Goal: Task Accomplishment & Management: Manage account settings

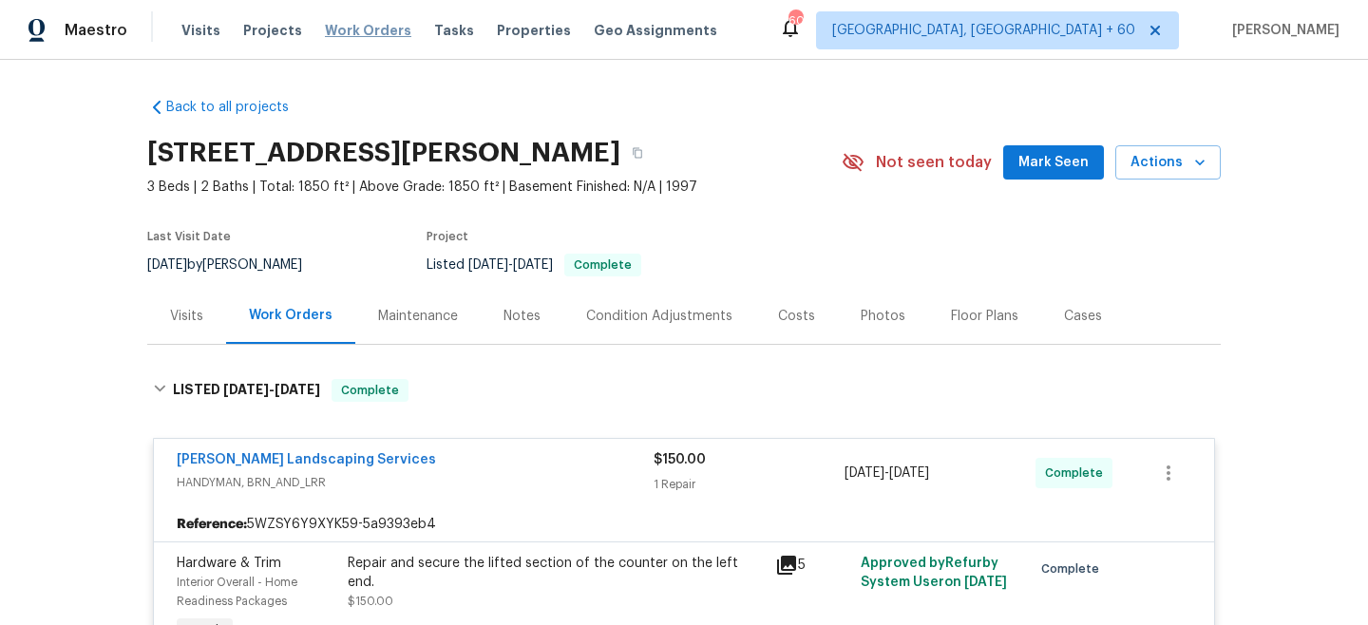
click at [381, 31] on span "Work Orders" at bounding box center [368, 30] width 86 height 19
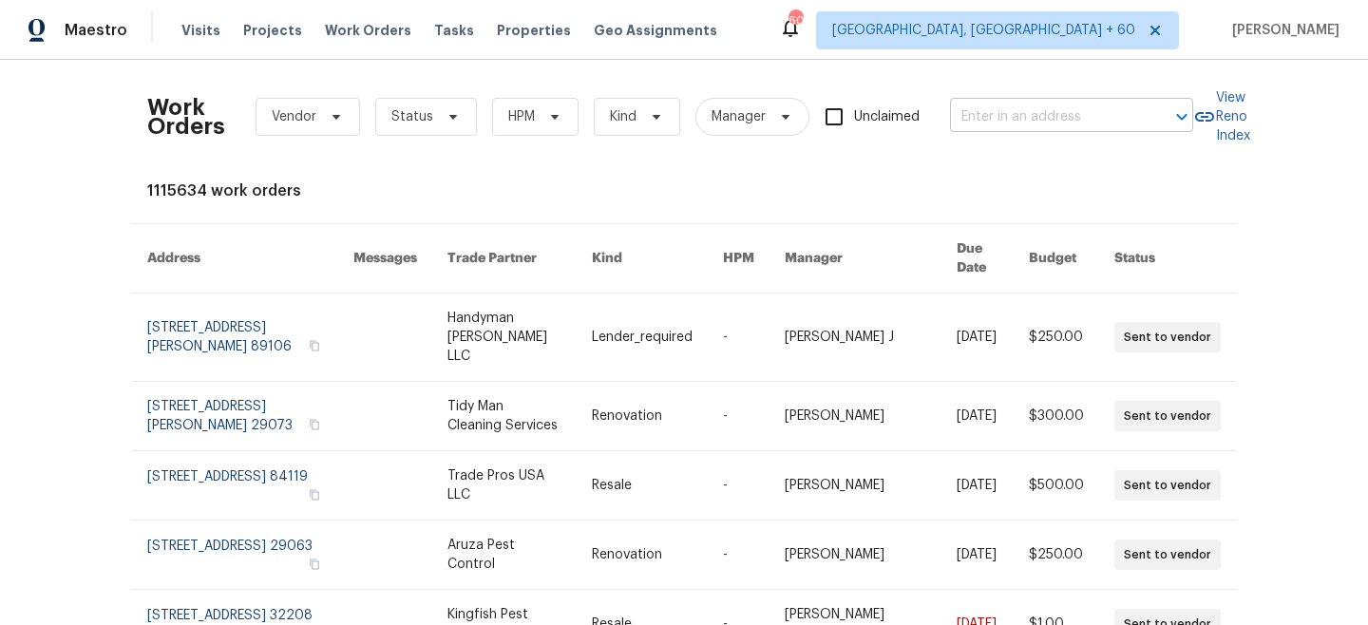
click at [1013, 106] on input "text" at bounding box center [1045, 117] width 190 height 29
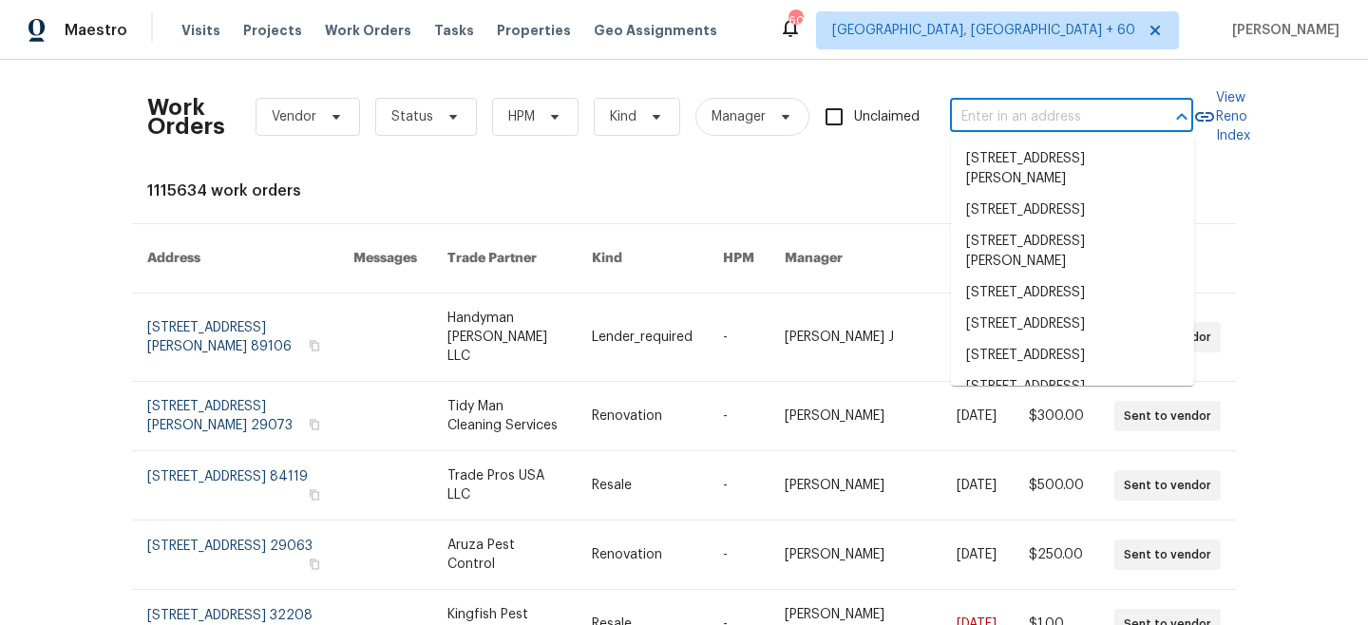
type input "v"
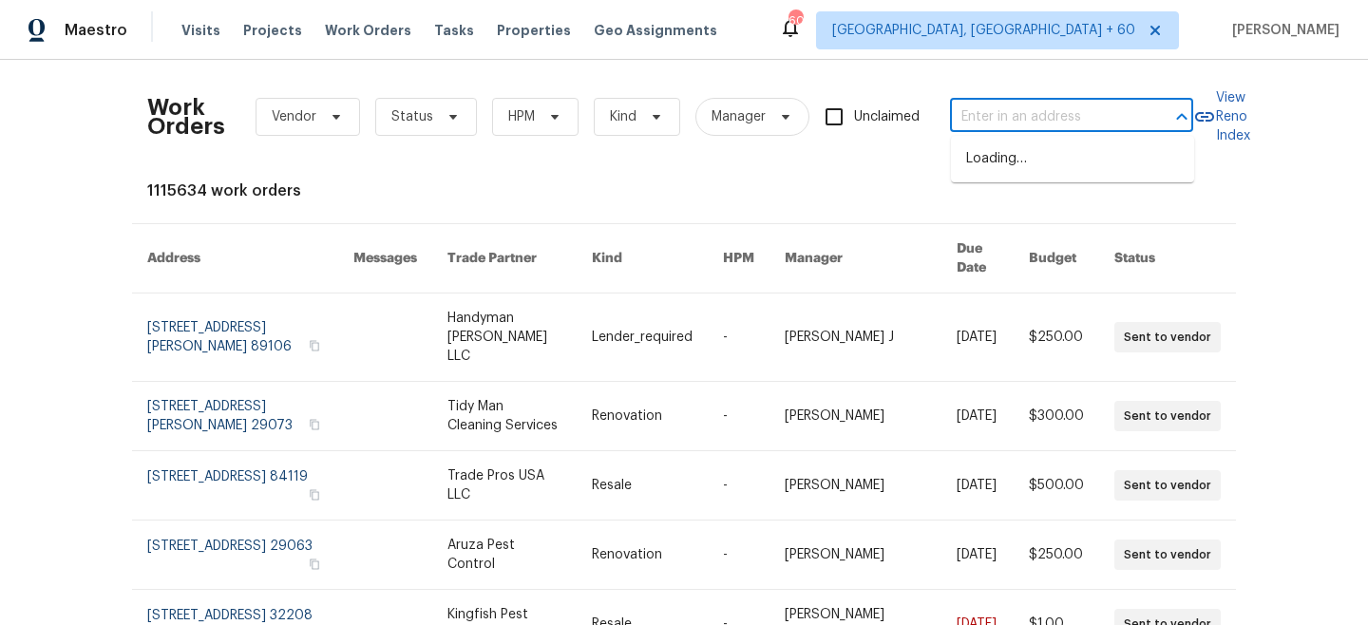
paste input "5142 Sedgefield Dr, Lancaster, SC 29720"
type input "5142 Sedgefield Dr, Lancaster, SC 29720"
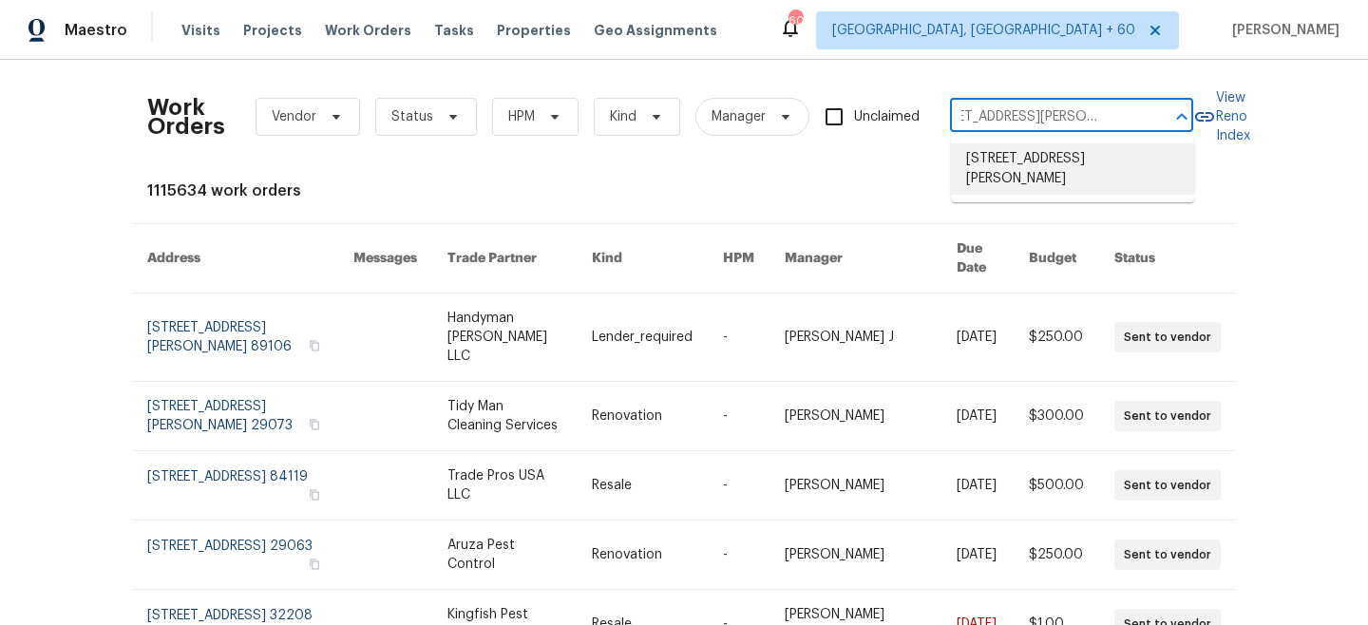
click at [1052, 157] on li "5142 Sedgefield Dr, Lancaster, SC 29720" at bounding box center [1072, 168] width 243 height 51
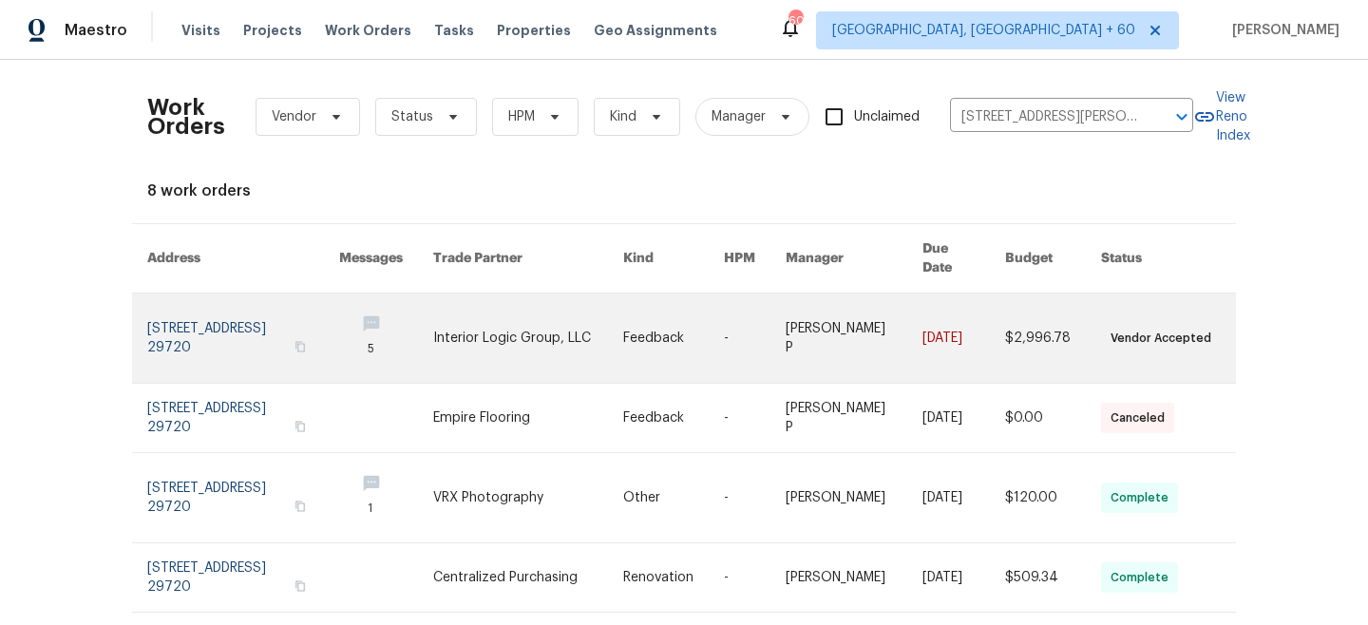
click at [603, 314] on link at bounding box center [528, 337] width 190 height 89
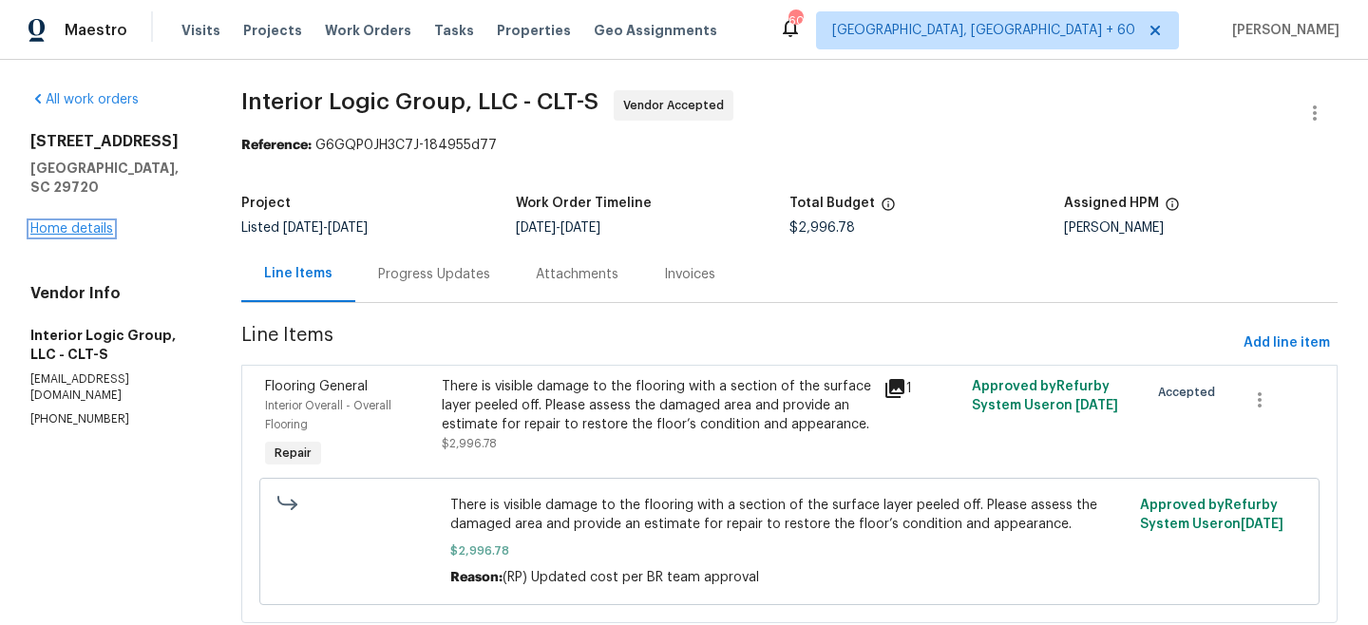
click at [68, 222] on link "Home details" at bounding box center [71, 228] width 83 height 13
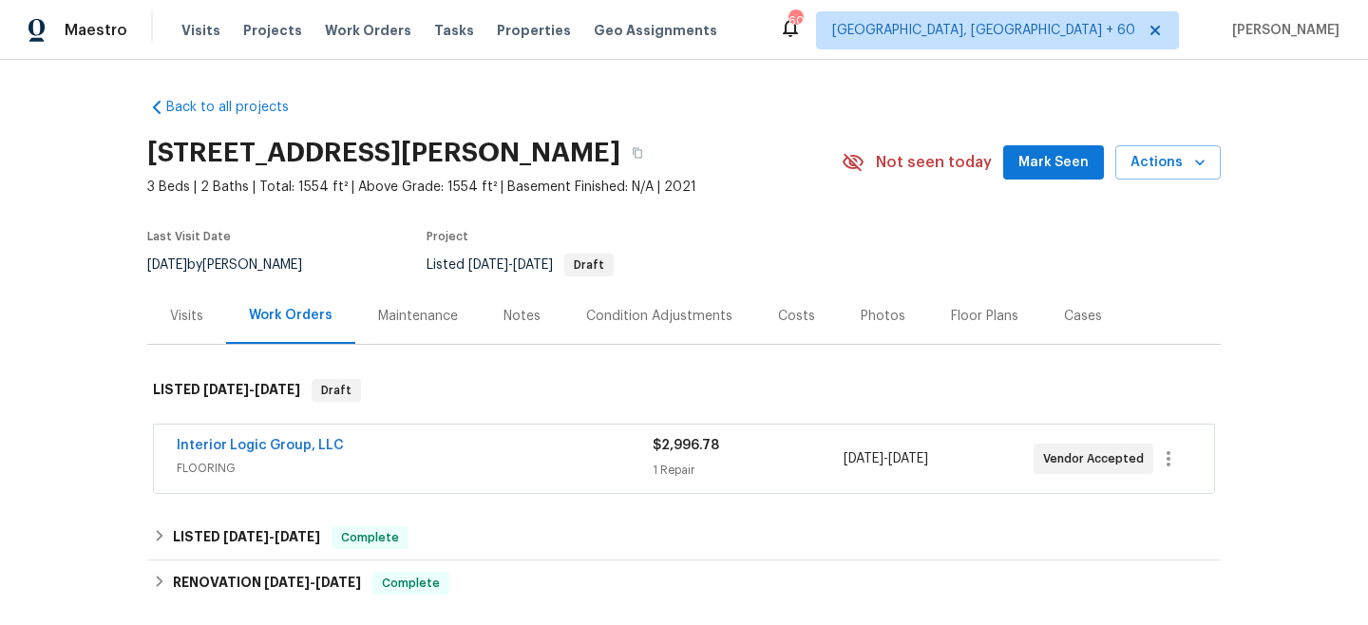
click at [415, 320] on div "Maintenance" at bounding box center [418, 316] width 80 height 19
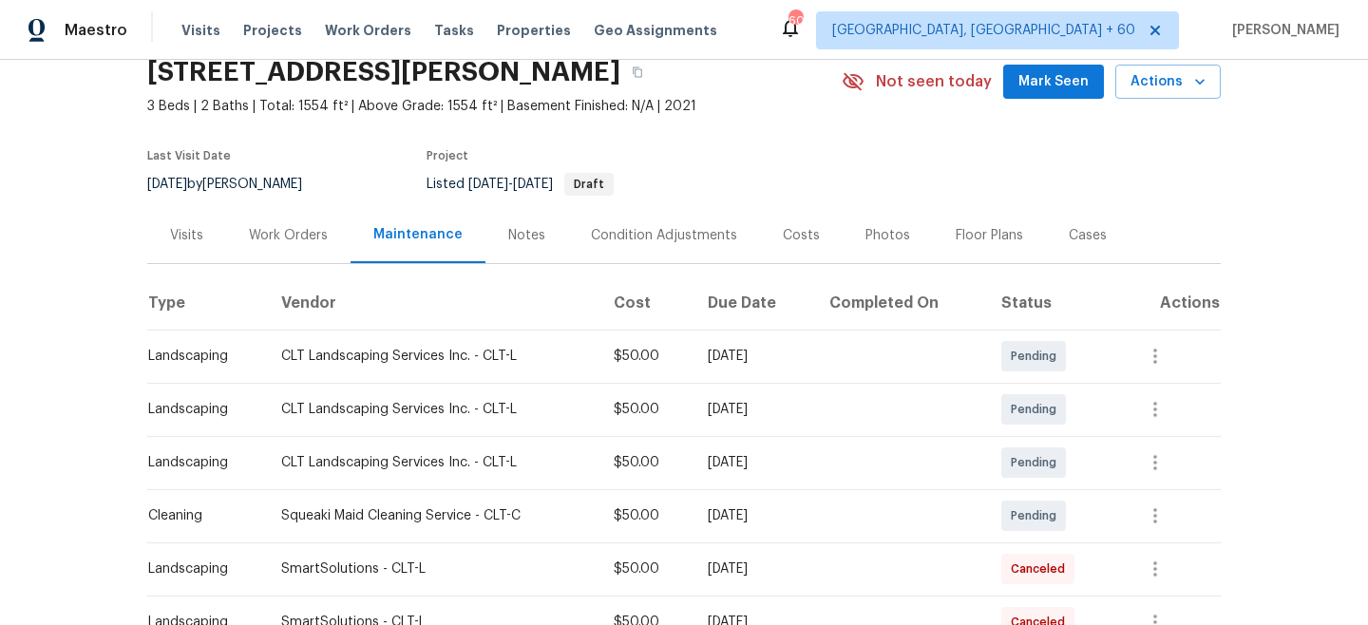
scroll to position [97, 0]
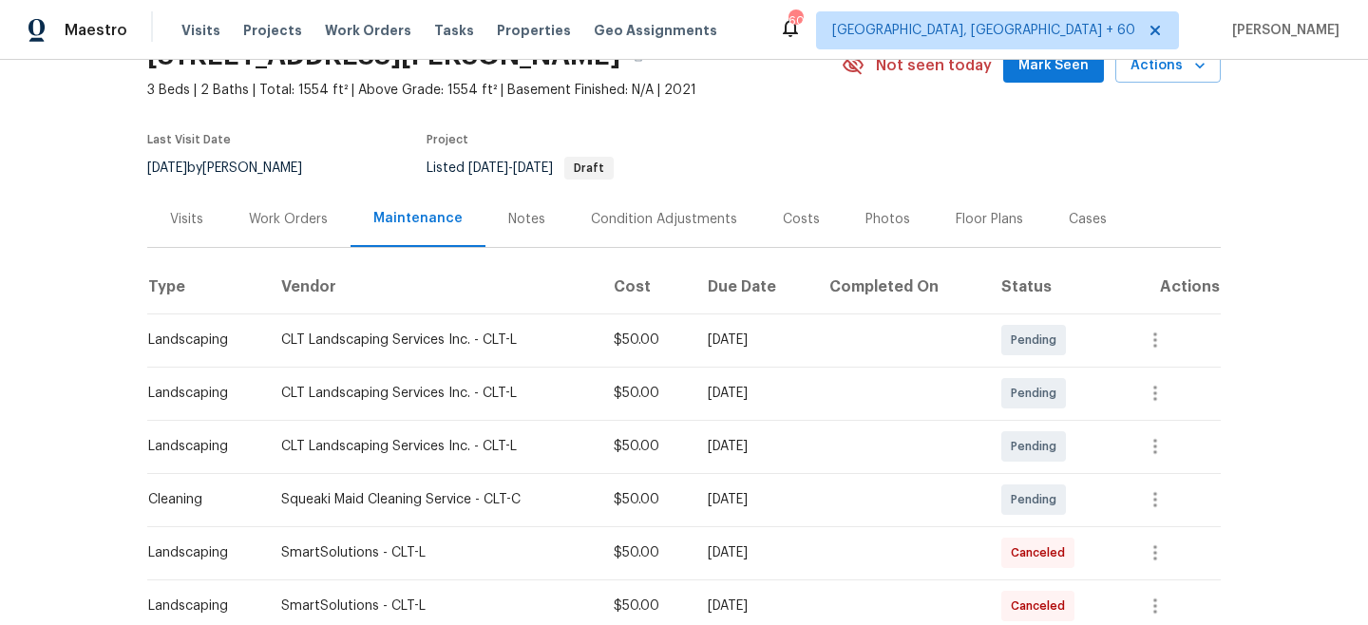
click at [368, 35] on span "Work Orders" at bounding box center [368, 30] width 86 height 19
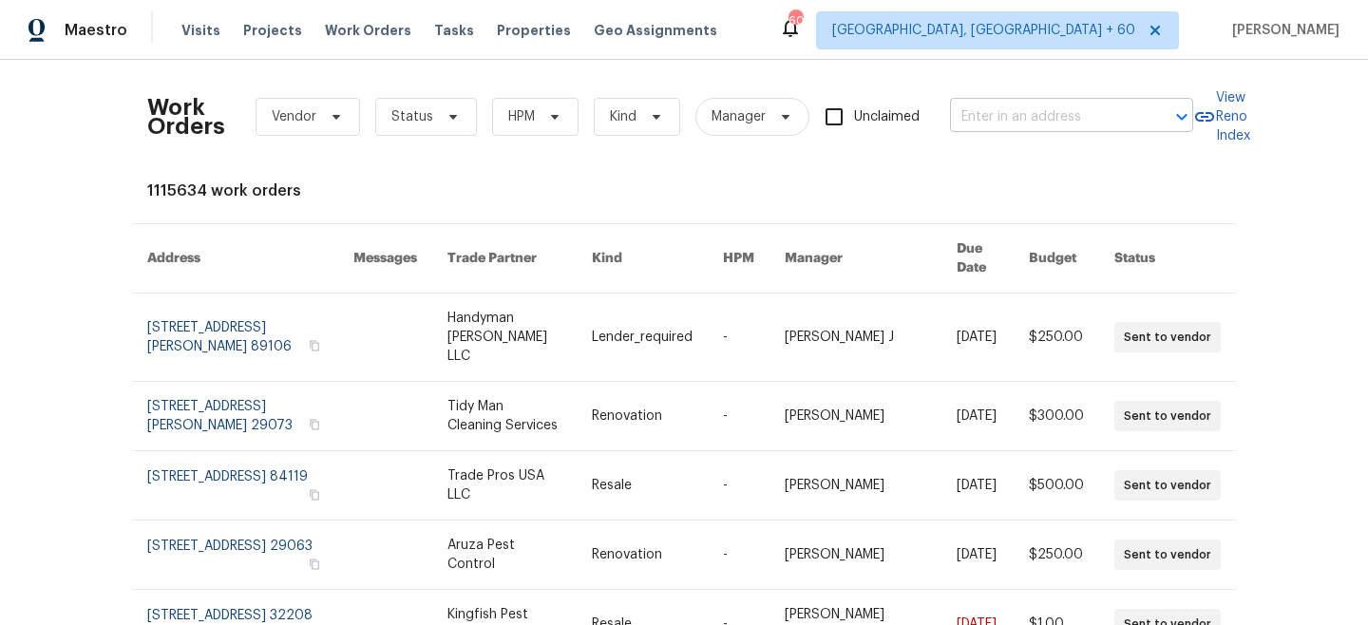
click at [1023, 113] on input "text" at bounding box center [1045, 117] width 190 height 29
paste input "2311 Branchway Creek Dr, Powhatan, VA 23139"
type input "2311 Branchway Creek Dr, Powhatan, VA 23139"
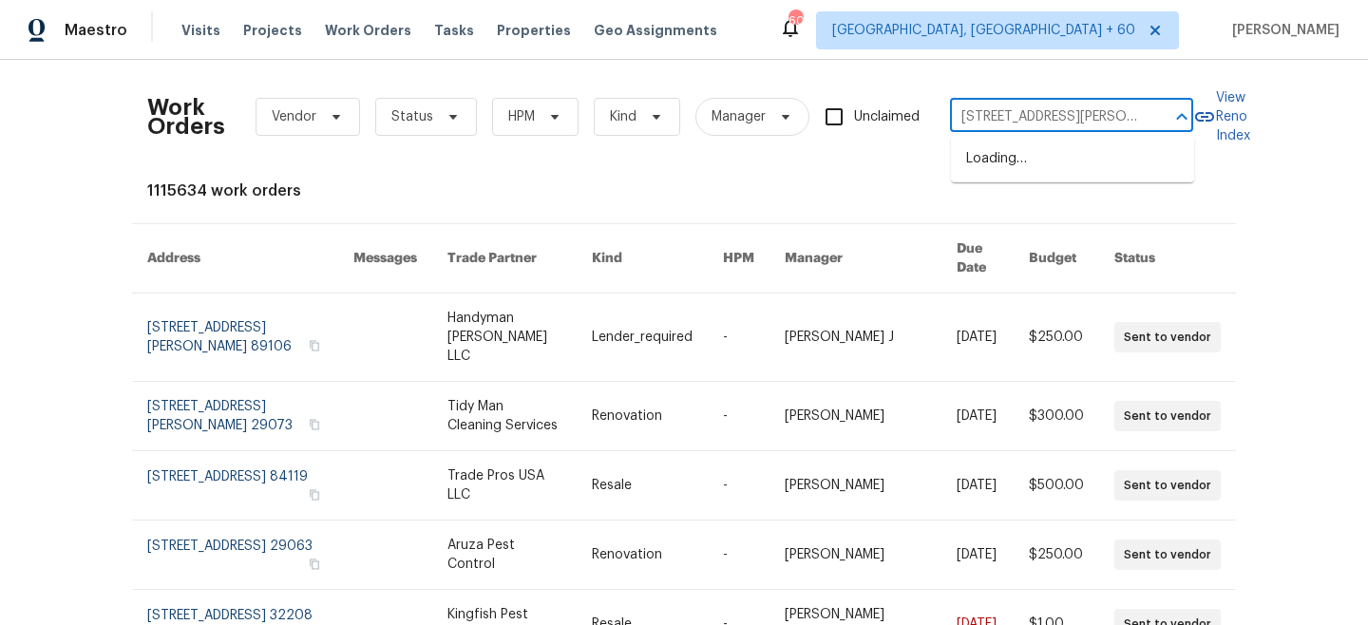
scroll to position [0, 108]
click at [1039, 161] on li "2311 Branchway Creek Dr, Powhatan, VA 23139" at bounding box center [1072, 168] width 243 height 51
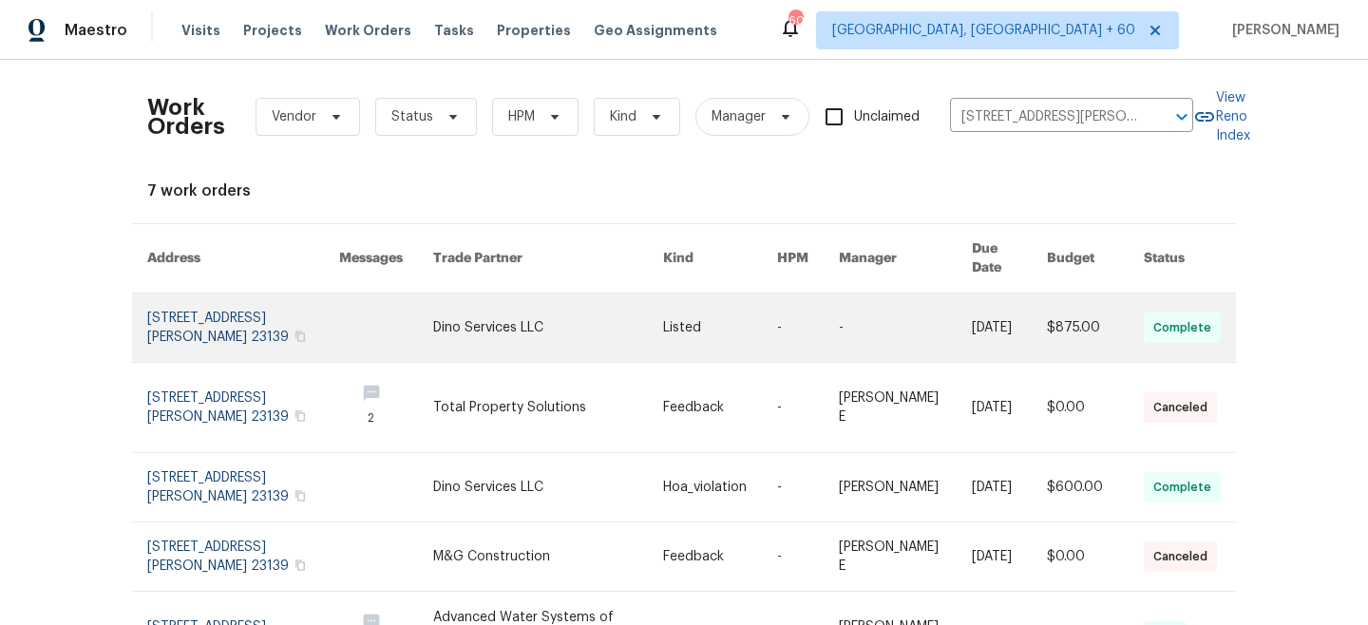
click at [530, 303] on link at bounding box center [548, 327] width 230 height 68
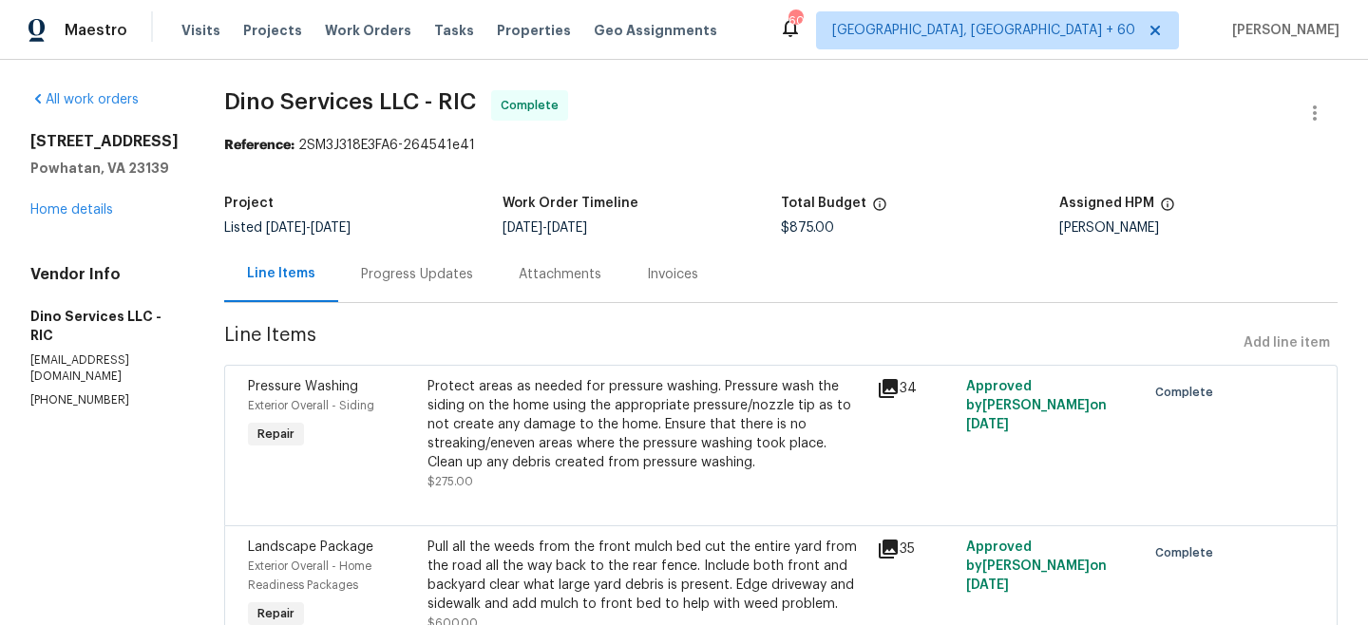
click at [71, 209] on div "2311 Branchway Creek Dr Powhatan, VA 23139 Home details" at bounding box center [104, 175] width 148 height 87
click at [61, 217] on link "Home details" at bounding box center [71, 209] width 83 height 13
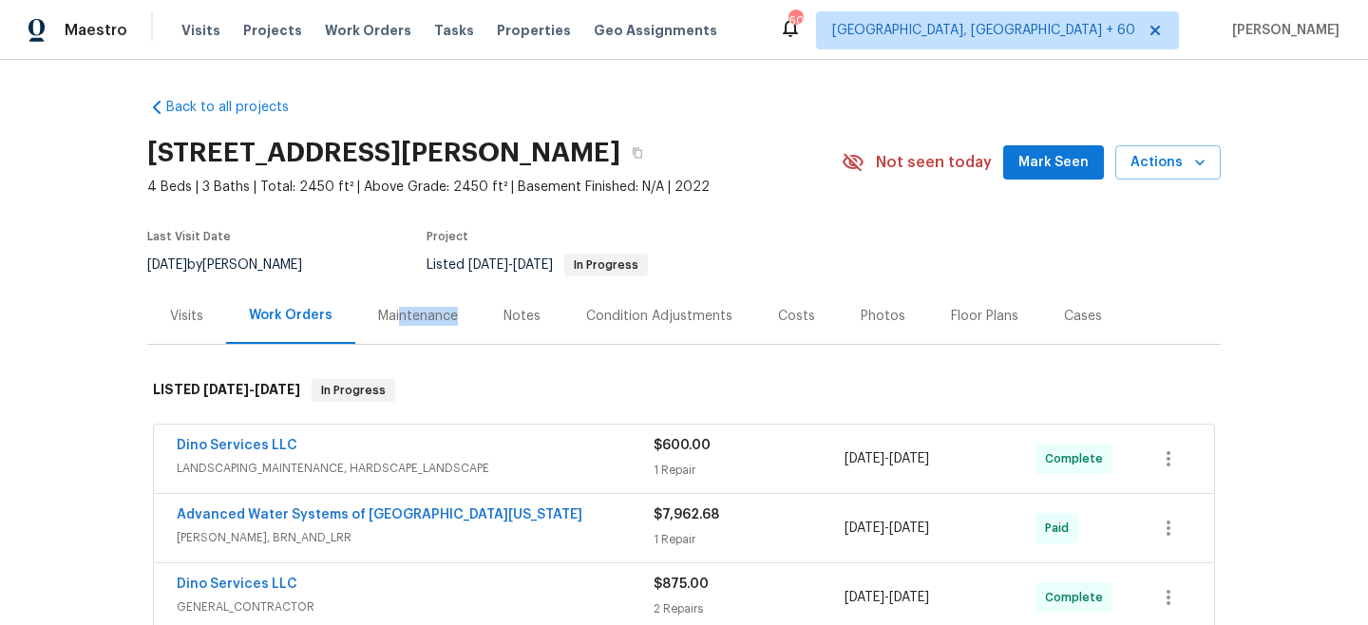
click at [398, 325] on div "Maintenance" at bounding box center [417, 316] width 125 height 56
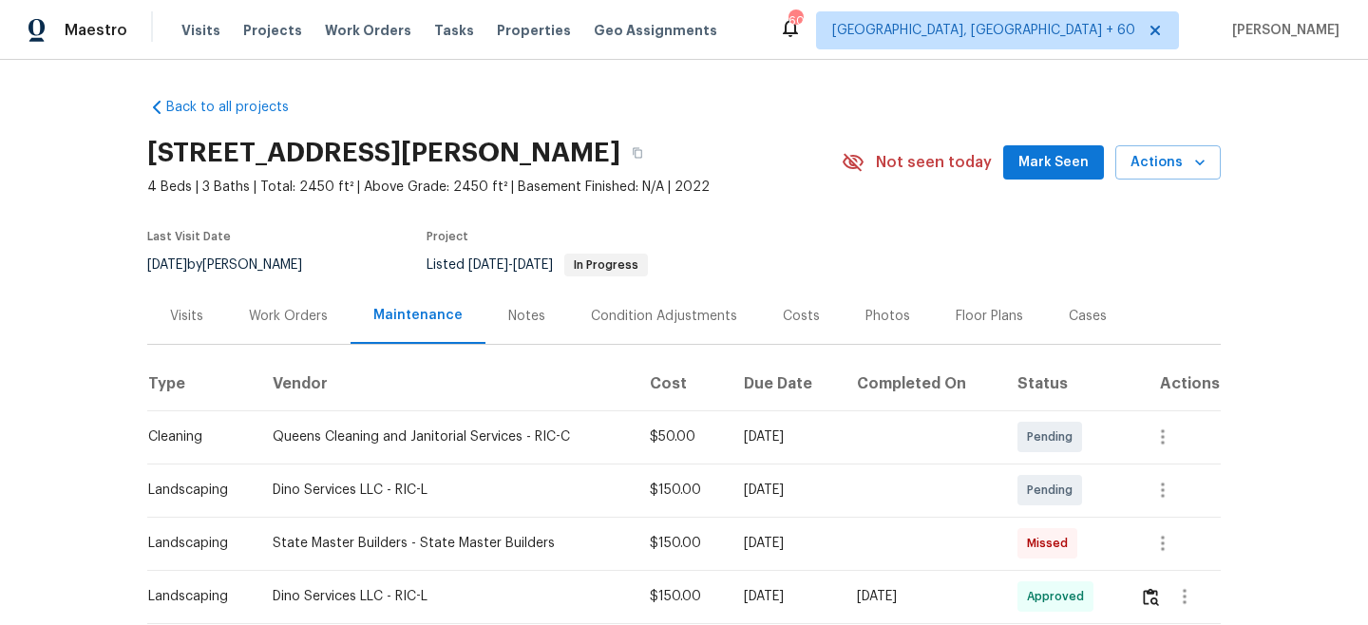
click at [382, 47] on div "Visits Projects Work Orders Tasks Properties Geo Assignments" at bounding box center [460, 30] width 558 height 38
click at [375, 30] on span "Work Orders" at bounding box center [368, 30] width 86 height 19
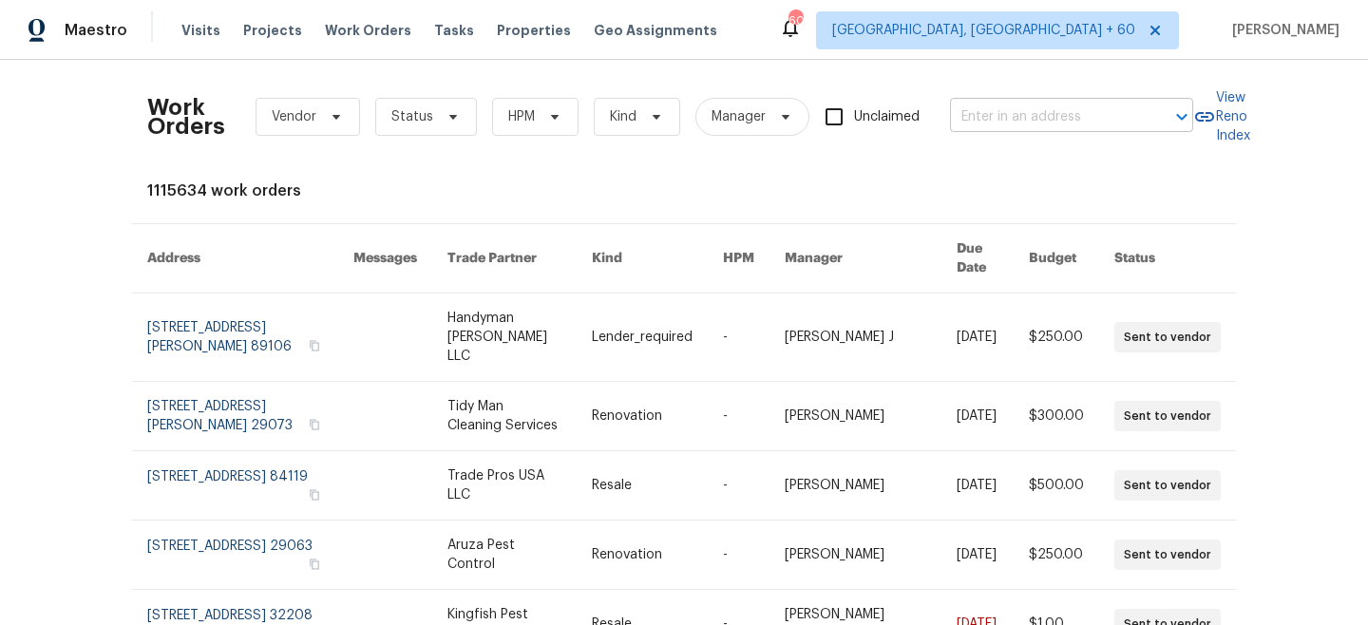
click at [1022, 120] on input "text" at bounding box center [1045, 117] width 190 height 29
paste input "305 Crest Pointe S, Bremen, GA 30110"
type input "305 Crest Pointe S, Bremen, GA 30110"
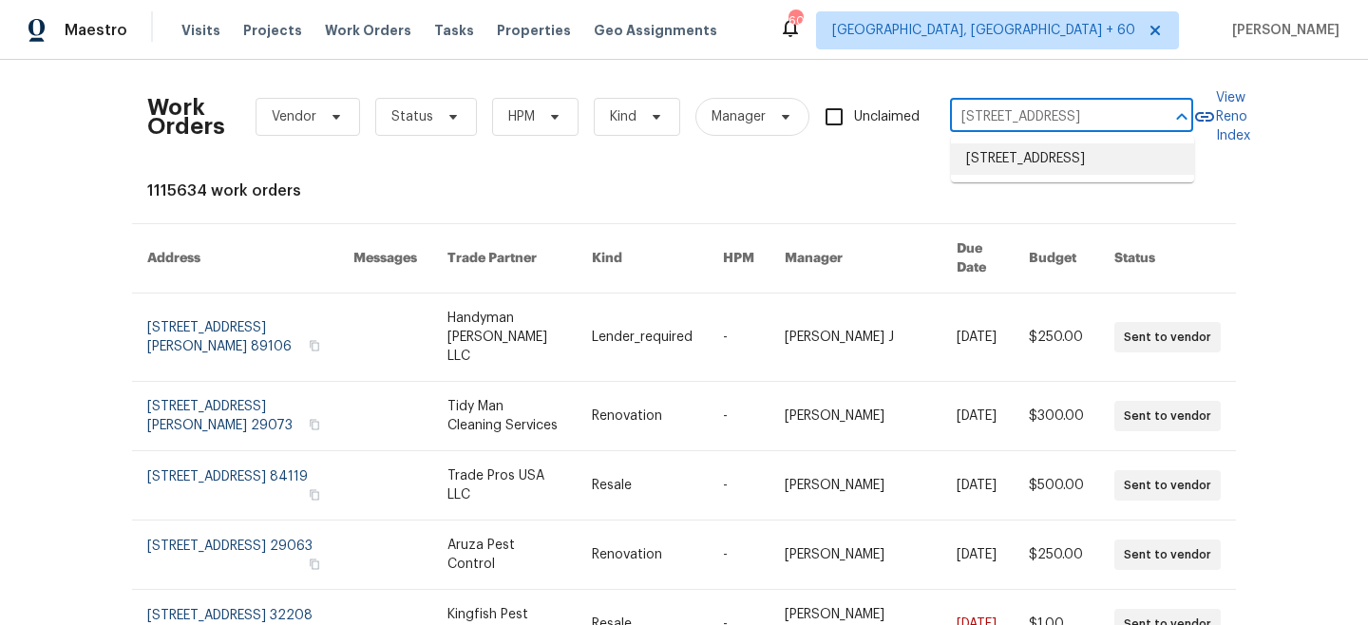
click at [1042, 164] on li "305 Crest Pointe S, Bremen, GA 30110" at bounding box center [1072, 158] width 243 height 31
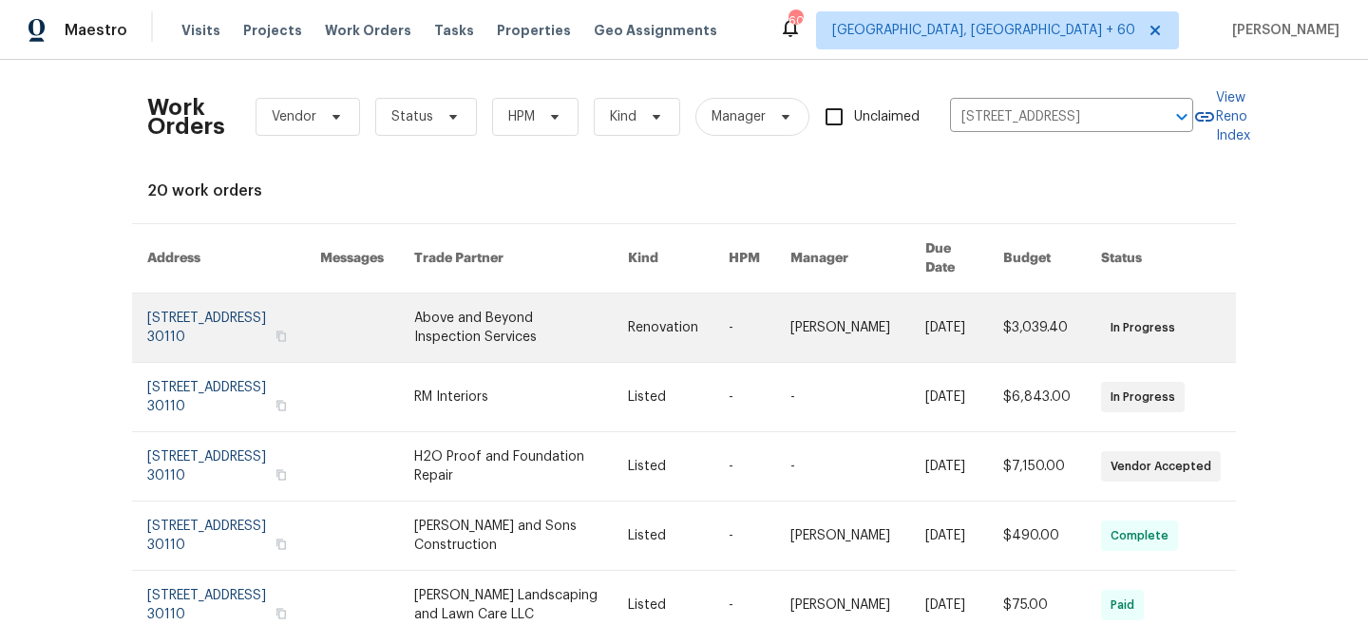
click at [663, 328] on link at bounding box center [678, 327] width 101 height 68
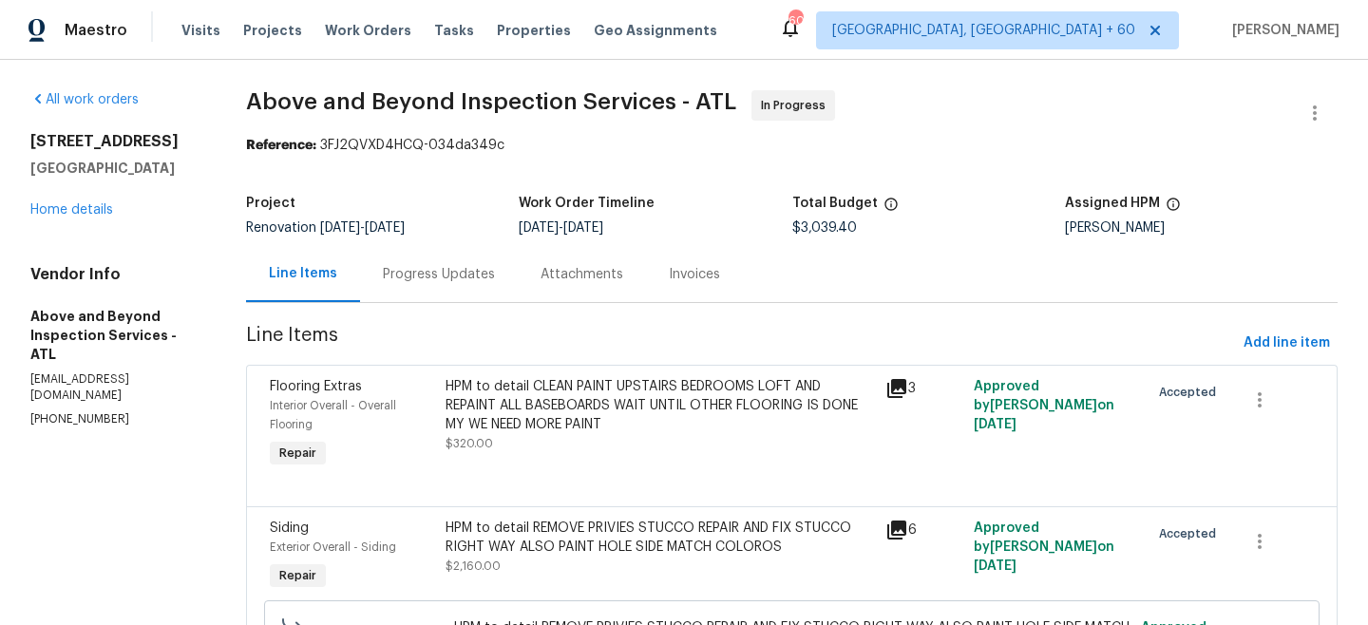
click at [57, 222] on div "All work orders 305 Crest Pointe S Bremen, GA 30110 Home details Vendor Info Ab…" at bounding box center [115, 258] width 170 height 337
click at [56, 220] on div "All work orders 305 Crest Pointe S Bremen, GA 30110 Home details Vendor Info Ab…" at bounding box center [115, 258] width 170 height 337
click at [58, 212] on link "Home details" at bounding box center [71, 209] width 83 height 13
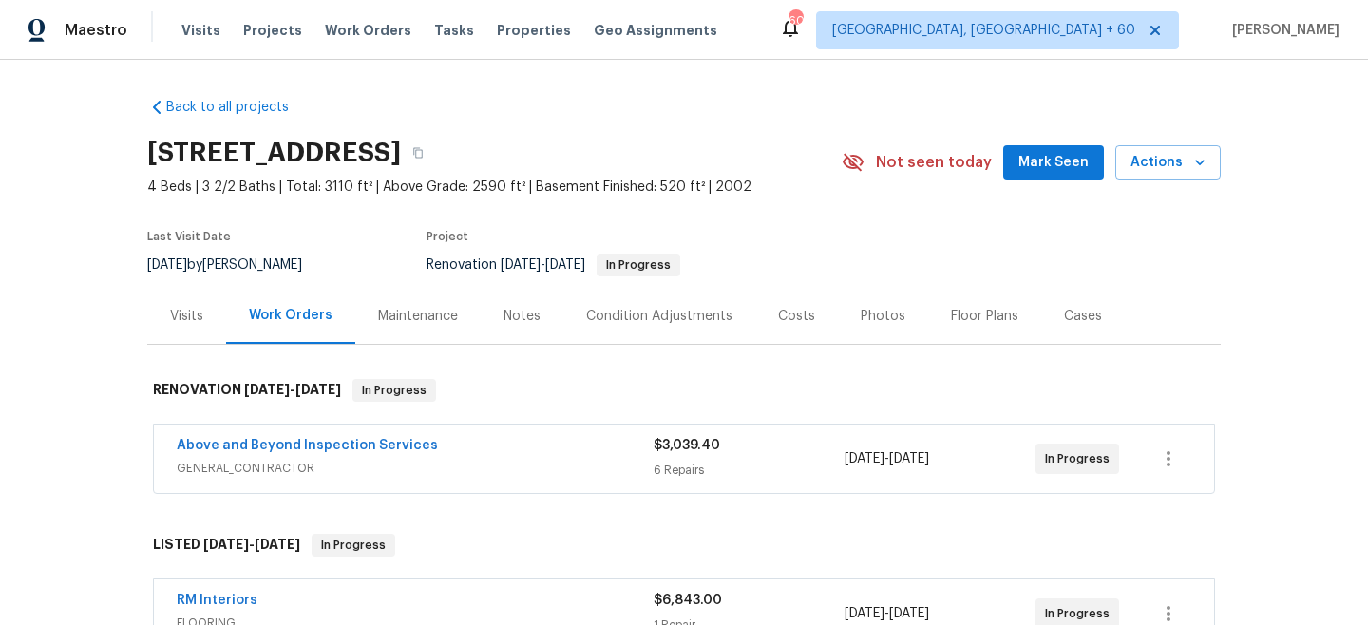
click at [457, 315] on div "Maintenance" at bounding box center [417, 316] width 125 height 56
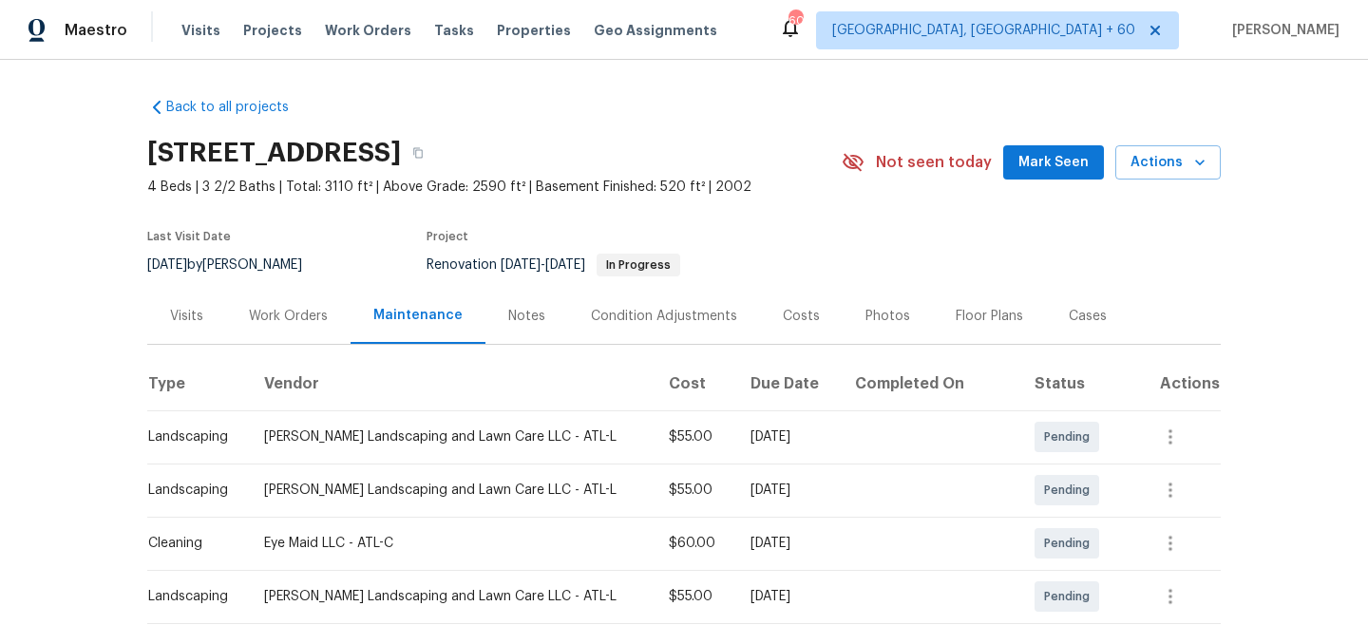
click at [300, 301] on div "Work Orders" at bounding box center [288, 316] width 124 height 56
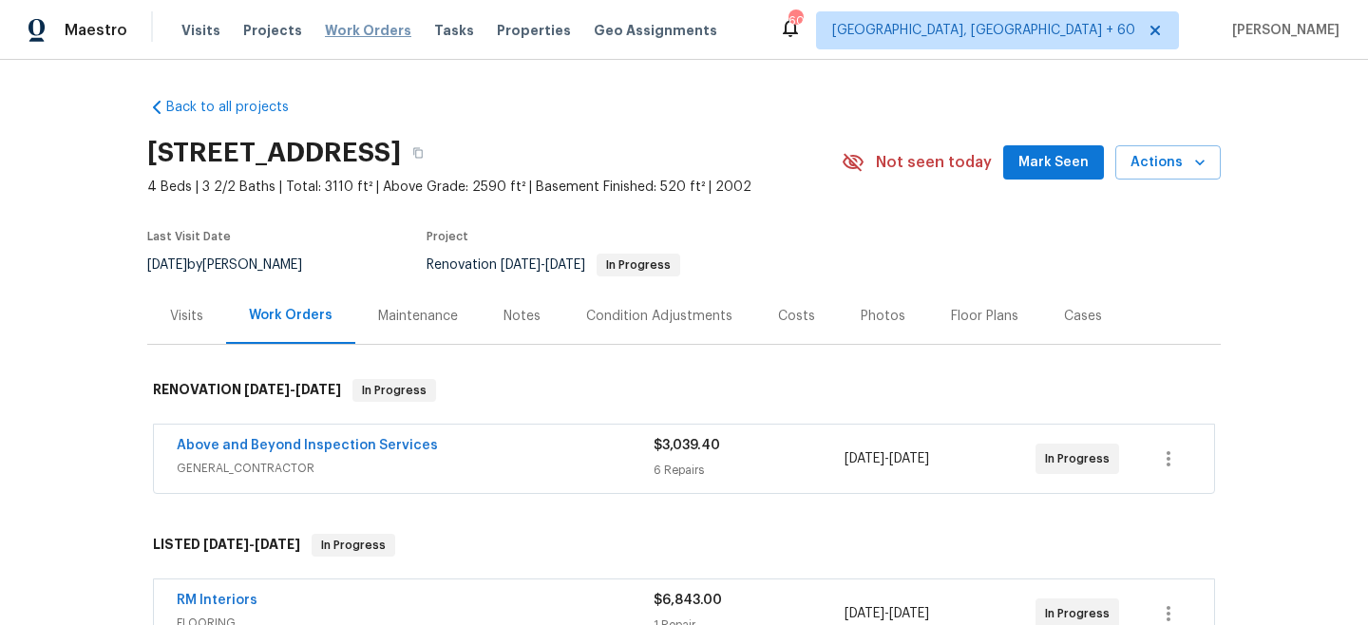
click at [344, 32] on span "Work Orders" at bounding box center [368, 30] width 86 height 19
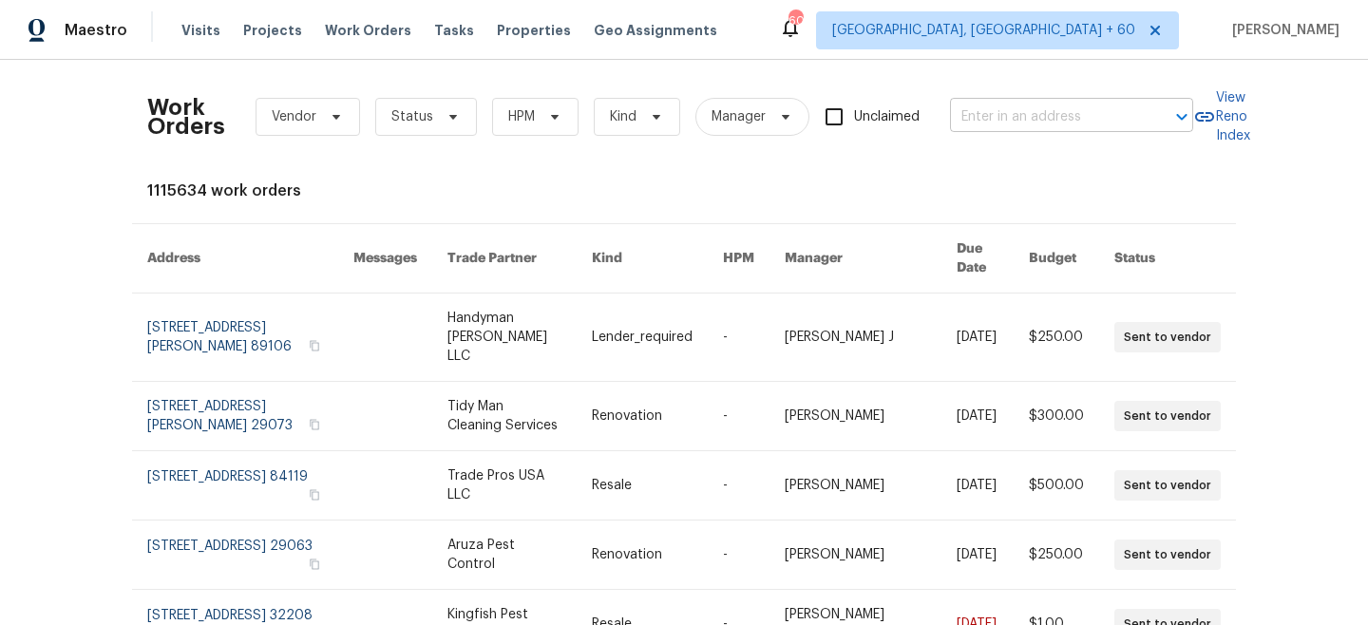
click at [1034, 111] on input "text" at bounding box center [1045, 117] width 190 height 29
paste input "838 Tallaran Rd, Lexington, SC 29073"
type input "838 Tallaran Rd, Lexington, SC 29073"
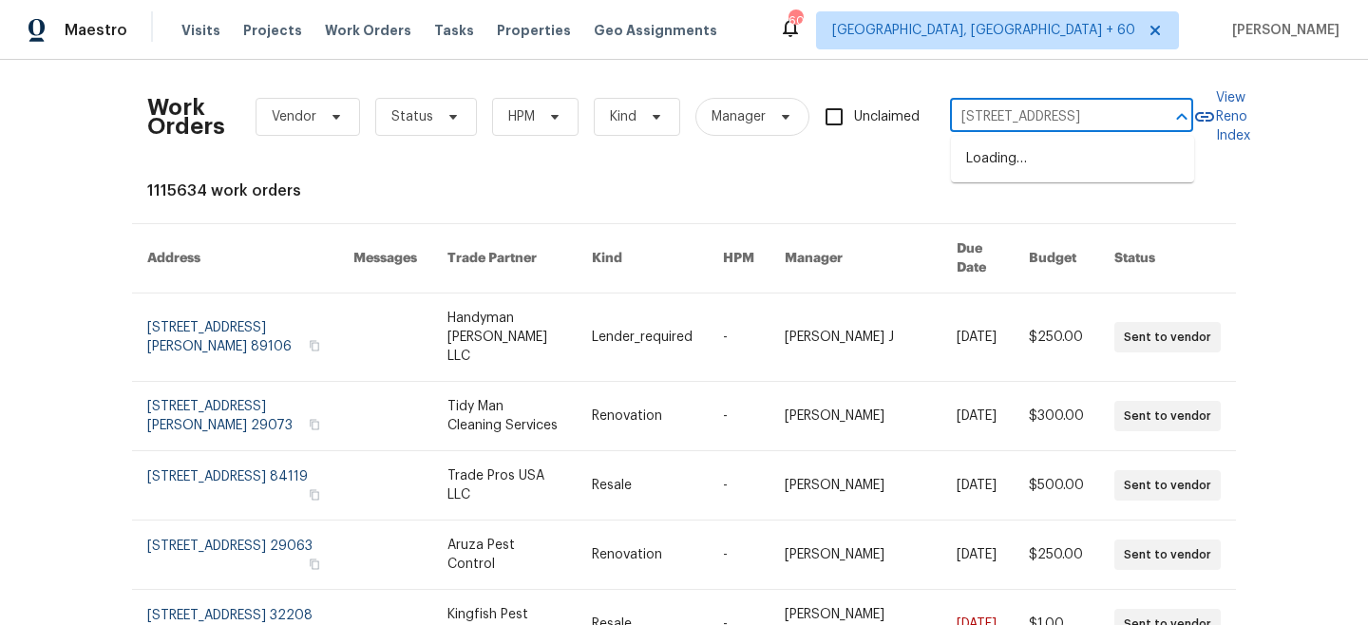
scroll to position [0, 53]
click at [1064, 166] on li "838 Tallaran Rd, Lexington, SC 29073" at bounding box center [1072, 158] width 243 height 31
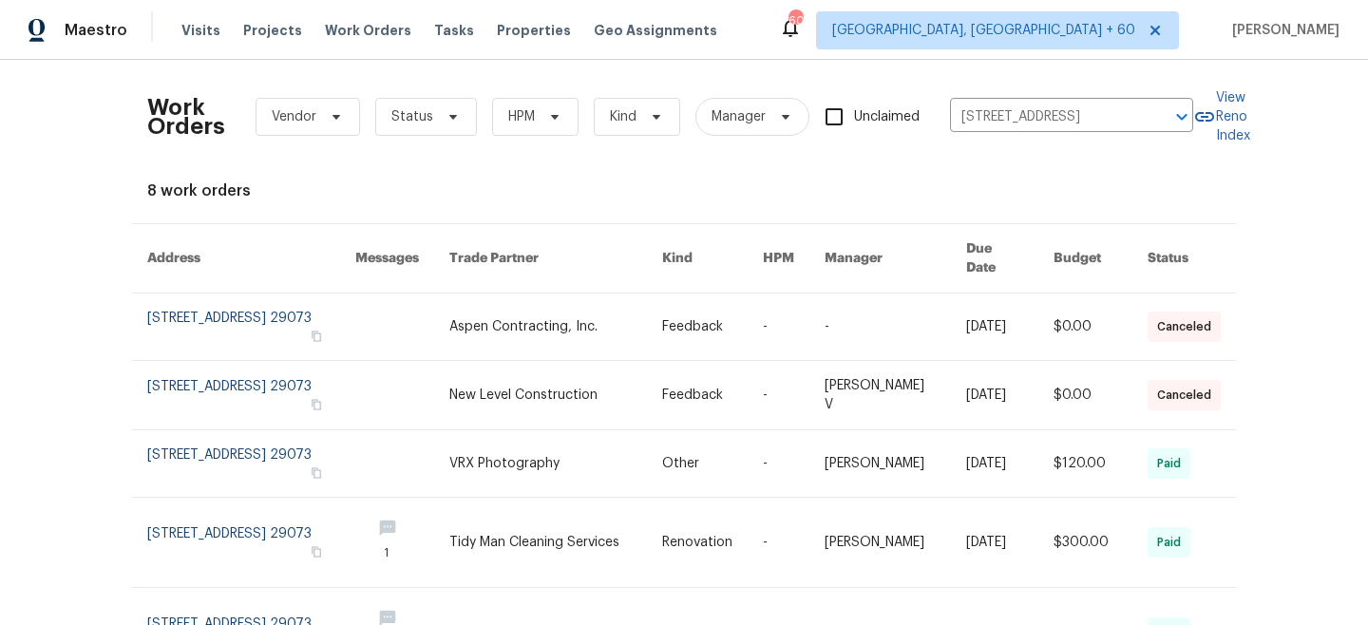
click at [563, 339] on link at bounding box center [556, 326] width 214 height 66
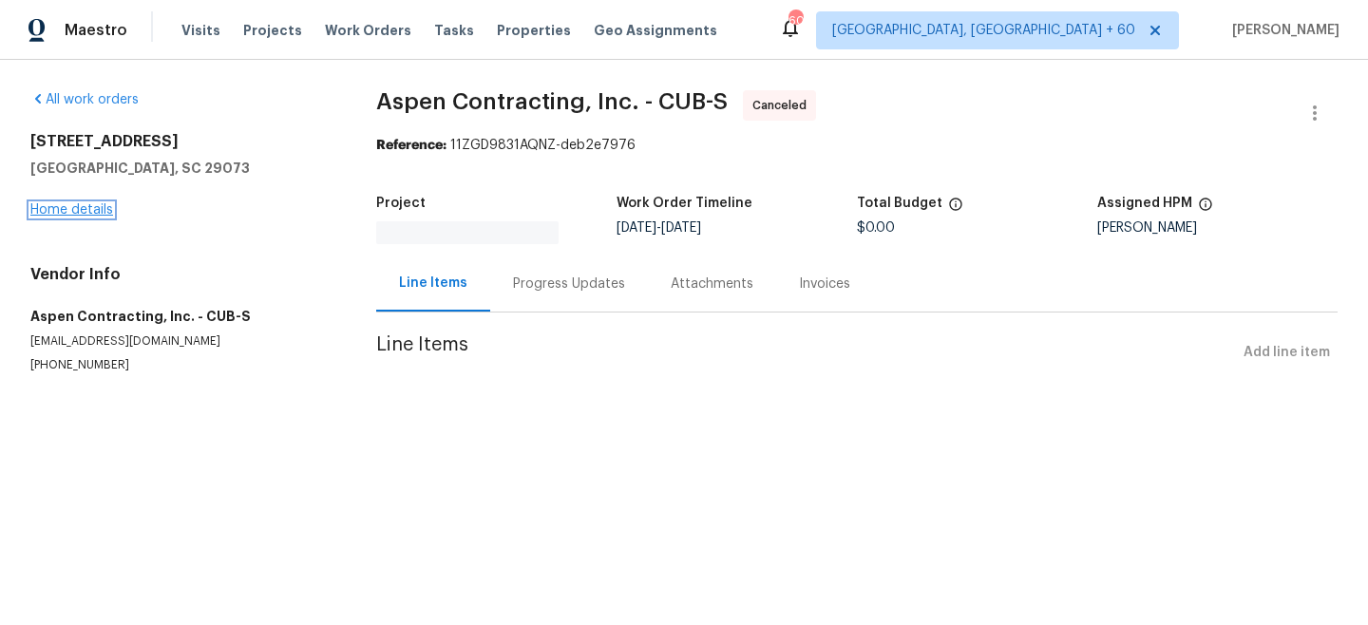
click at [80, 208] on link "Home details" at bounding box center [71, 209] width 83 height 13
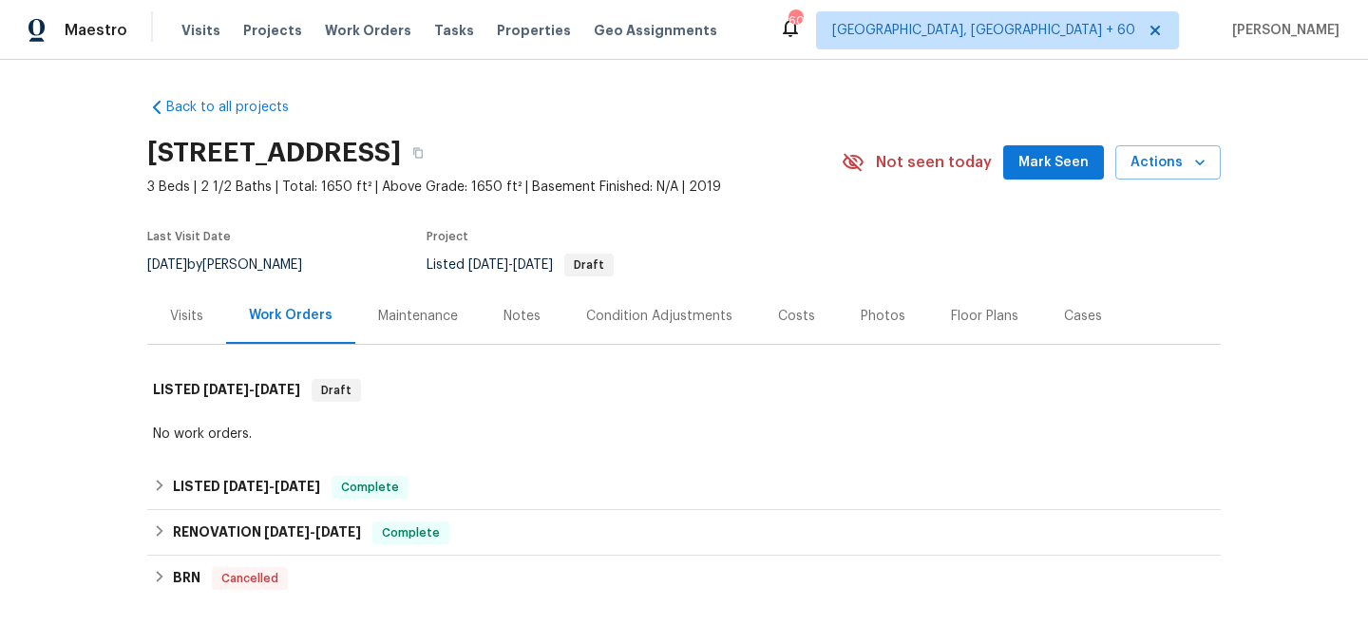
click at [414, 319] on div "Maintenance" at bounding box center [418, 316] width 80 height 19
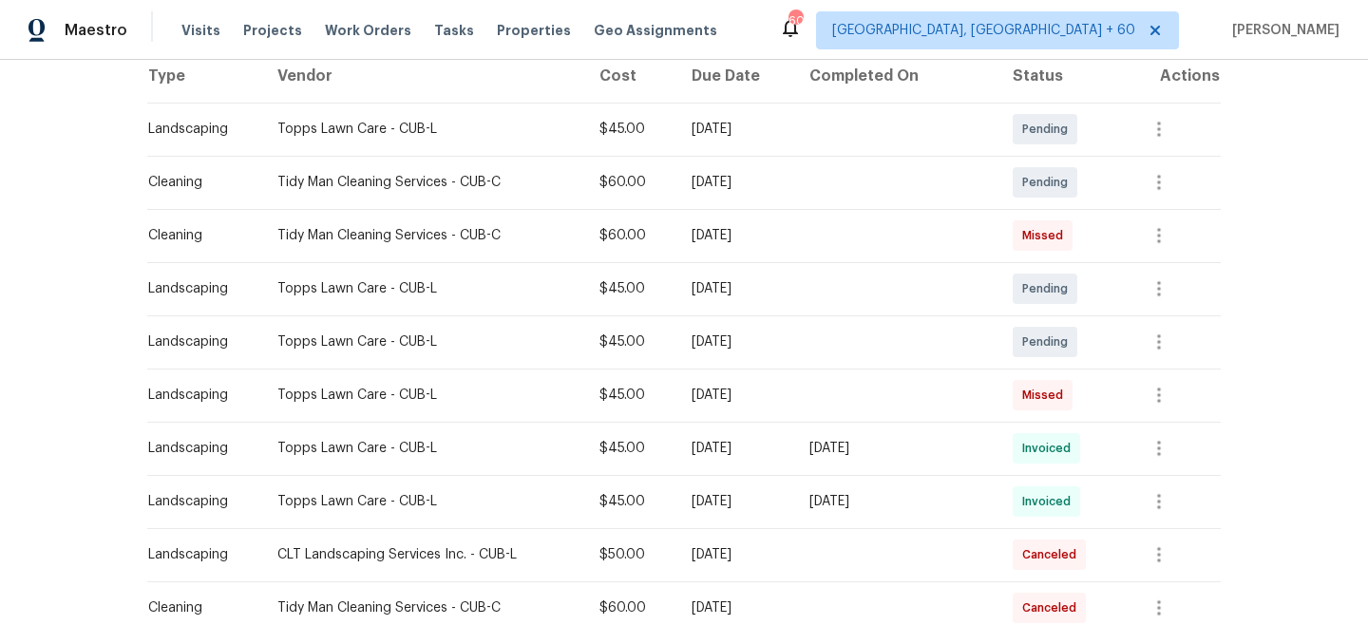
scroll to position [305, 0]
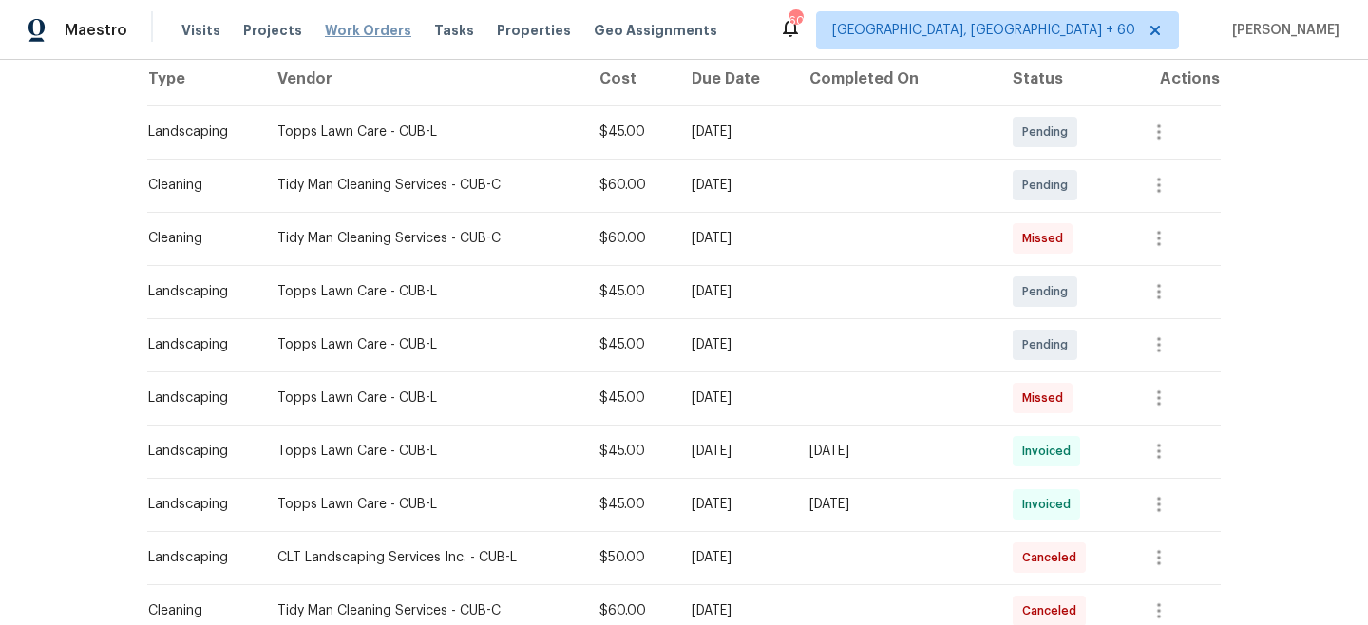
click at [372, 25] on span "Work Orders" at bounding box center [368, 30] width 86 height 19
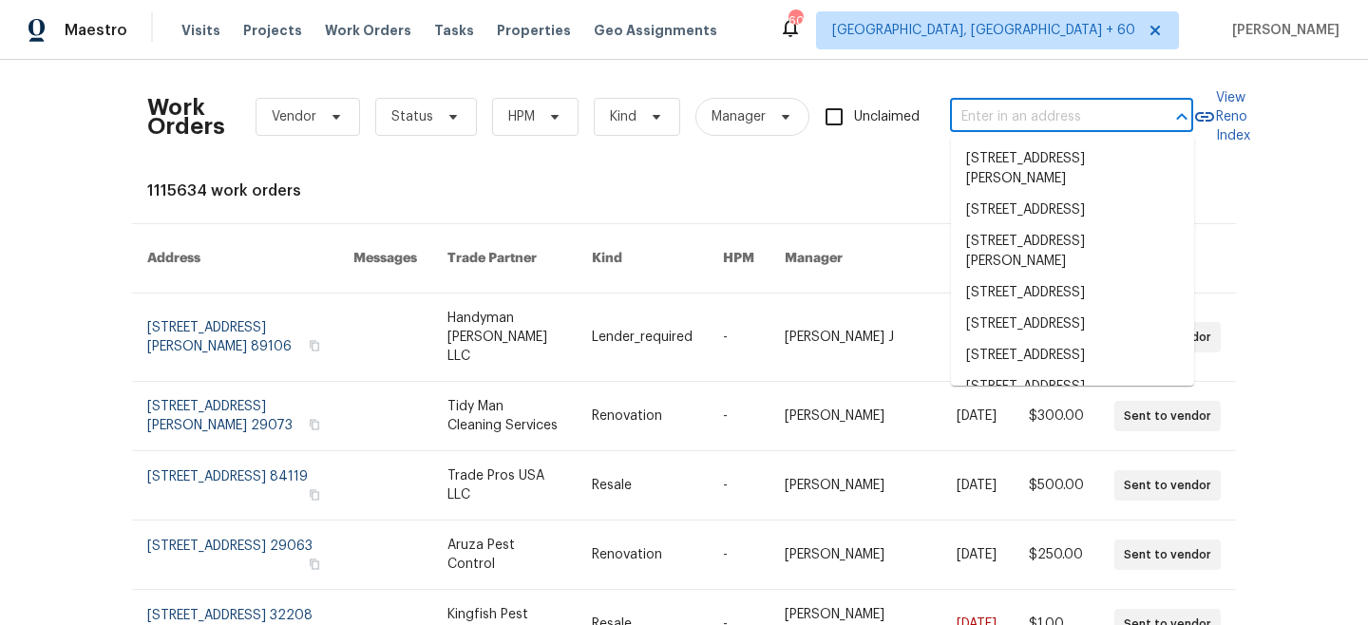
click at [1061, 118] on input "text" at bounding box center [1045, 117] width 190 height 29
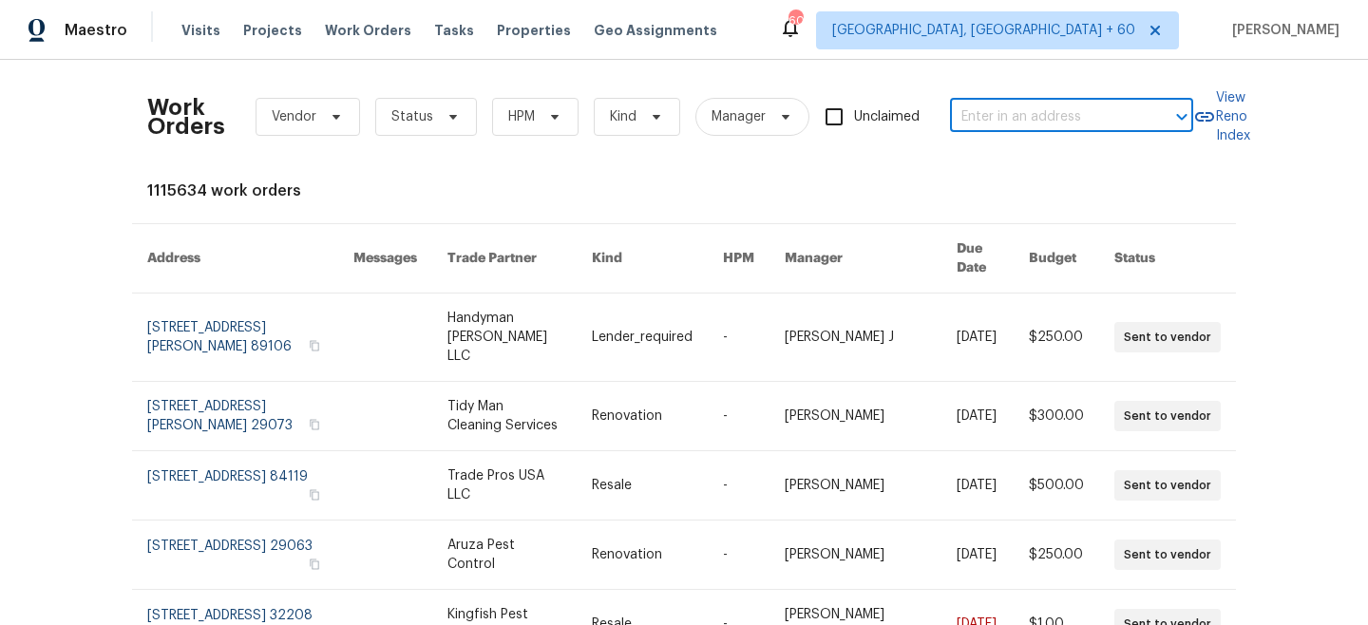
click at [1057, 118] on input "text" at bounding box center [1045, 117] width 190 height 29
paste input "5111 W Summerdale Dr, Herriman, UT 84096"
type input "5111 W Summerdale Dr, Herriman, UT 84096"
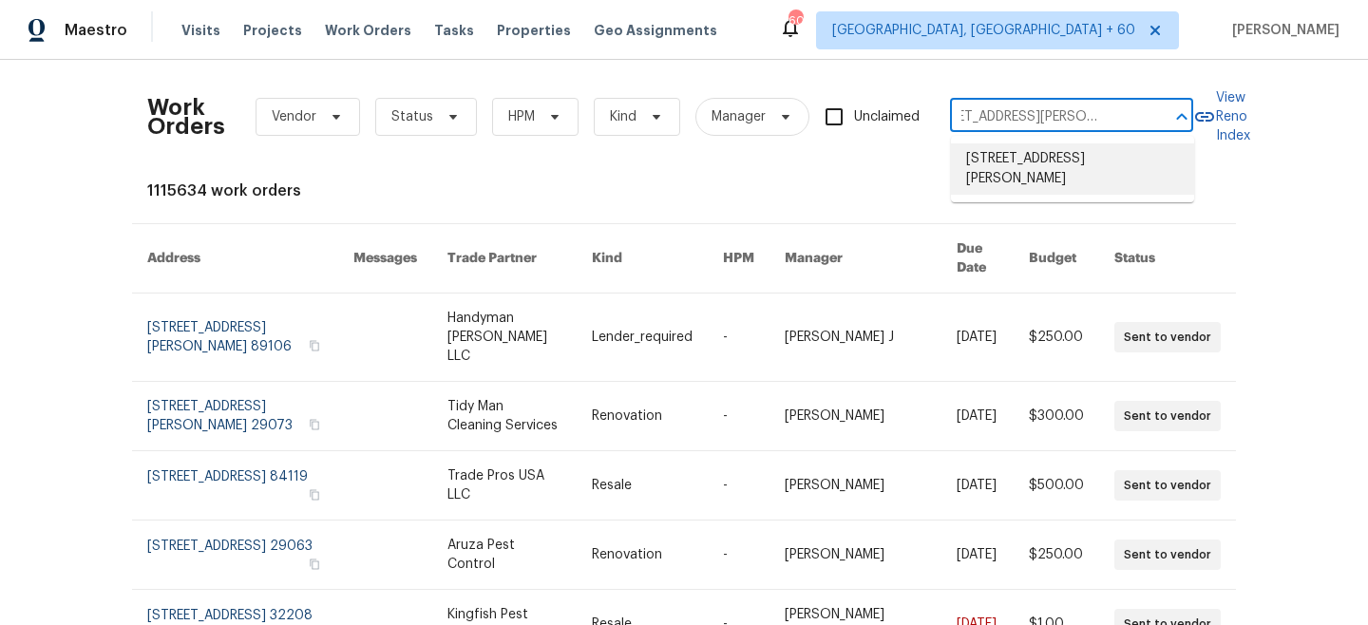
click at [1033, 157] on li "5111 W Summerdale Dr, Herriman, UT 84096" at bounding box center [1072, 168] width 243 height 51
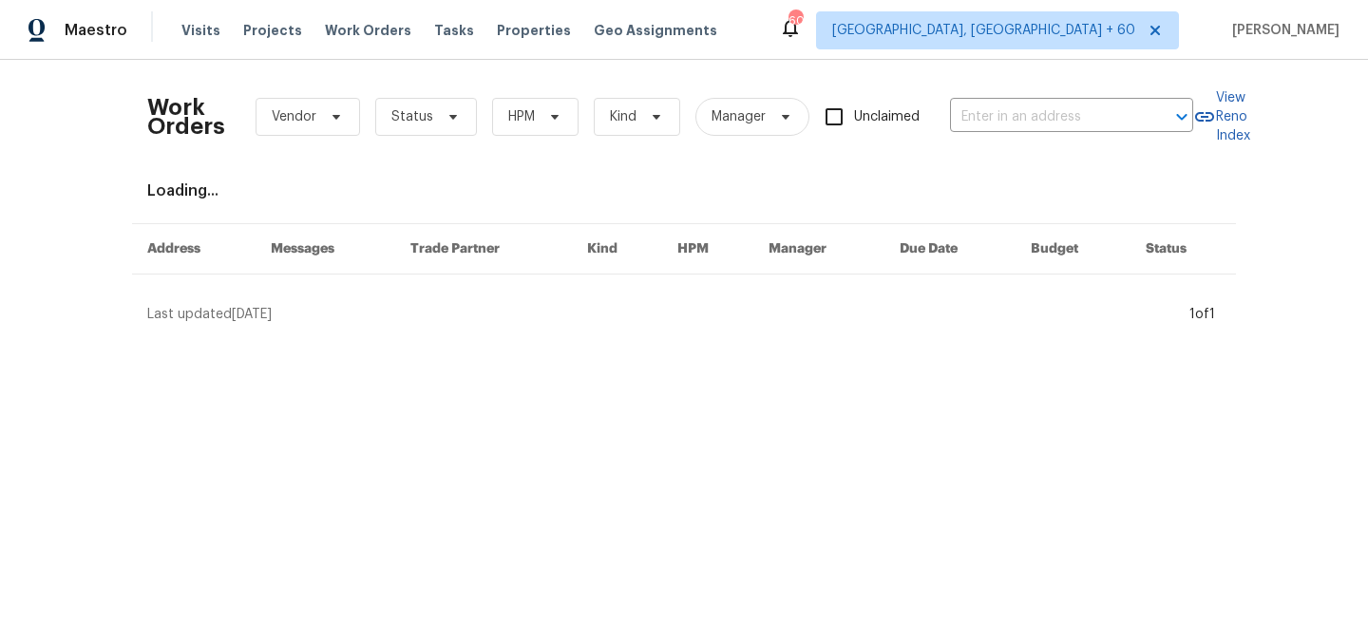
type input "5111 W Summerdale Dr, Herriman, UT 84096"
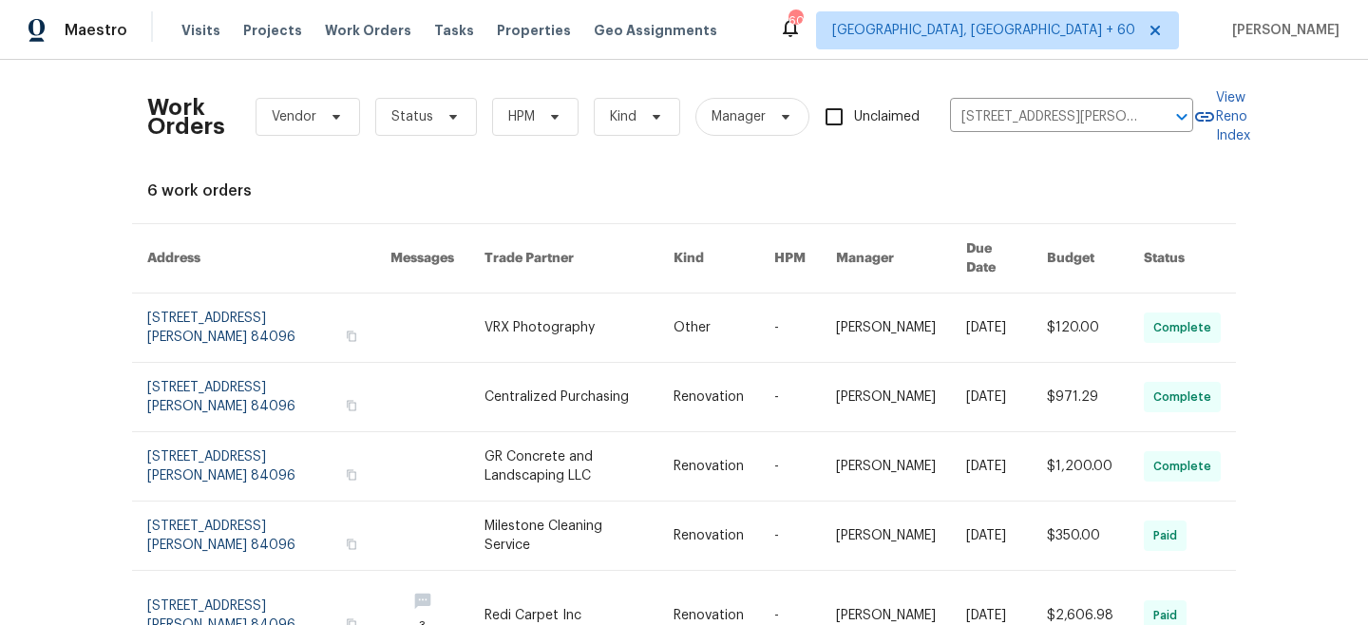
click at [686, 272] on th "Kind" at bounding box center [708, 258] width 101 height 69
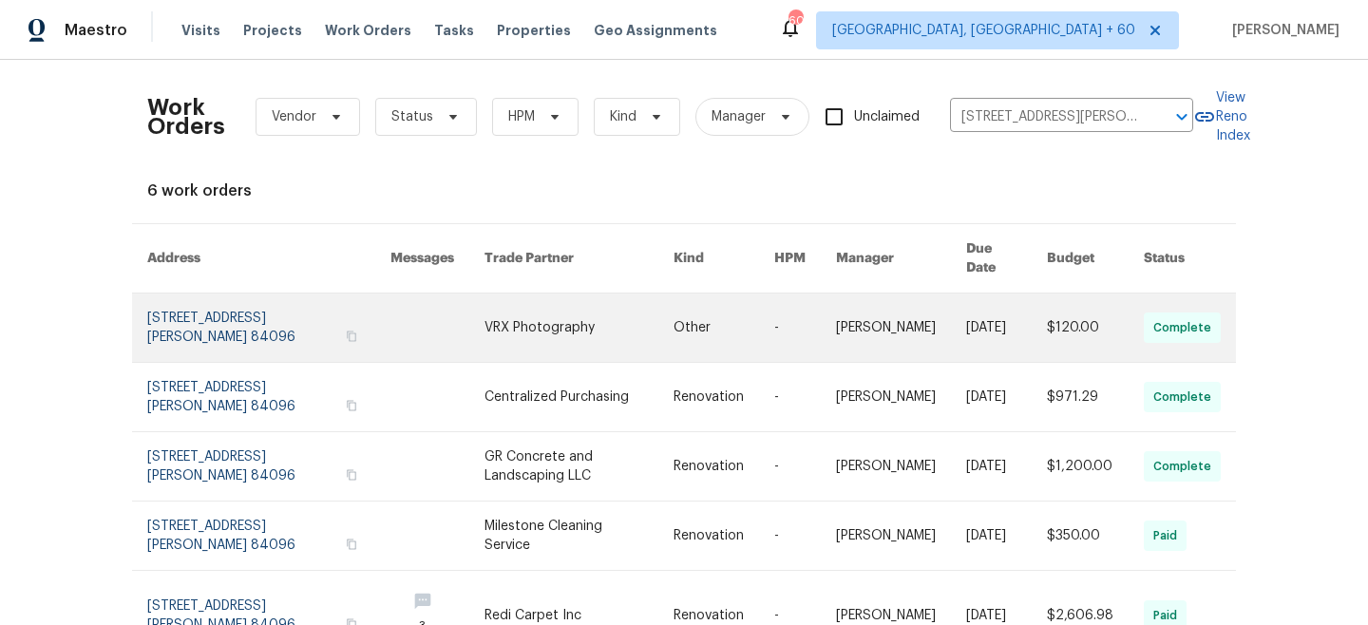
click at [669, 312] on link at bounding box center [579, 327] width 190 height 68
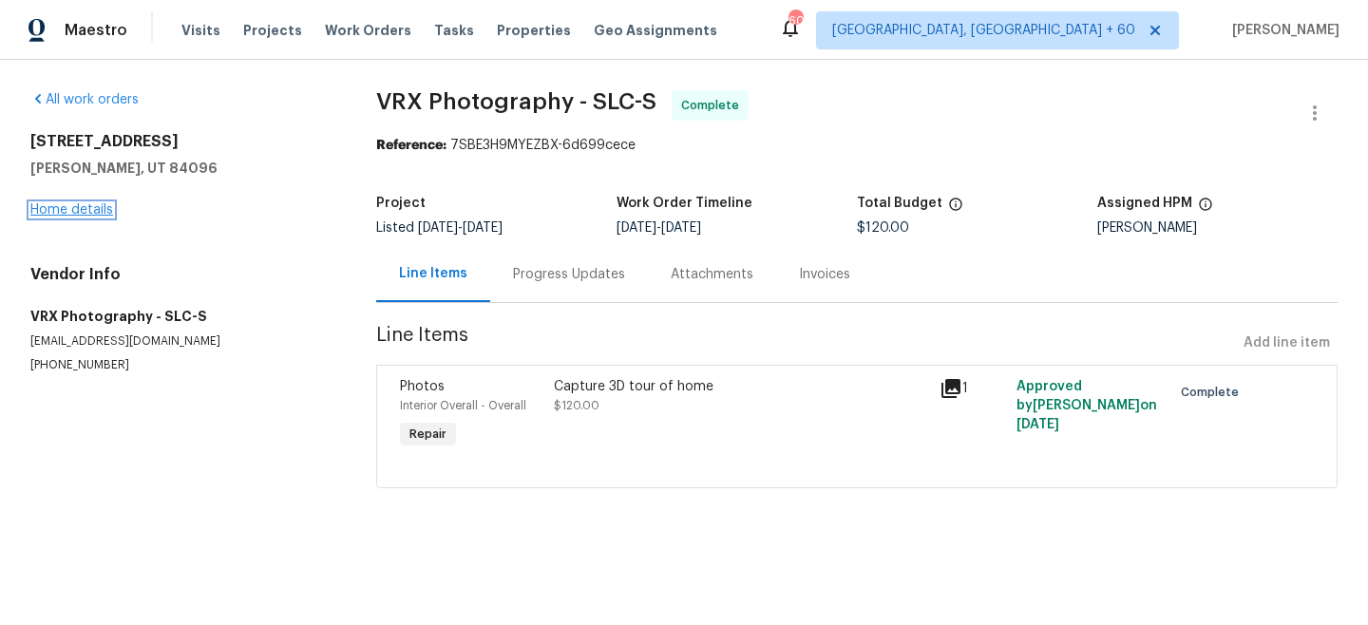
click at [66, 213] on link "Home details" at bounding box center [71, 209] width 83 height 13
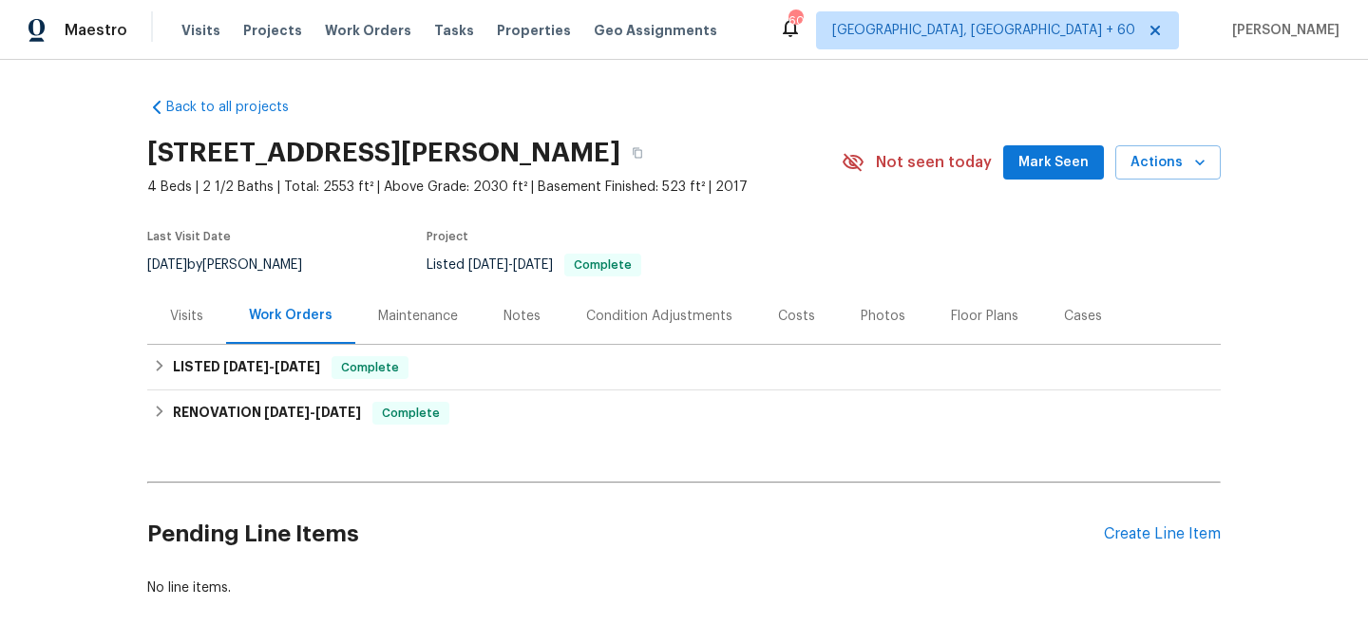
click at [423, 312] on div "Maintenance" at bounding box center [418, 316] width 80 height 19
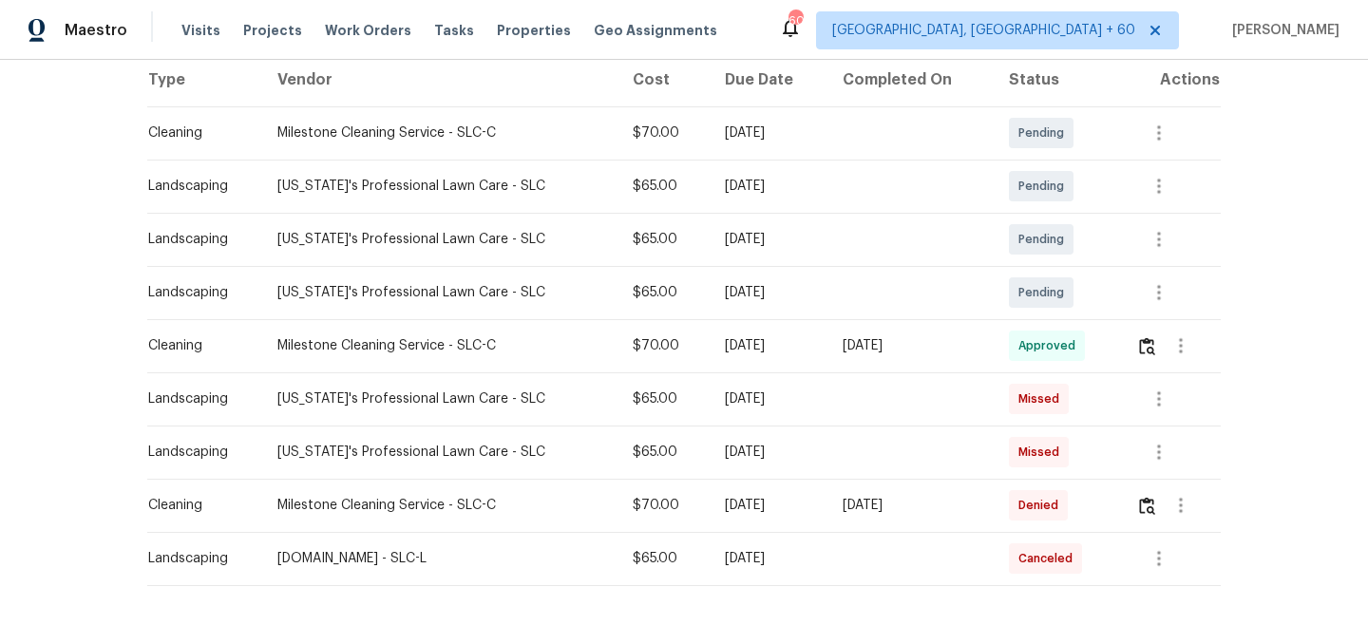
scroll to position [294, 0]
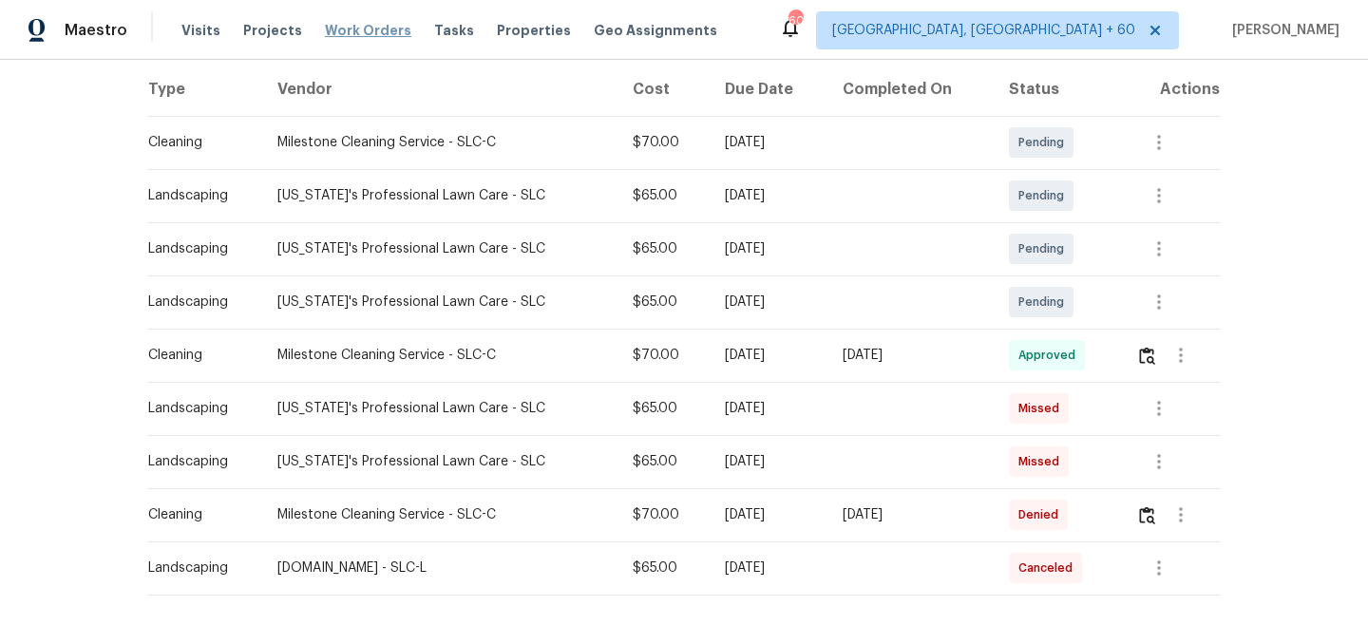
click at [364, 28] on span "Work Orders" at bounding box center [368, 30] width 86 height 19
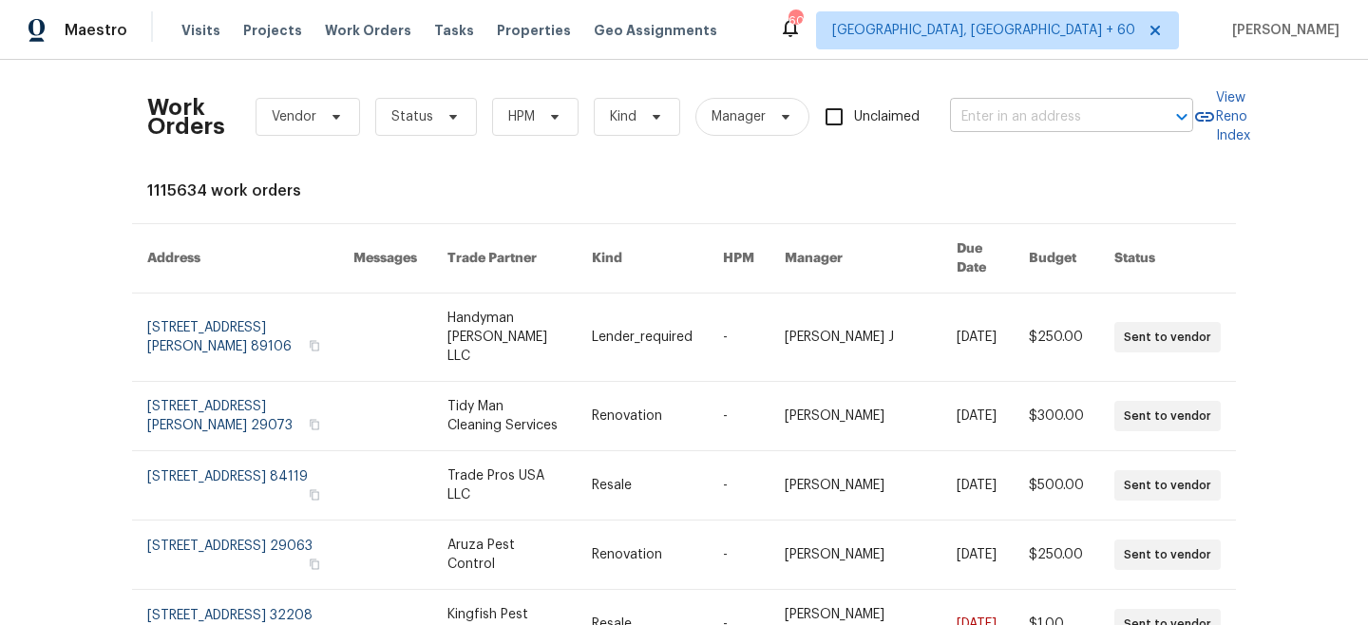
click at [1024, 113] on input "text" at bounding box center [1045, 117] width 190 height 29
paste input "18550 Kerill Rd, Triangle, VA 22172"
type input "18550 Kerill Rd, Triangle, VA 22172"
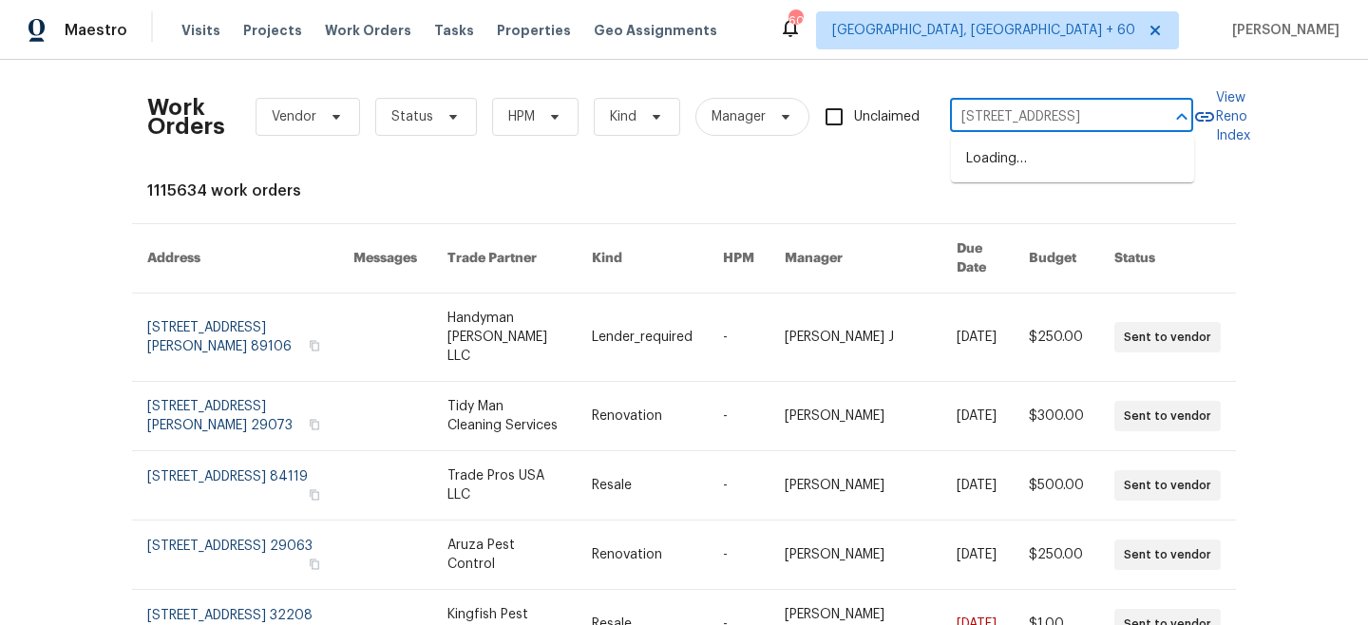
scroll to position [0, 32]
click at [1035, 165] on li "18550 Kerill Rd, Triangle, VA 22172" at bounding box center [1072, 158] width 243 height 31
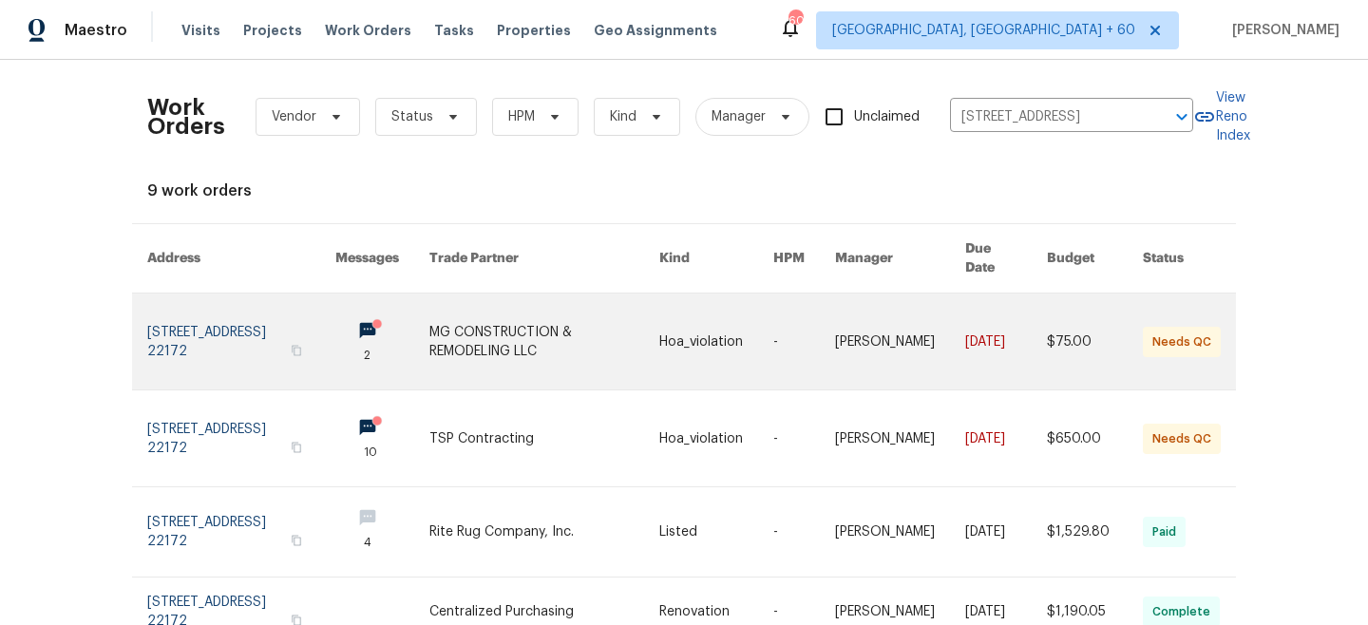
click at [533, 322] on link at bounding box center [544, 341] width 230 height 96
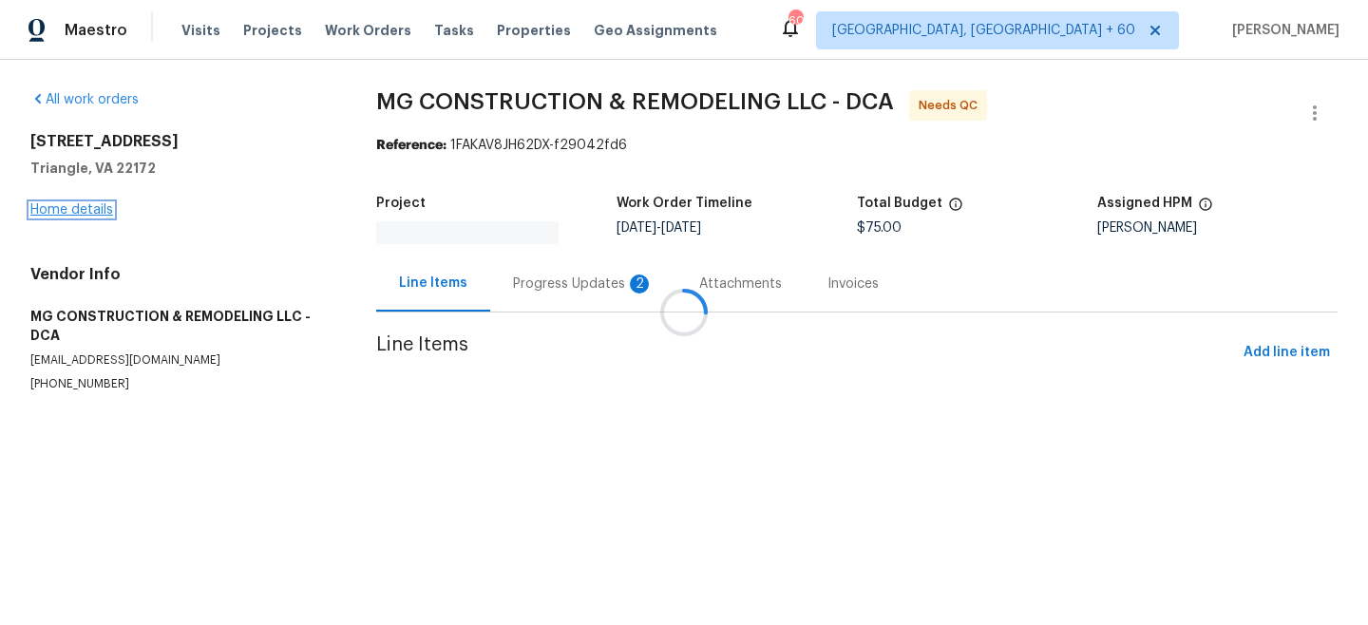
click at [69, 209] on link "Home details" at bounding box center [71, 209] width 83 height 13
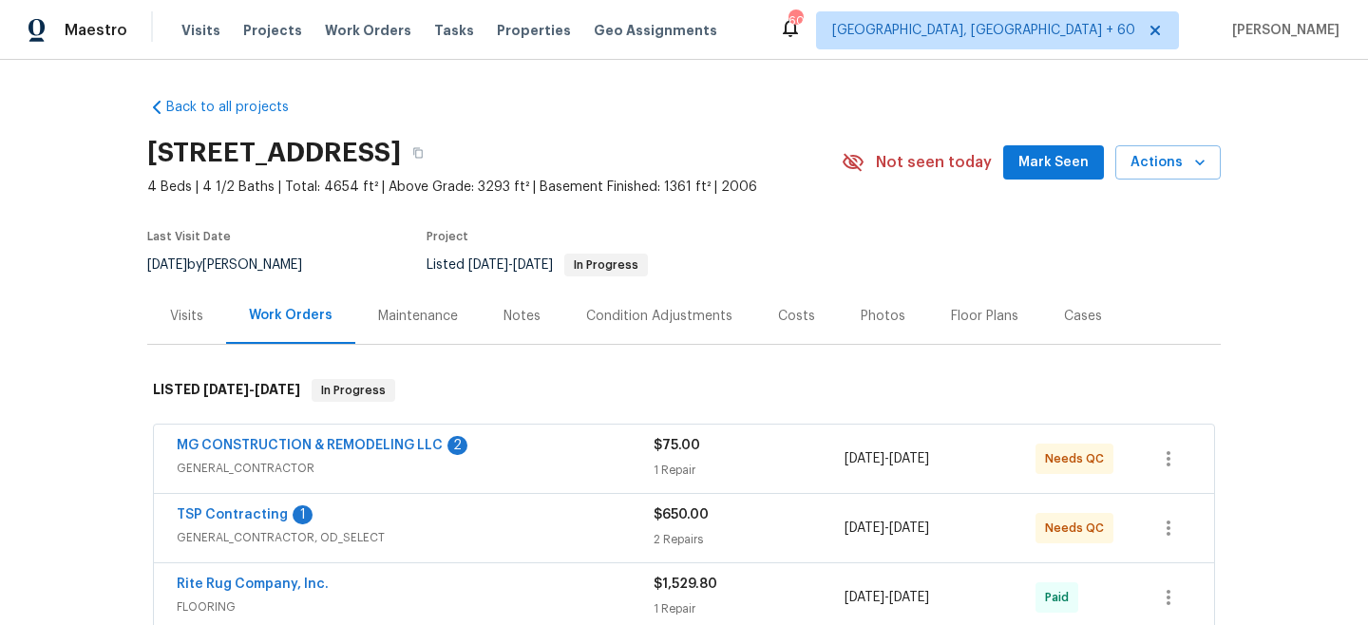
click at [454, 320] on div "Maintenance" at bounding box center [417, 316] width 125 height 56
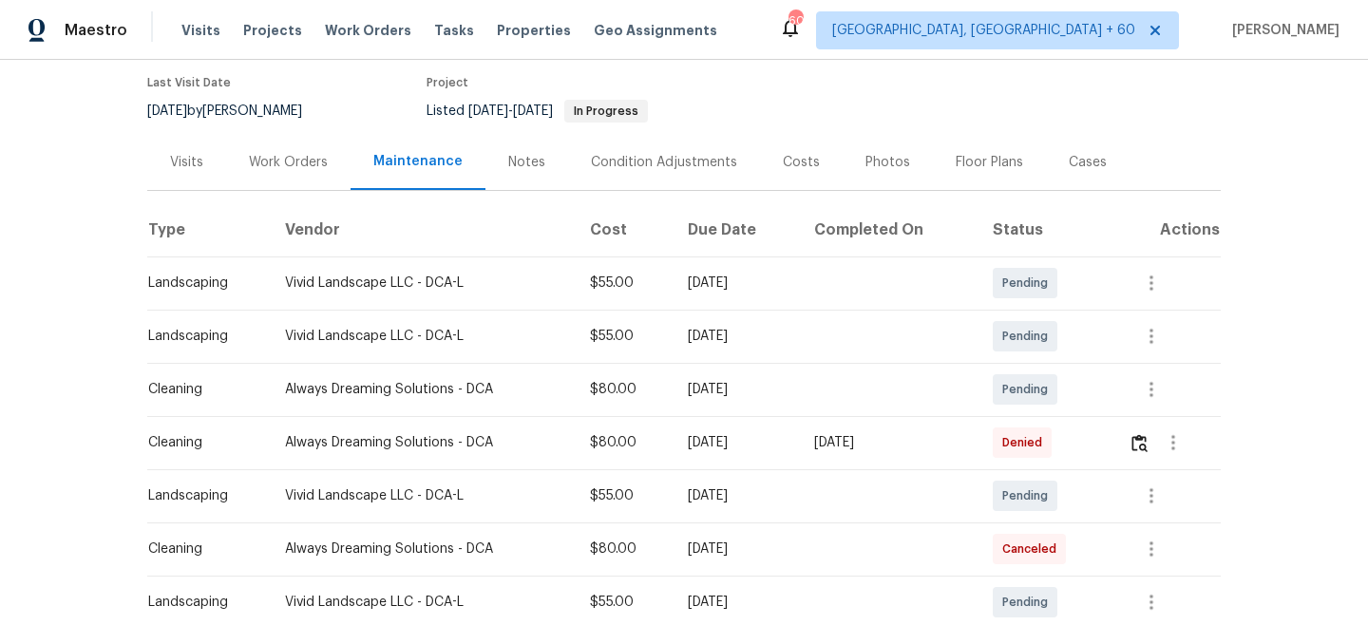
scroll to position [194, 0]
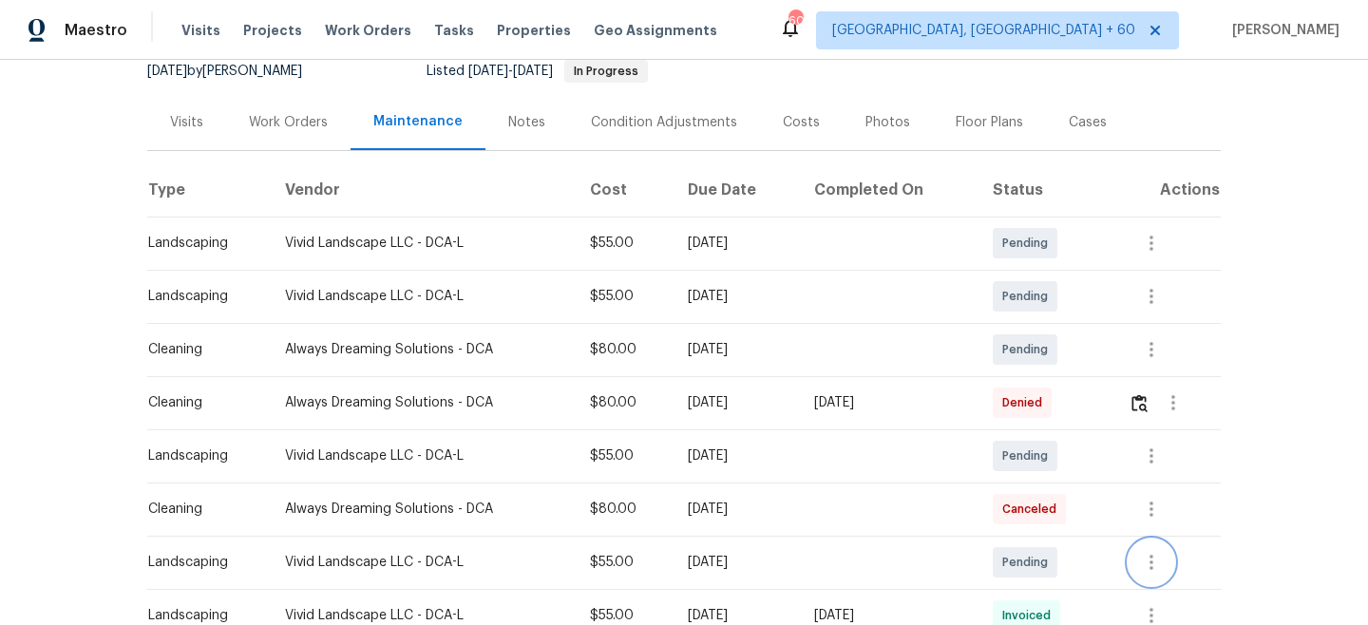
click at [1161, 547] on button "button" at bounding box center [1151, 562] width 46 height 46
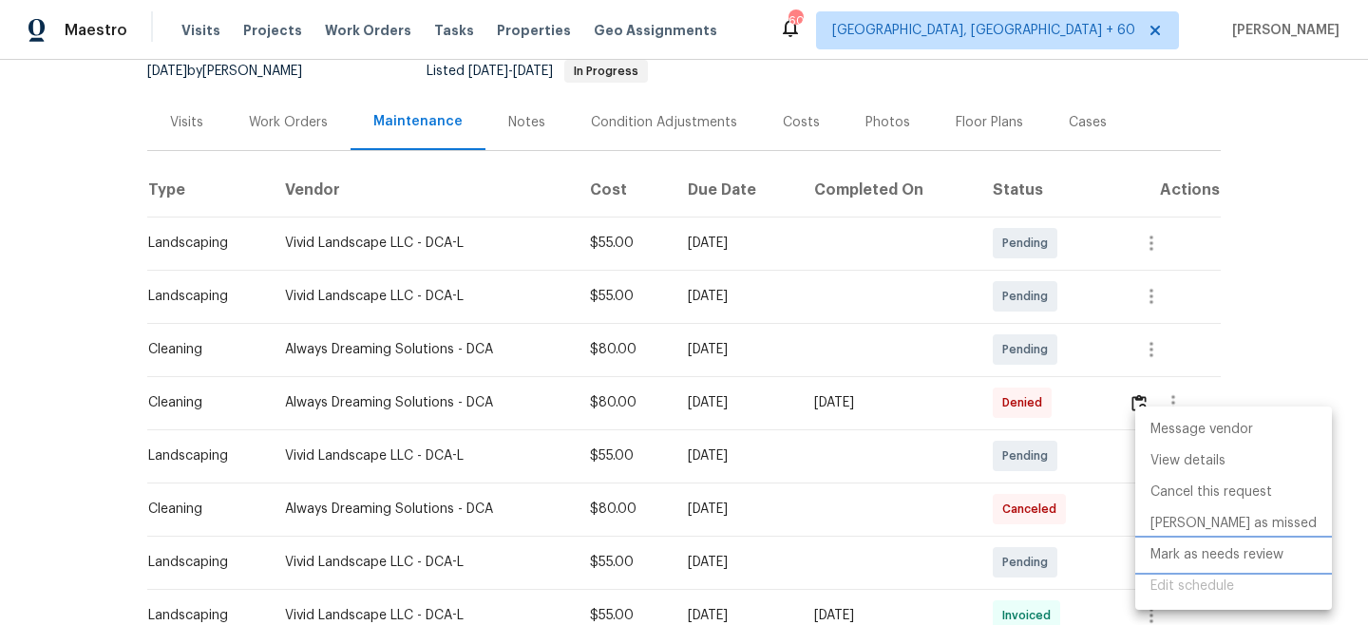
click at [1219, 561] on li "Mark as needs review" at bounding box center [1233, 554] width 197 height 31
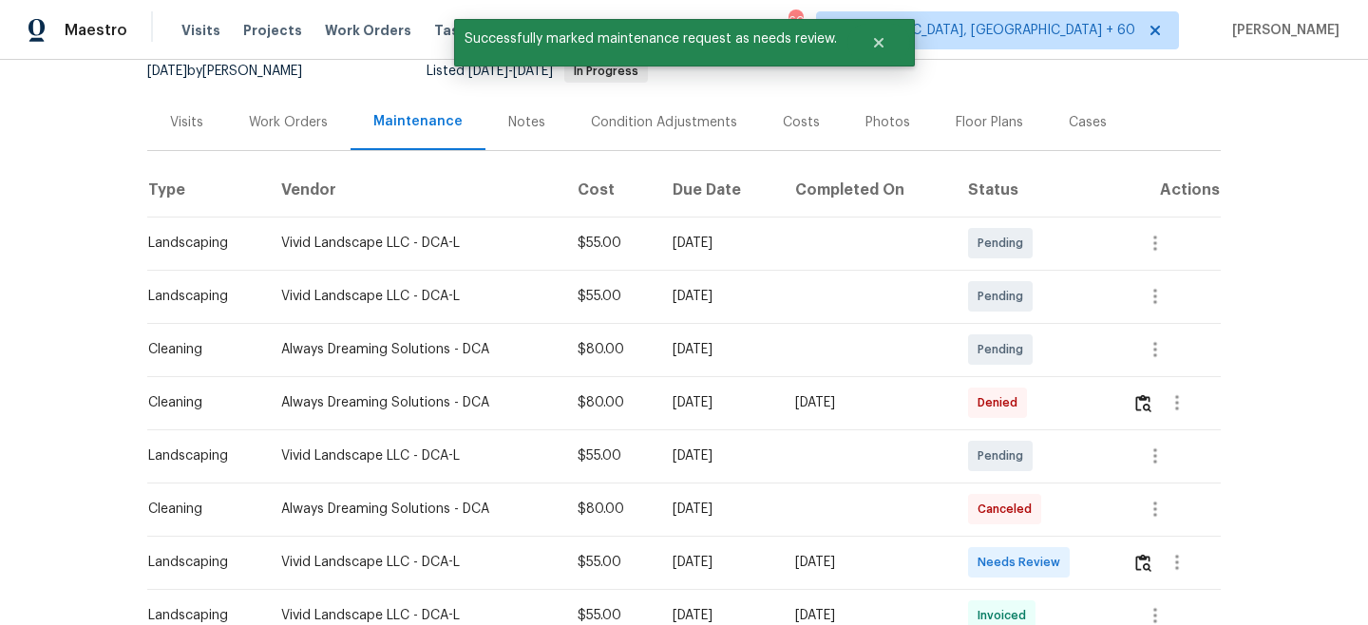
click at [1275, 324] on div "Message vendor View details Edit schedule" at bounding box center [684, 312] width 1368 height 625
click at [1149, 557] on img "button" at bounding box center [1143, 563] width 16 height 18
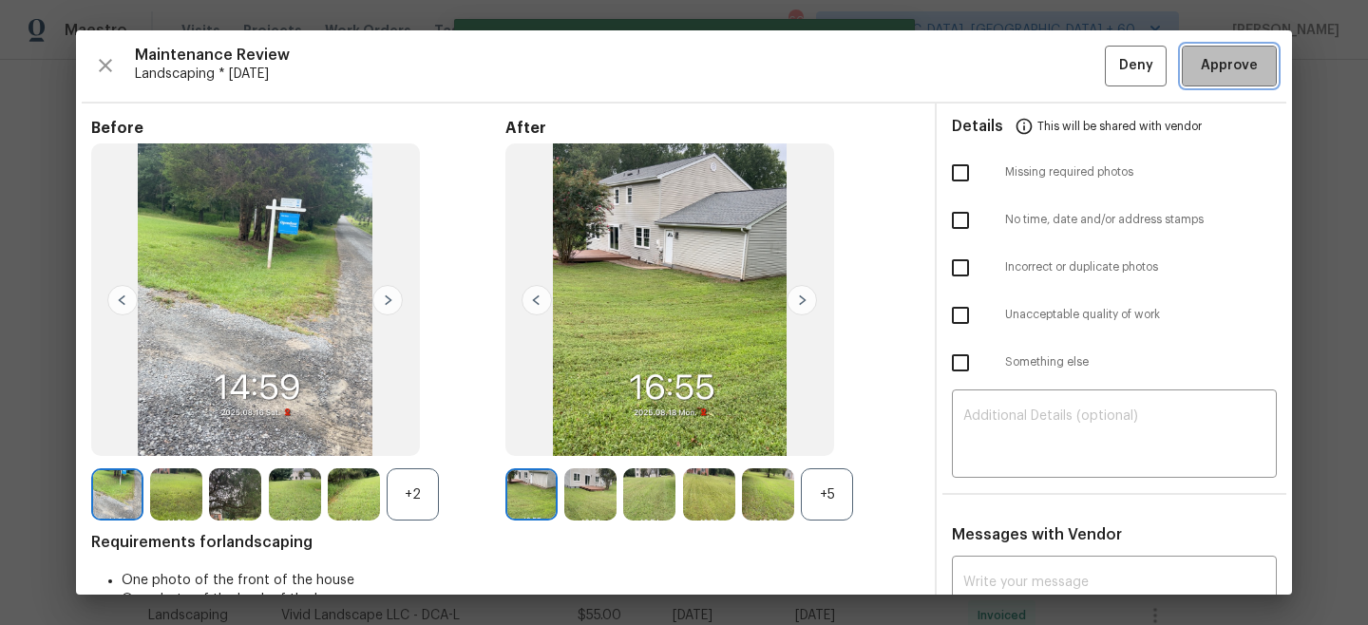
click at [1229, 63] on span "Approve" at bounding box center [1228, 66] width 57 height 24
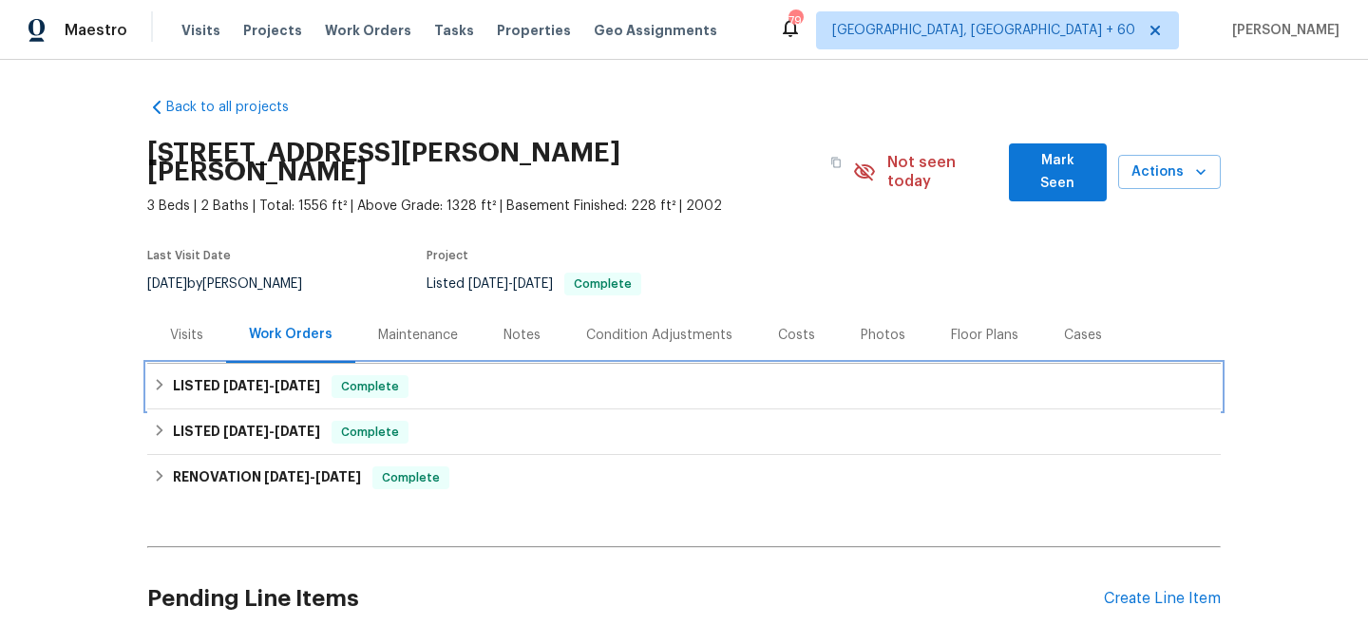
click at [438, 376] on div "LISTED [DATE] - [DATE] Complete" at bounding box center [684, 386] width 1062 height 23
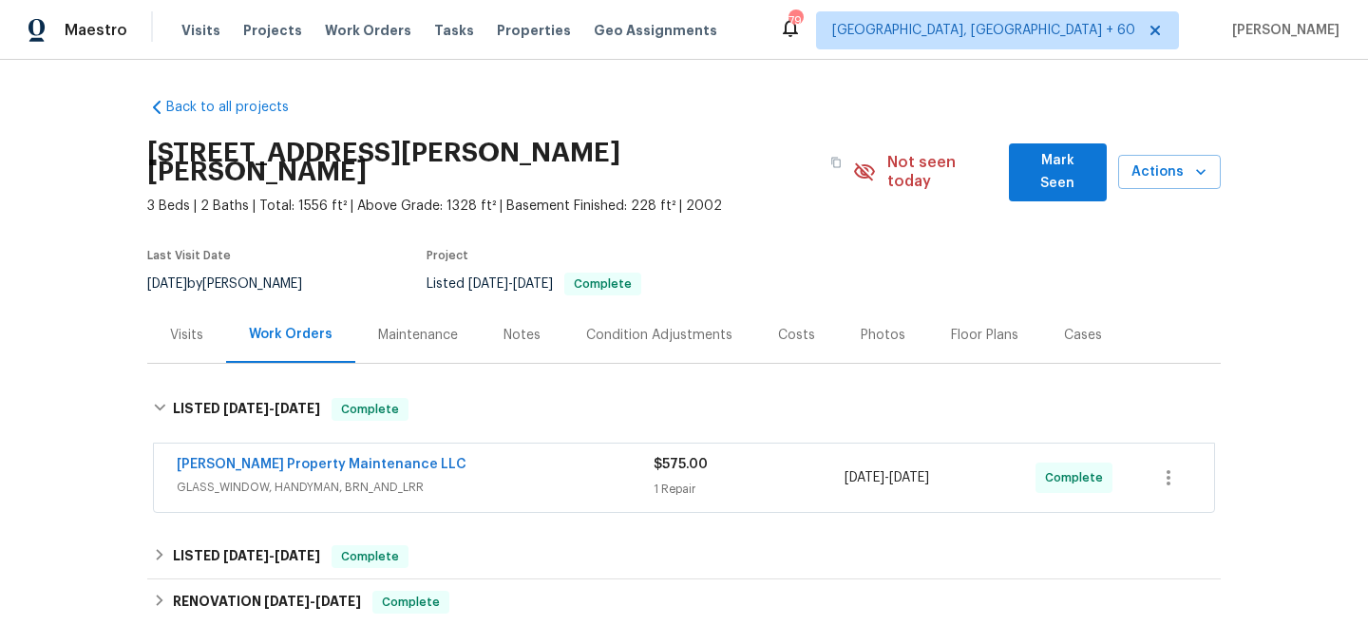
click at [615, 455] on div "[PERSON_NAME] Property Maintenance LLC" at bounding box center [415, 466] width 477 height 23
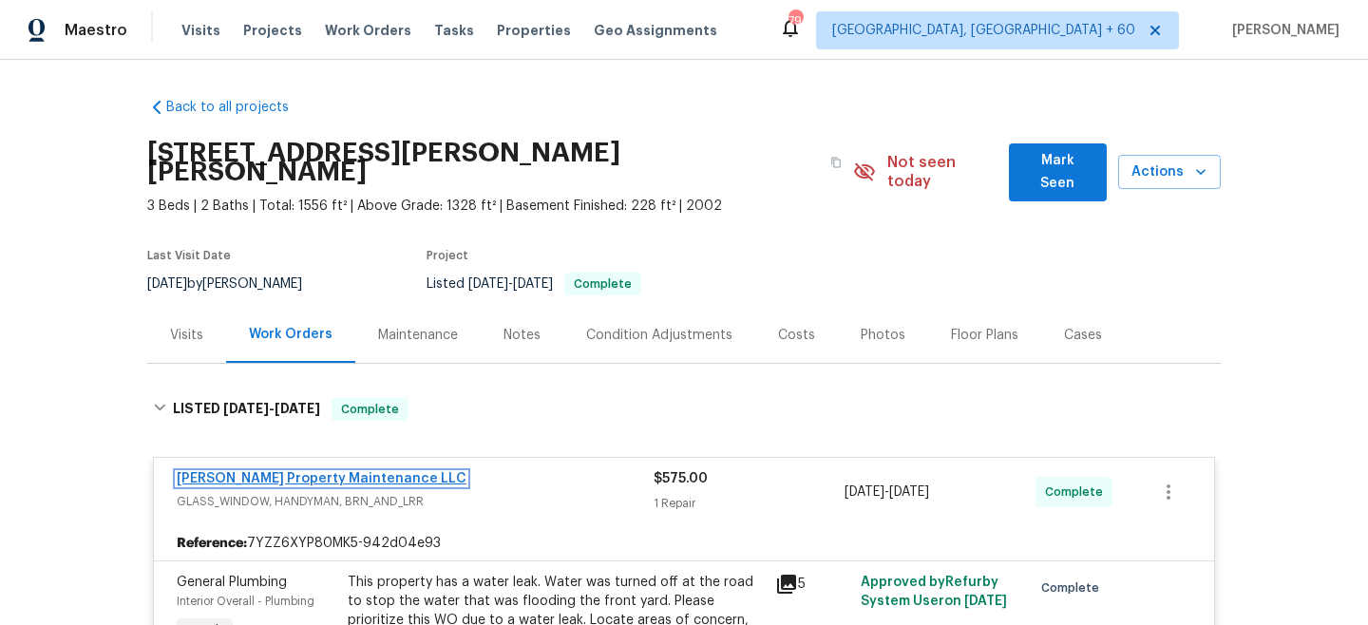
click at [307, 472] on link "[PERSON_NAME] Property Maintenance LLC" at bounding box center [322, 478] width 290 height 13
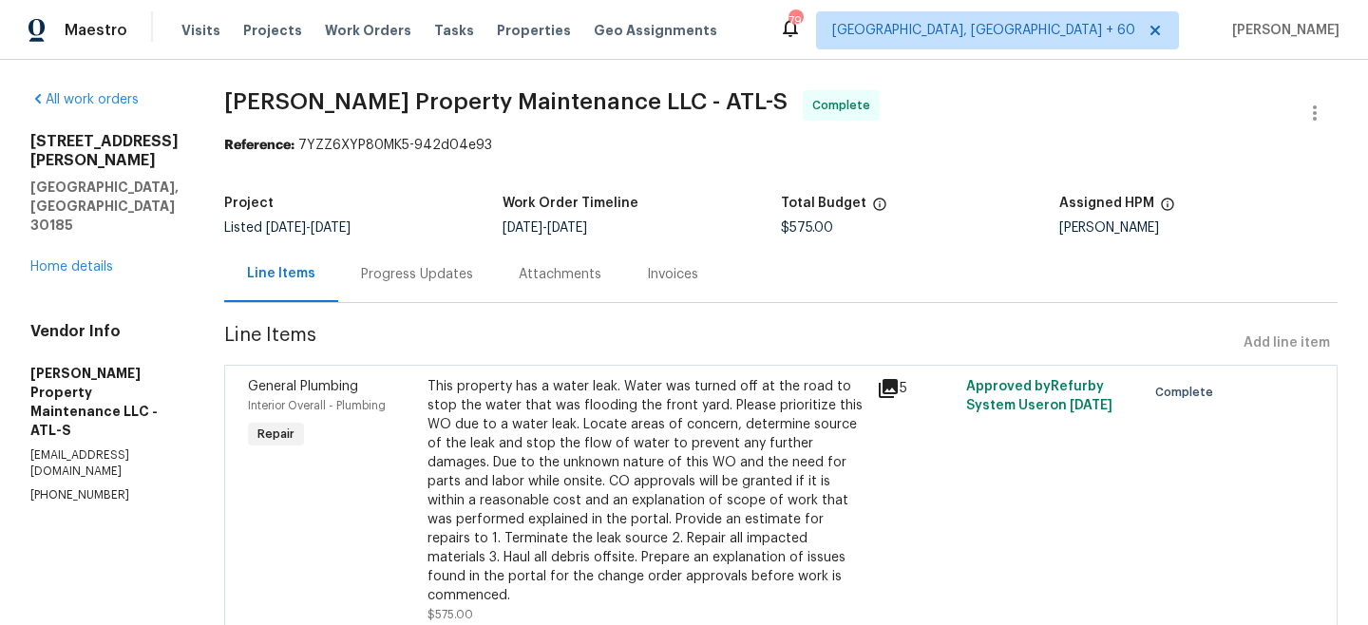
click at [419, 274] on div "Progress Updates" at bounding box center [417, 274] width 112 height 19
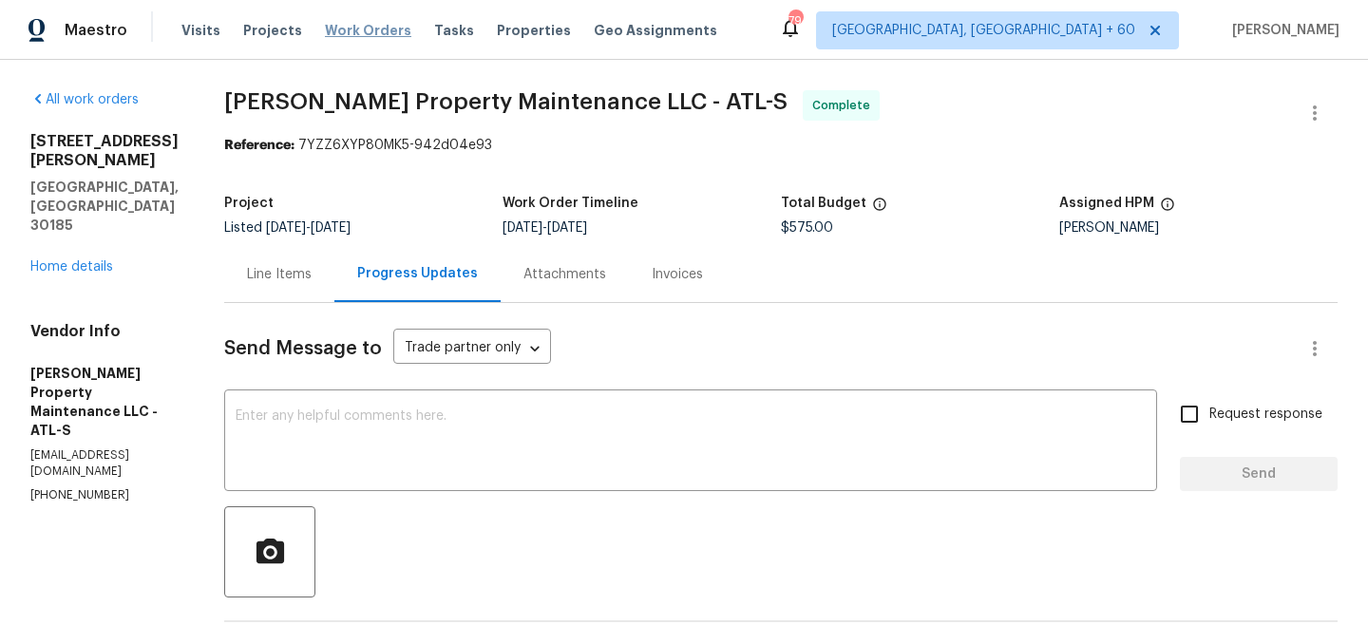
click at [353, 31] on span "Work Orders" at bounding box center [368, 30] width 86 height 19
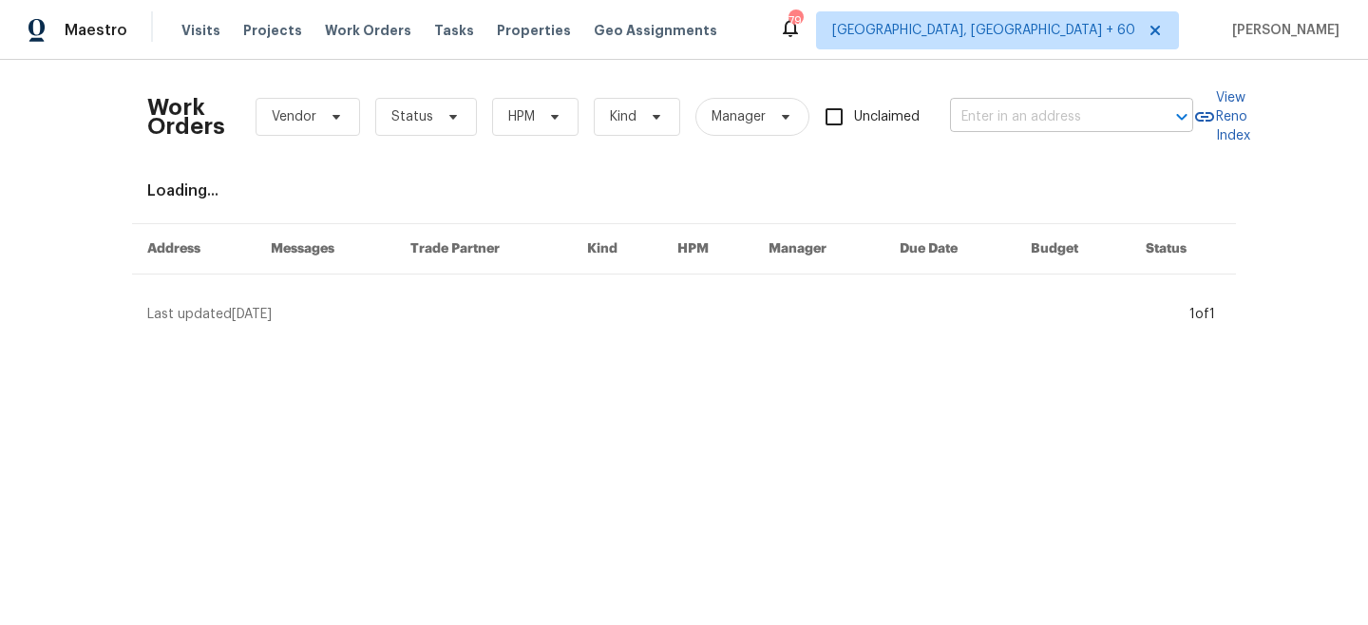
click at [1101, 103] on input "text" at bounding box center [1045, 117] width 190 height 29
paste input "[STREET_ADDRESS]"
type input "[STREET_ADDRESS]"
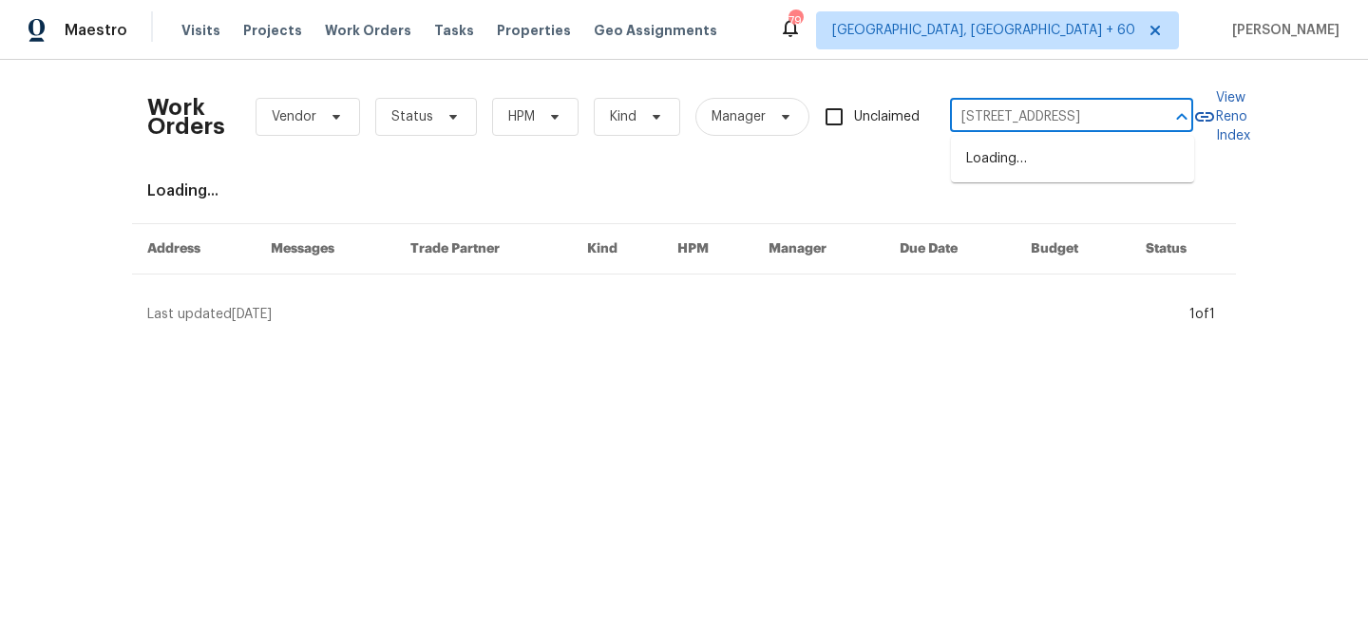
scroll to position [0, 118]
click at [1019, 171] on li "[STREET_ADDRESS]" at bounding box center [1072, 158] width 243 height 31
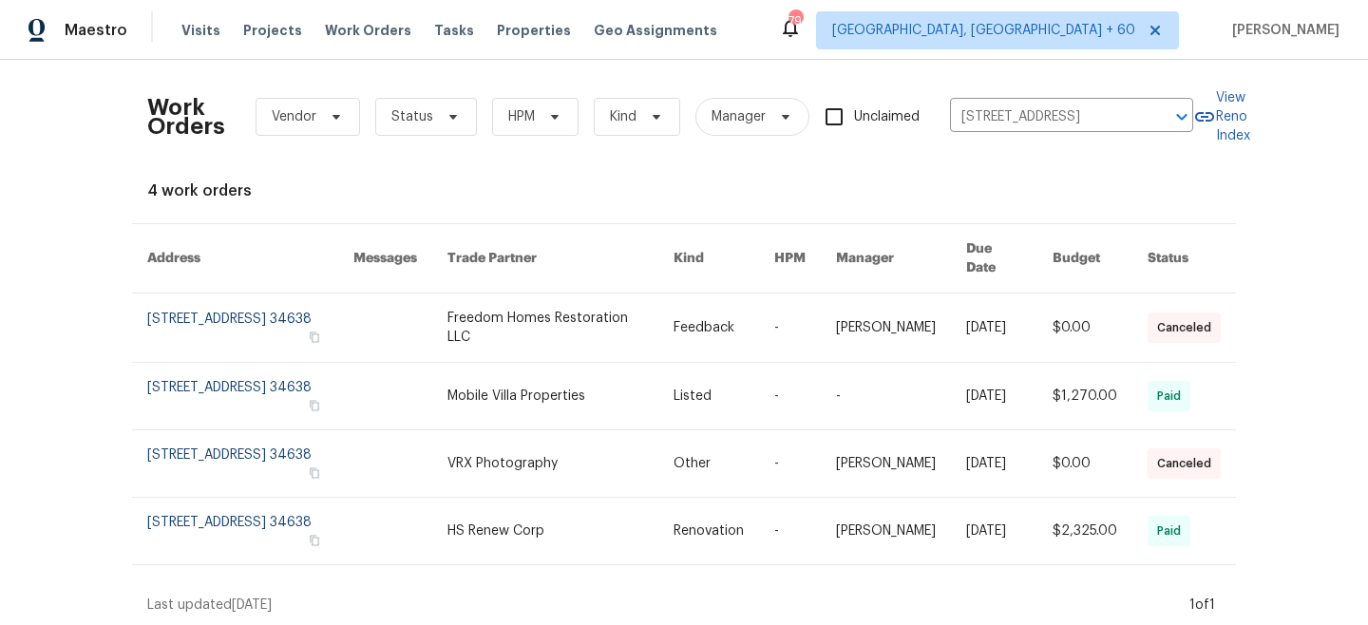
click at [575, 313] on link at bounding box center [560, 327] width 226 height 68
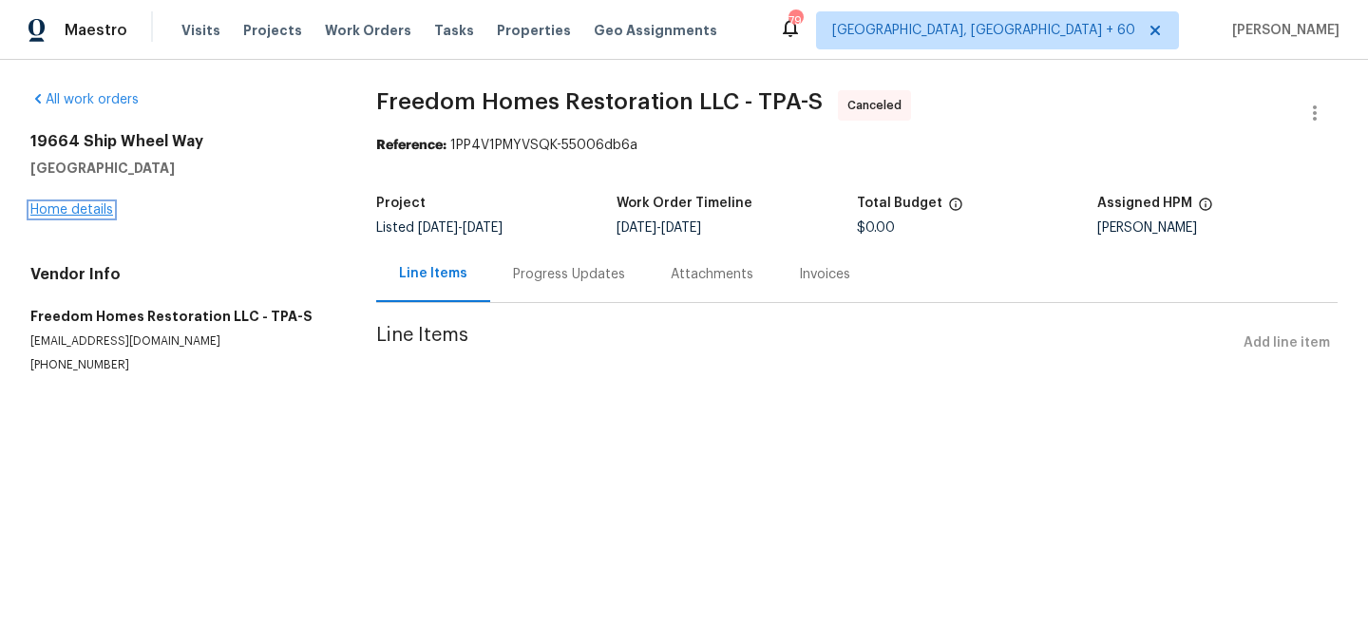
click at [58, 216] on link "Home details" at bounding box center [71, 209] width 83 height 13
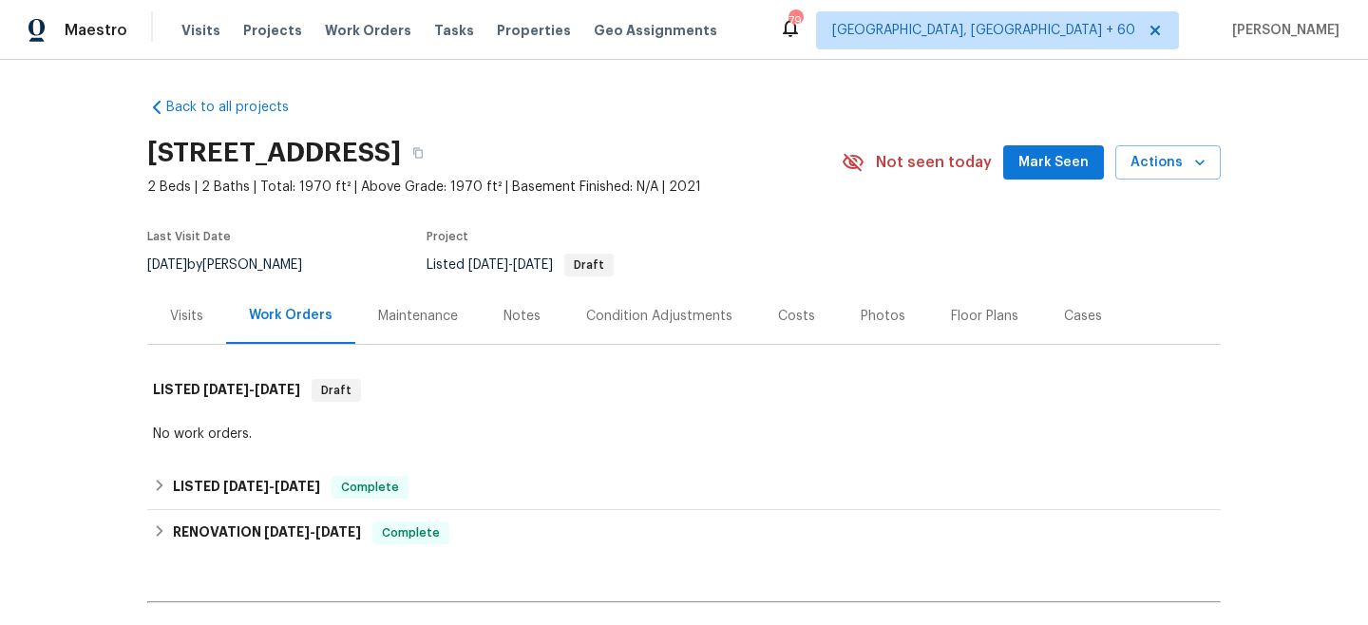
click at [424, 313] on div "Maintenance" at bounding box center [418, 316] width 80 height 19
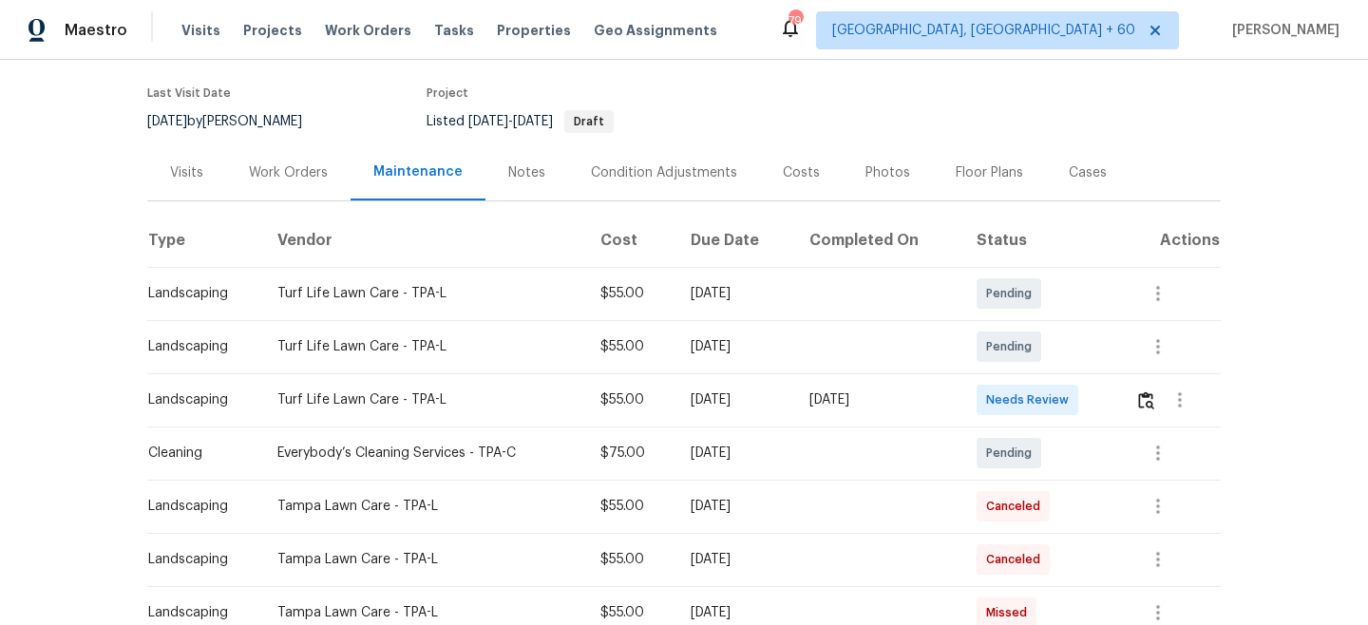
scroll to position [142, 0]
click at [364, 19] on div "Visits Projects Work Orders Tasks Properties Geo Assignments" at bounding box center [460, 30] width 558 height 38
click at [350, 24] on span "Work Orders" at bounding box center [368, 30] width 86 height 19
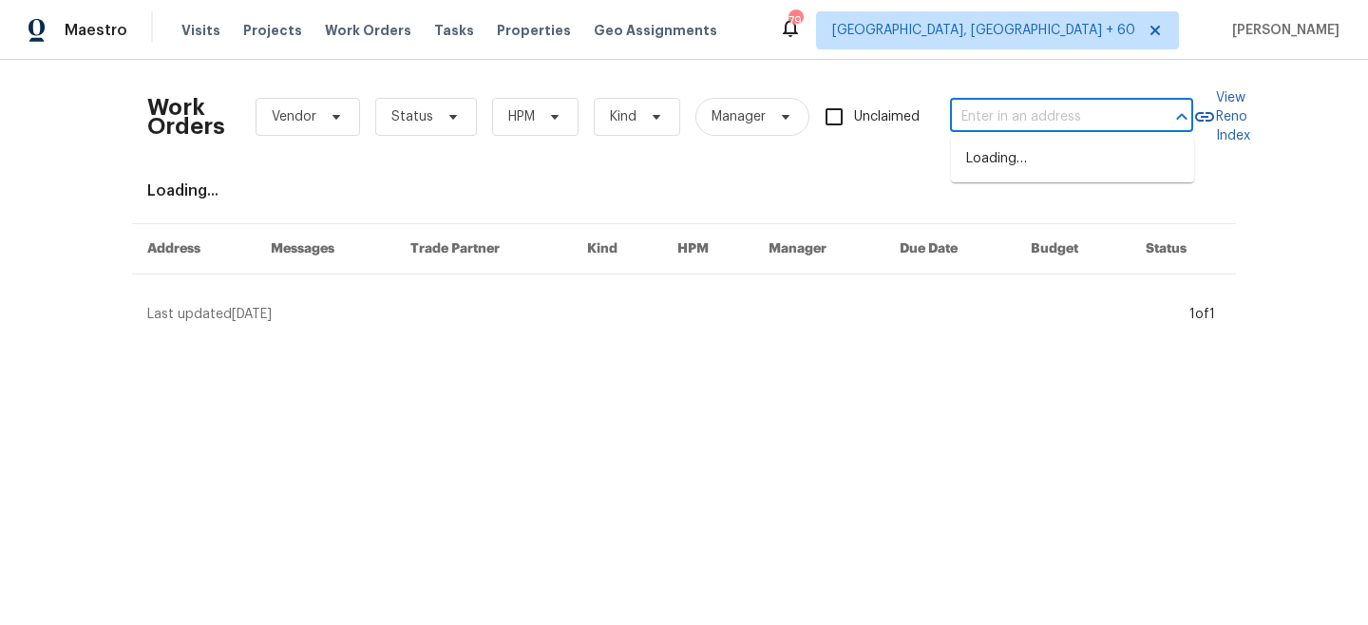
click at [1030, 125] on input "text" at bounding box center [1045, 117] width 190 height 29
paste input "[STREET_ADDRESS]"
type input "[STREET_ADDRESS]"
click at [1026, 172] on li "[STREET_ADDRESS]" at bounding box center [1072, 158] width 243 height 31
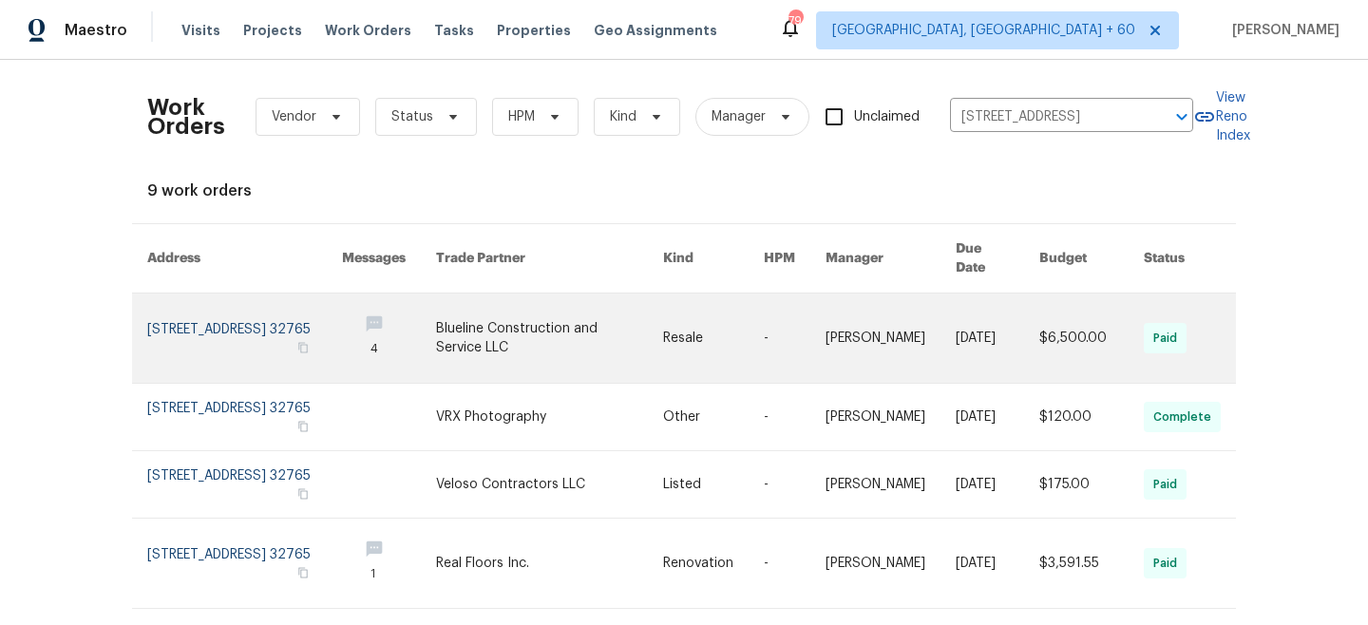
click at [600, 339] on link at bounding box center [549, 337] width 227 height 89
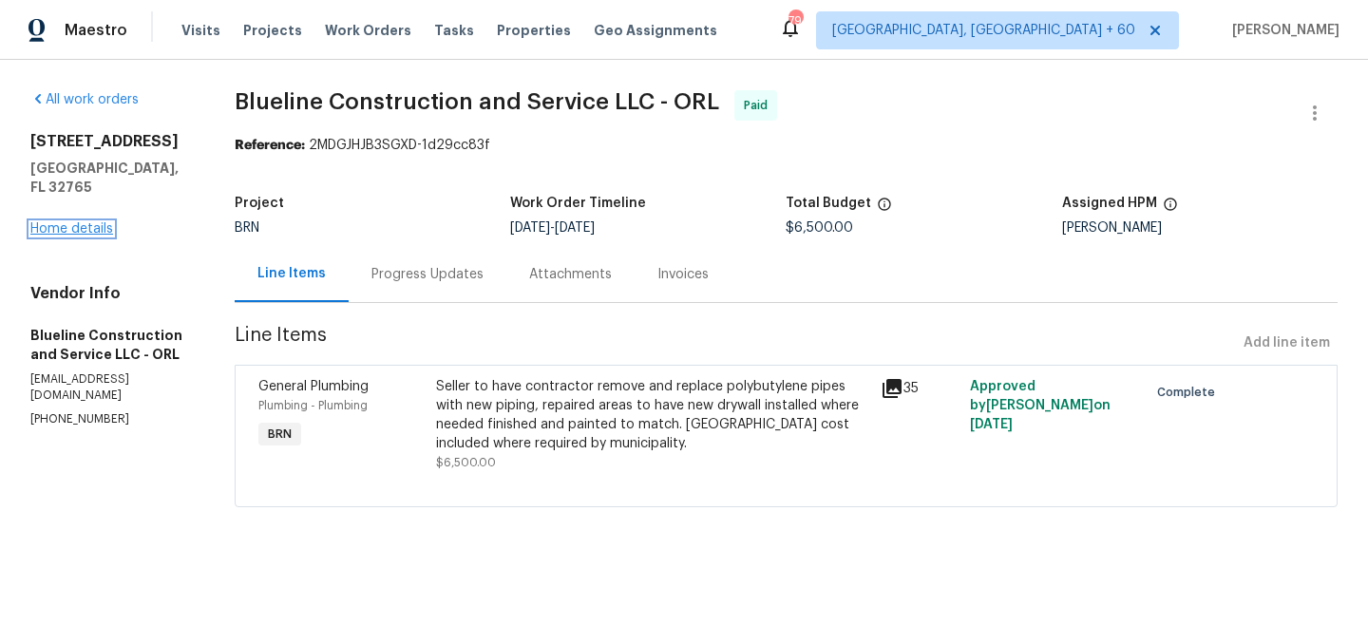
click at [73, 222] on link "Home details" at bounding box center [71, 228] width 83 height 13
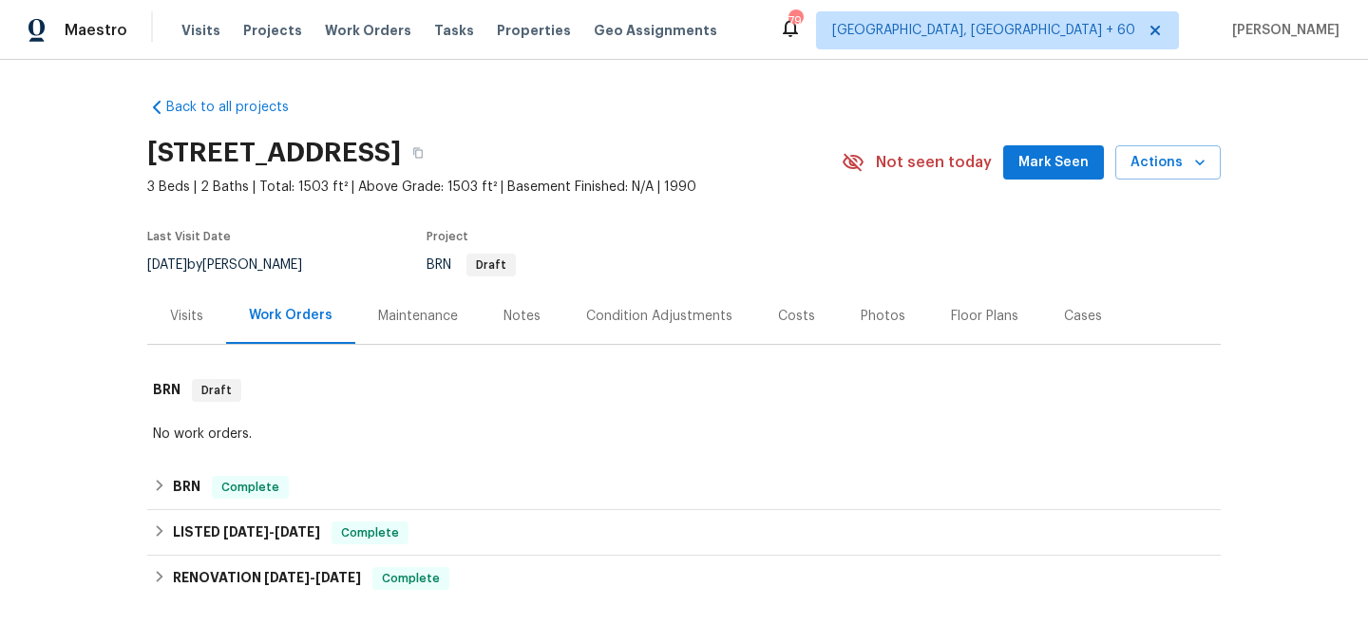
scroll to position [164, 0]
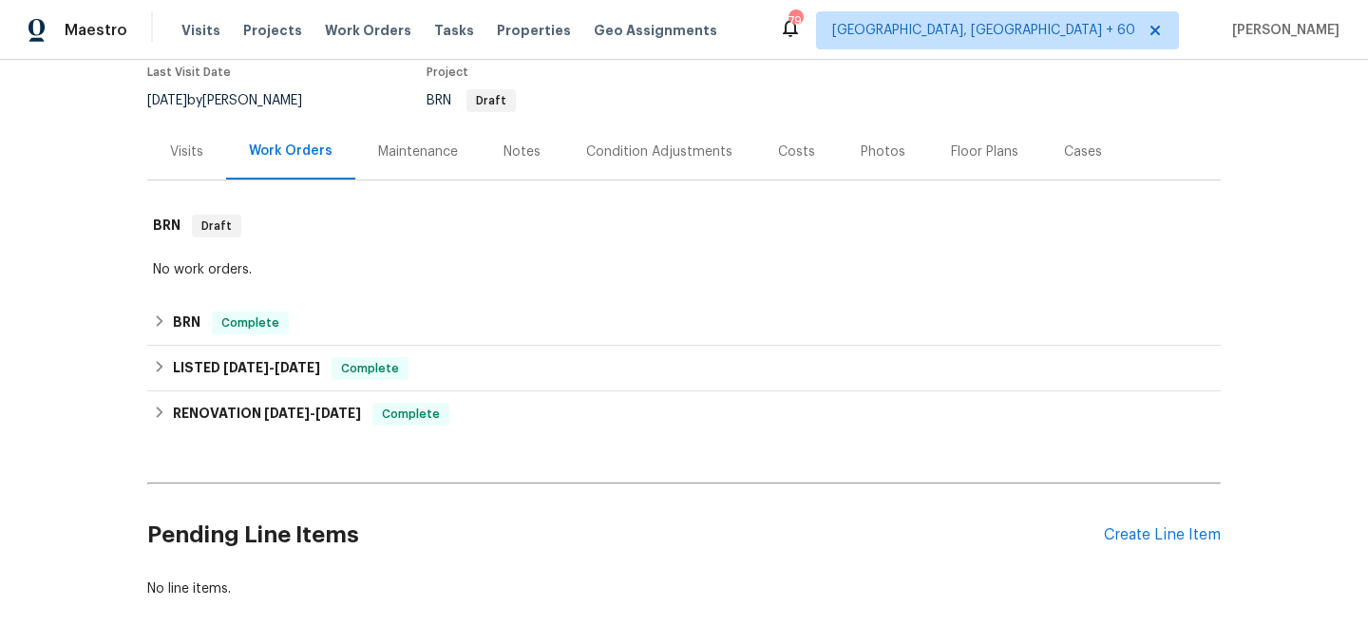
click at [414, 161] on div "Maintenance" at bounding box center [417, 151] width 125 height 56
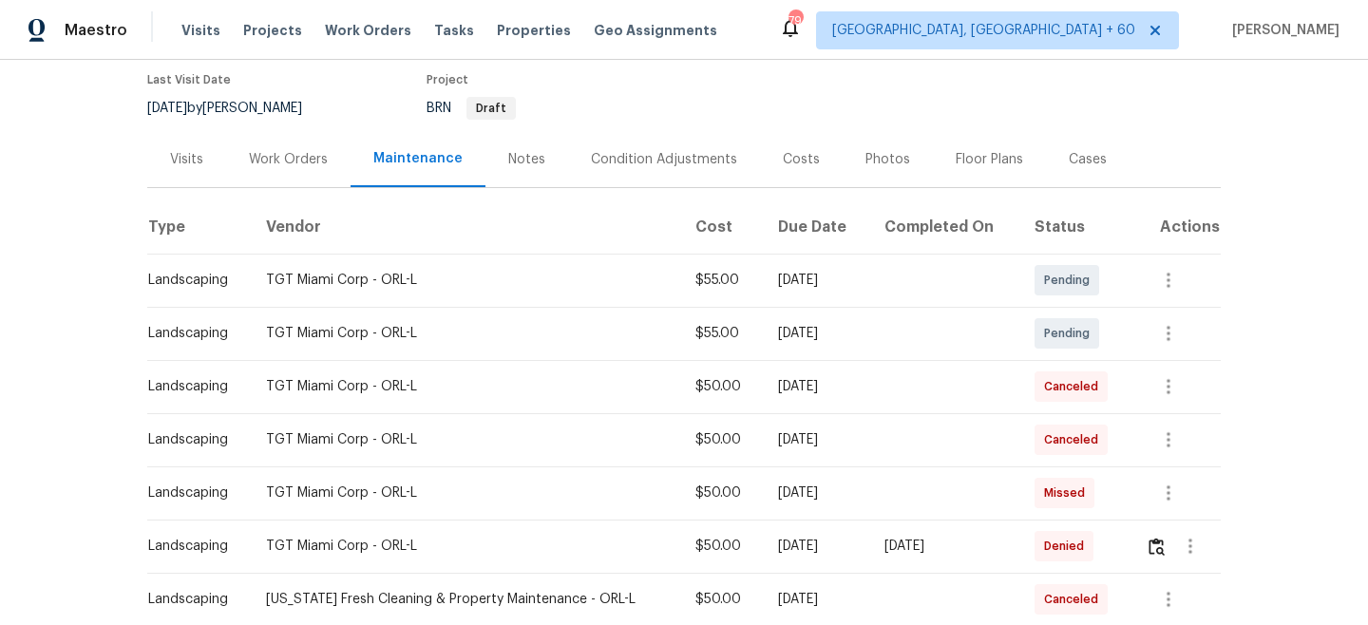
scroll to position [158, 0]
click at [1162, 543] on img "button" at bounding box center [1156, 546] width 16 height 18
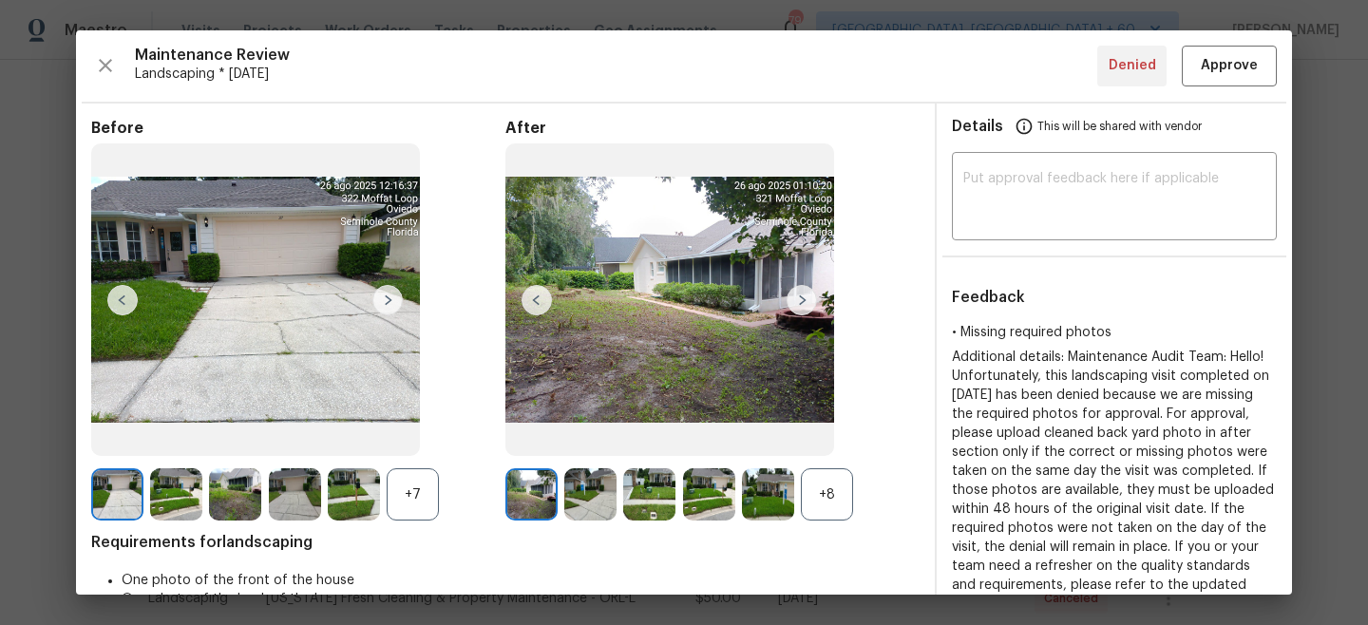
click at [804, 300] on img at bounding box center [801, 300] width 30 height 30
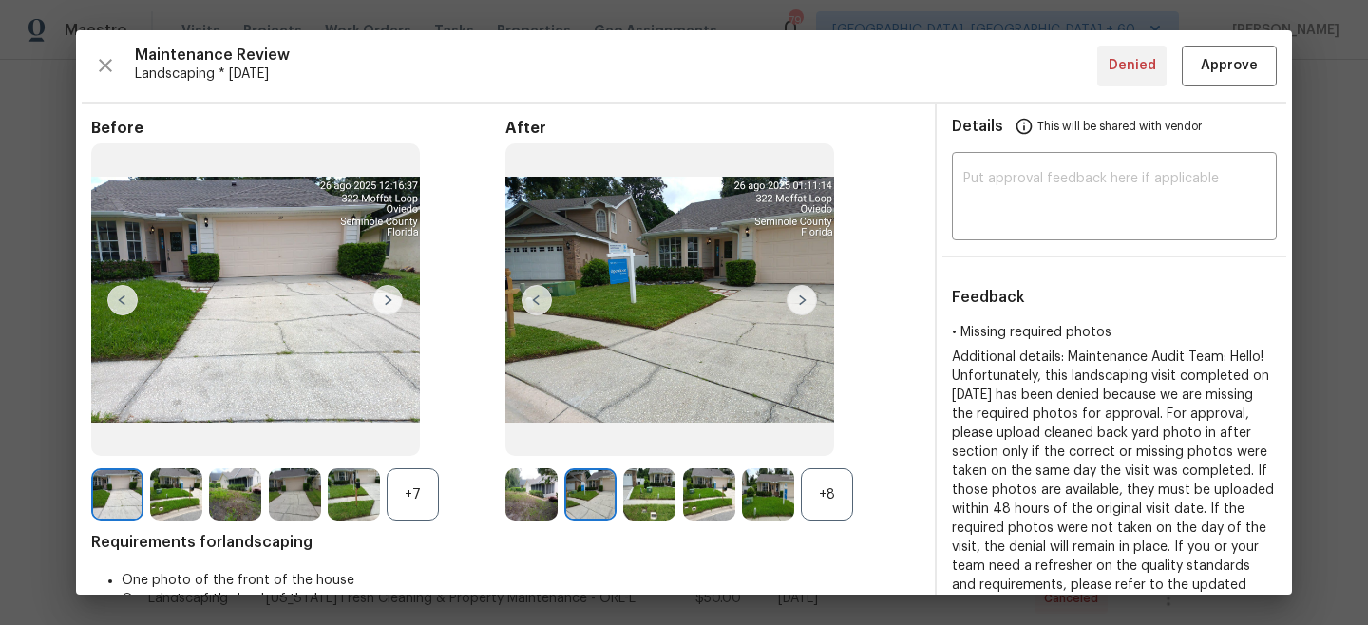
click at [804, 300] on img at bounding box center [801, 300] width 30 height 30
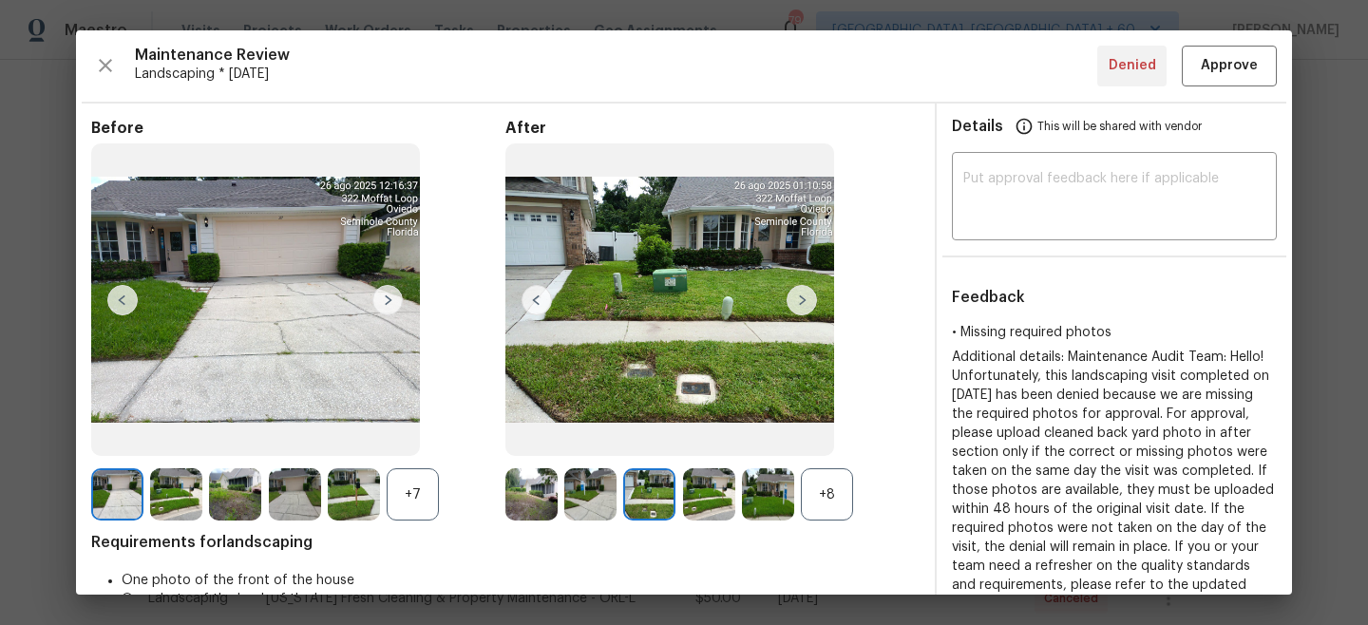
click at [804, 300] on img at bounding box center [801, 300] width 30 height 30
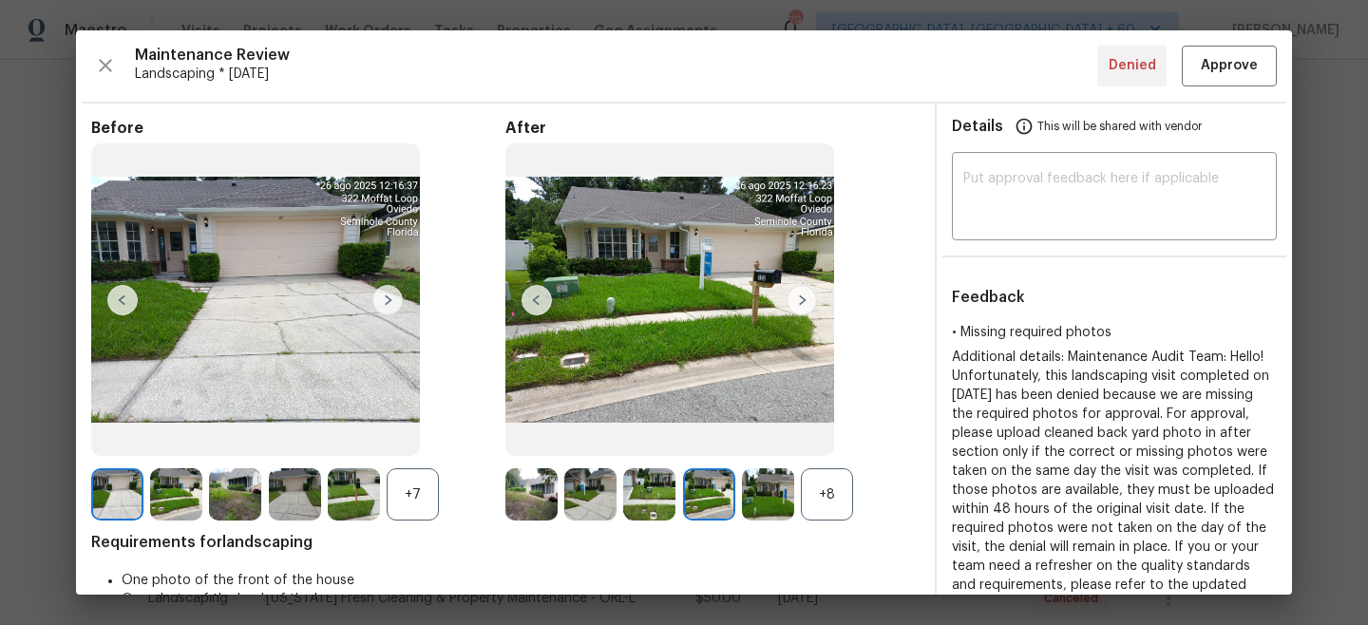
click at [804, 300] on img at bounding box center [801, 300] width 30 height 30
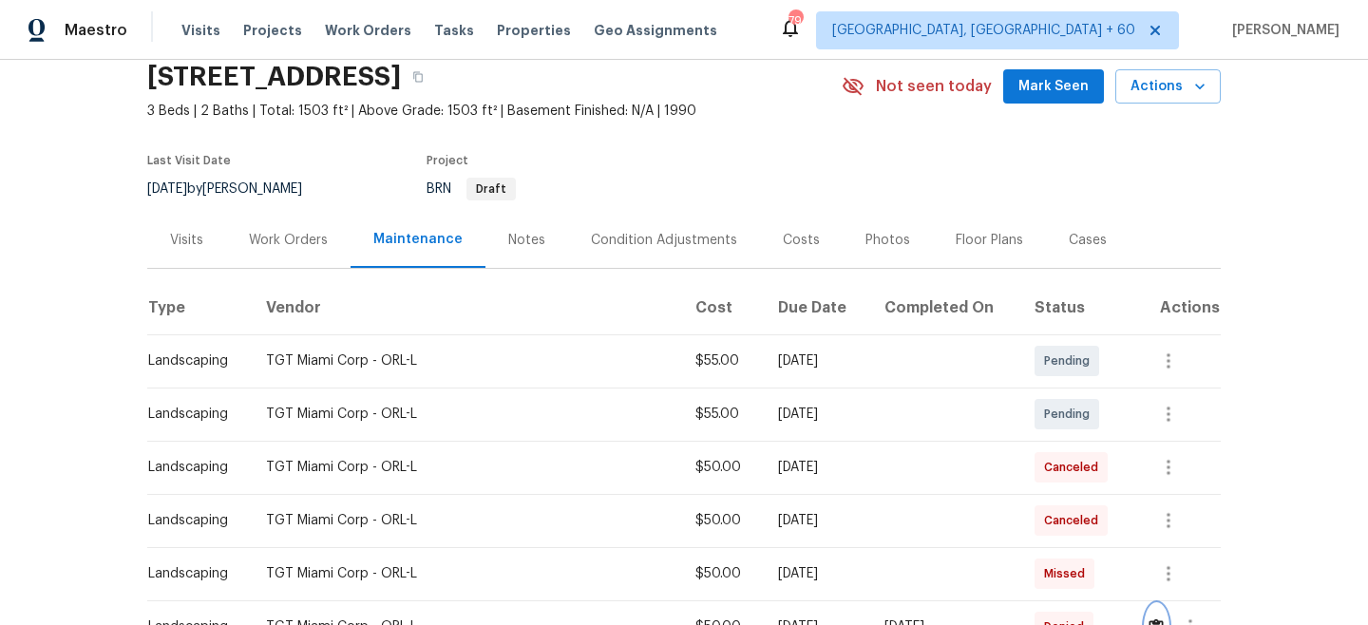
scroll to position [0, 0]
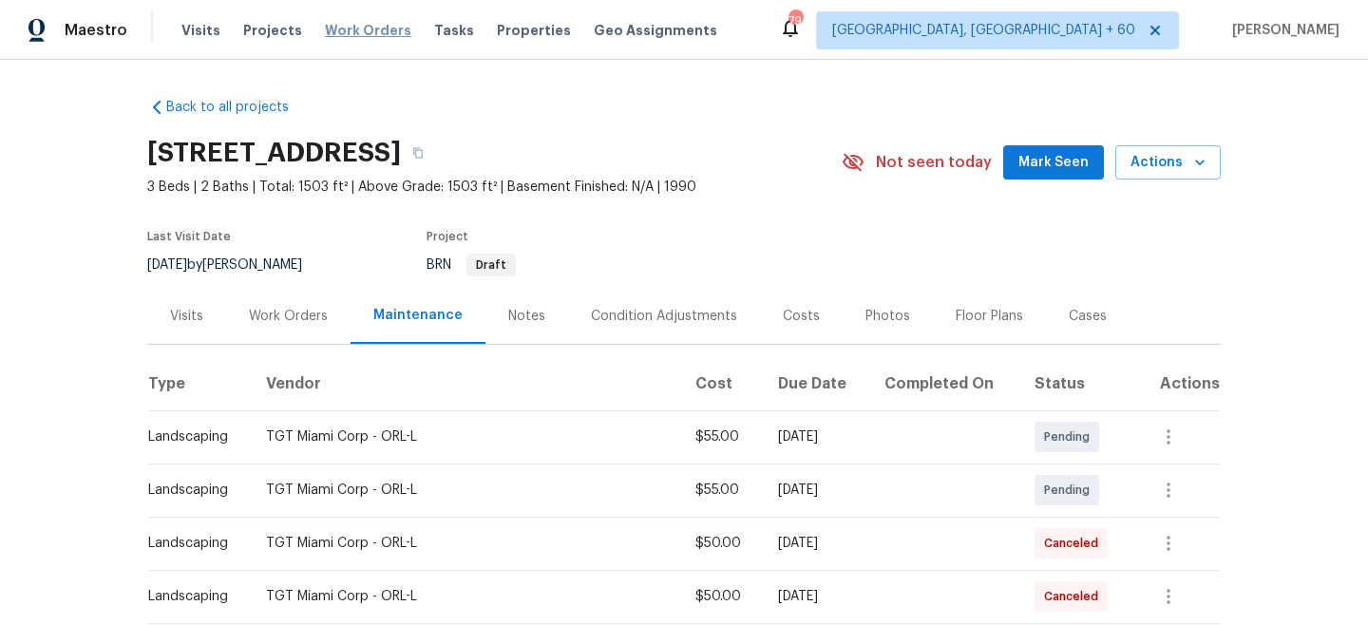
click at [344, 28] on span "Work Orders" at bounding box center [368, 30] width 86 height 19
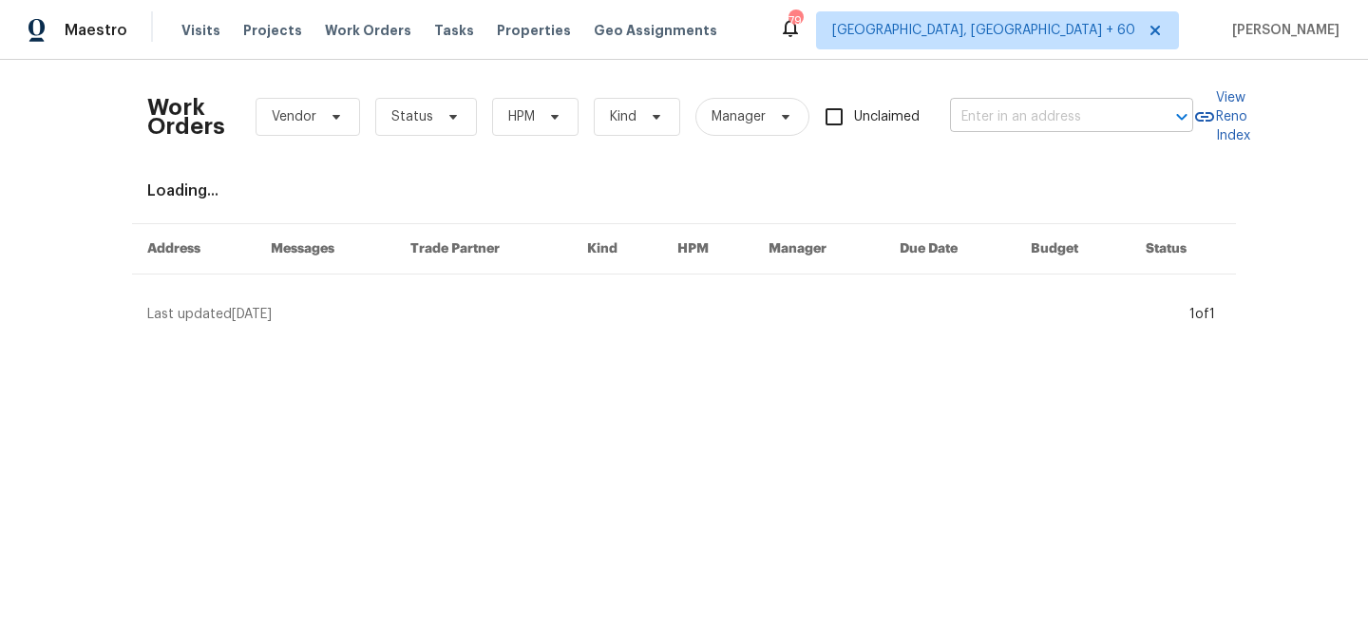
click at [997, 122] on input "text" at bounding box center [1045, 117] width 190 height 29
paste input "[STREET_ADDRESS][PERSON_NAME]"
type input "[STREET_ADDRESS][PERSON_NAME]"
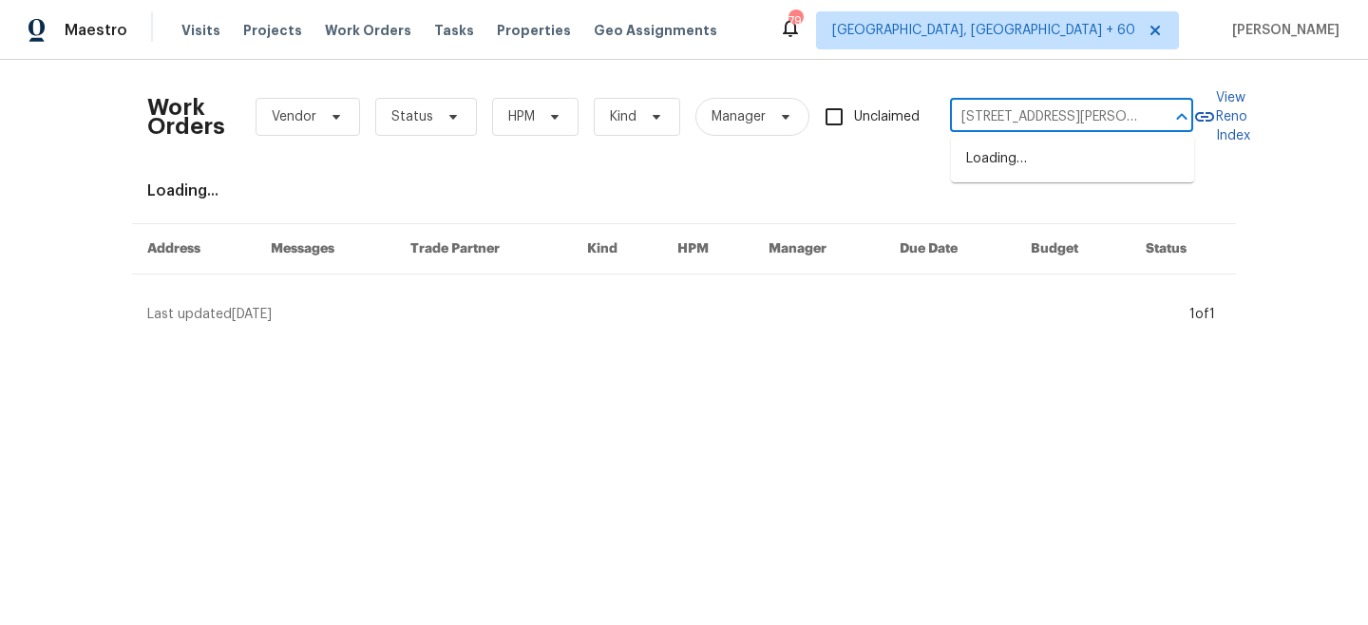
scroll to position [0, 47]
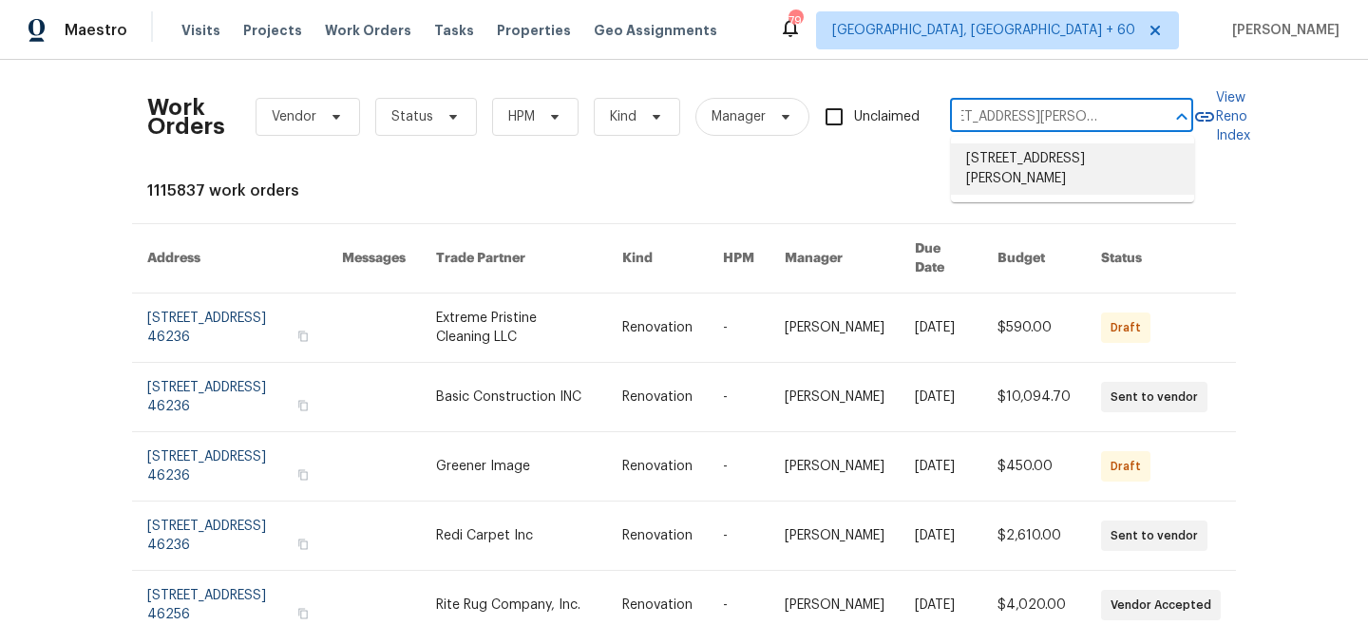
click at [1017, 161] on li "[STREET_ADDRESS][PERSON_NAME]" at bounding box center [1072, 168] width 243 height 51
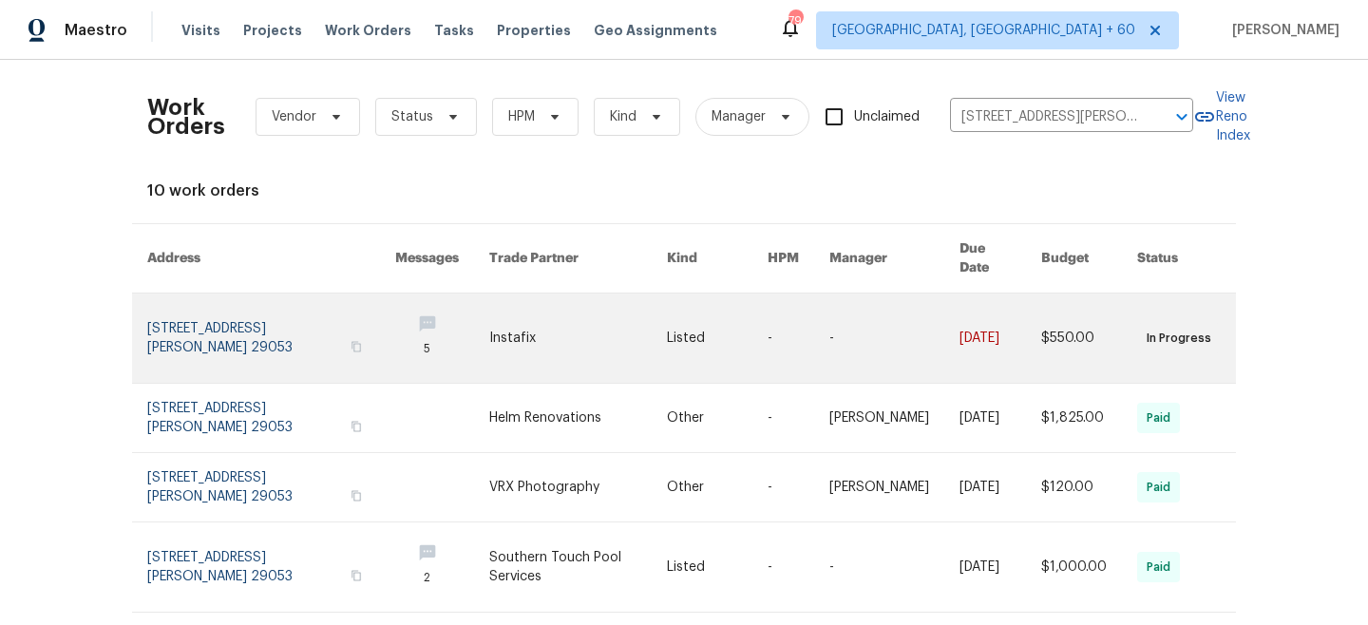
click at [828, 308] on td "-" at bounding box center [879, 338] width 130 height 90
click at [501, 342] on link at bounding box center [578, 337] width 178 height 89
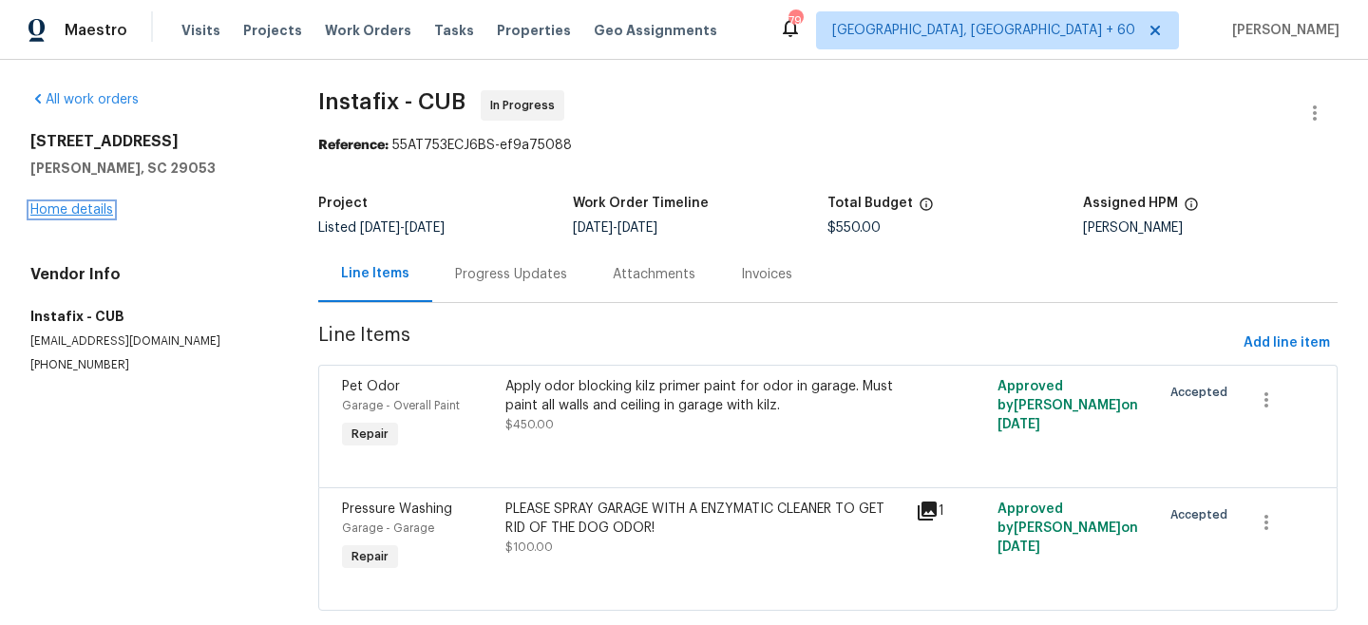
click at [101, 212] on link "Home details" at bounding box center [71, 209] width 83 height 13
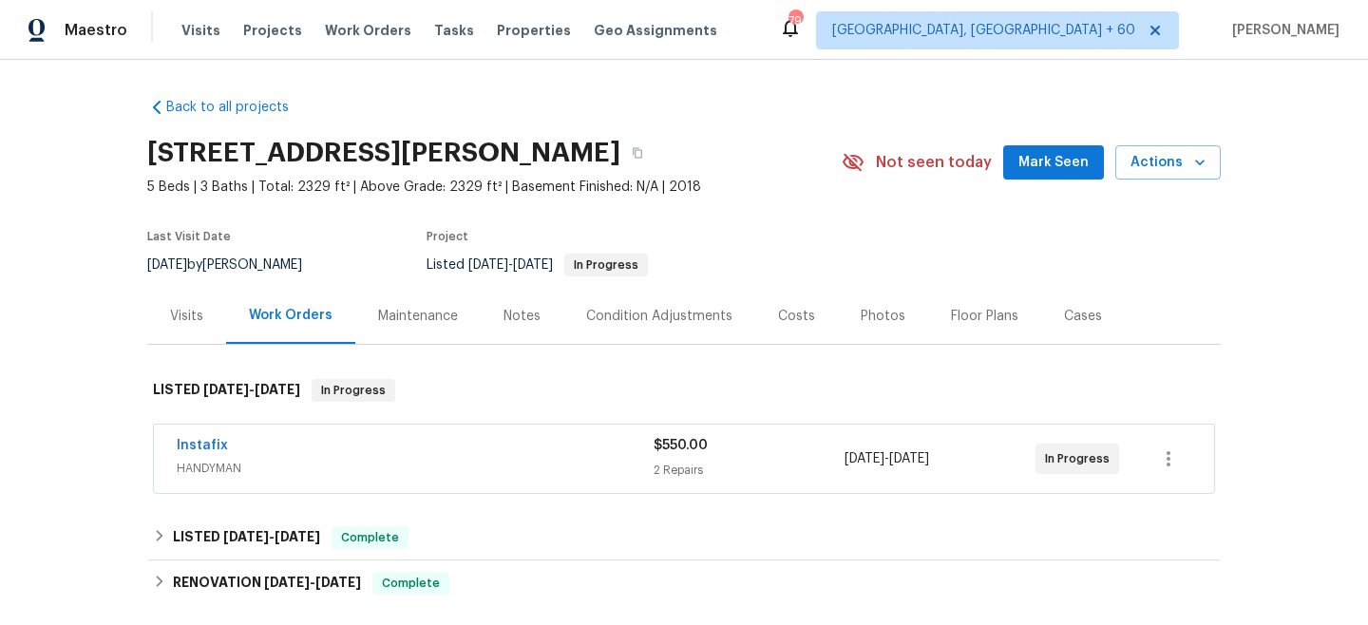
click at [399, 320] on div "Maintenance" at bounding box center [418, 316] width 80 height 19
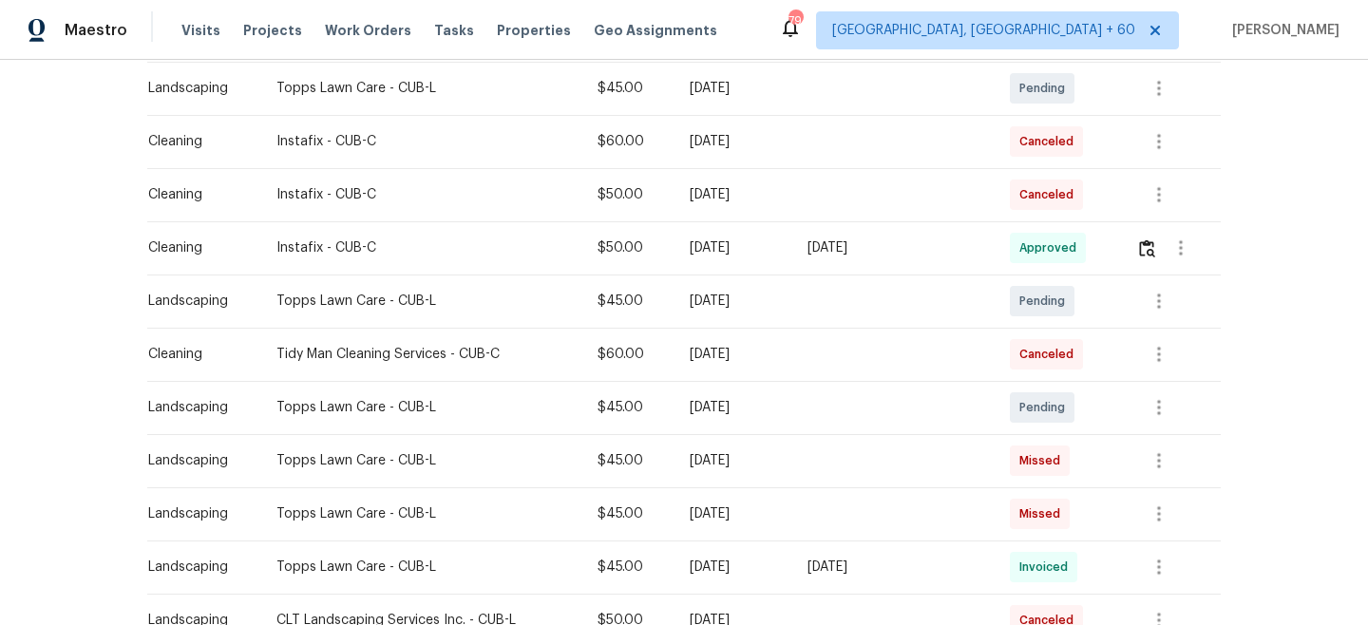
scroll to position [405, 0]
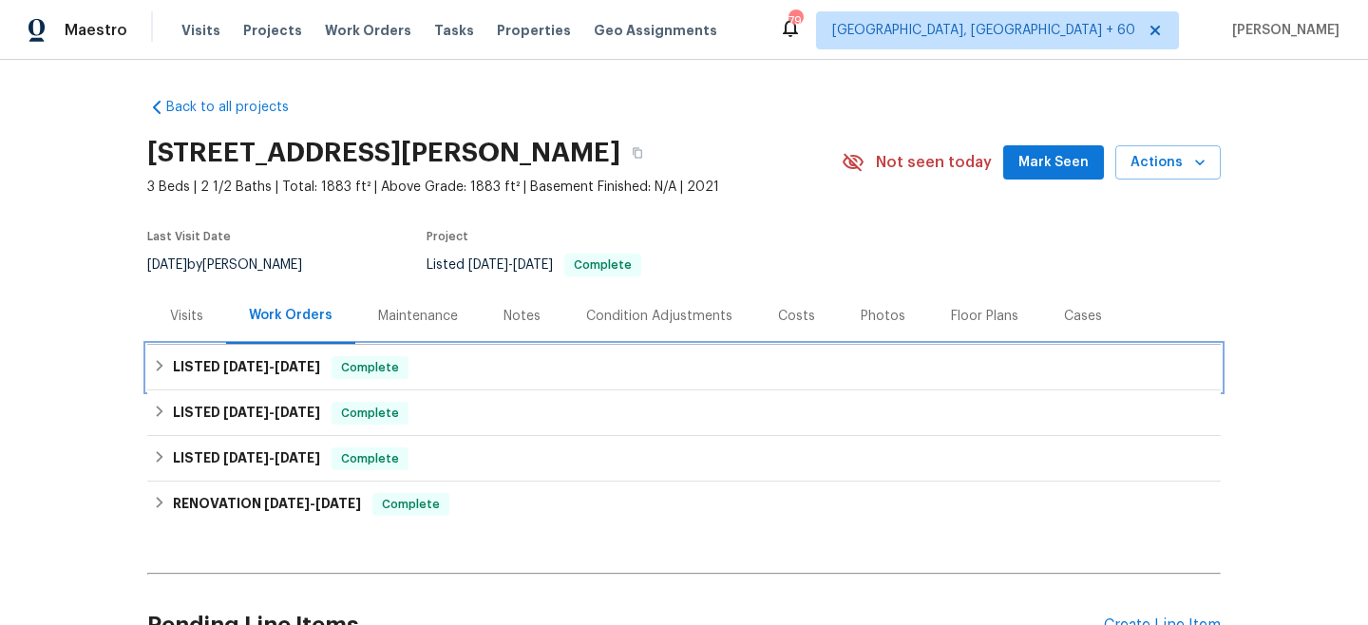
click at [456, 368] on div "LISTED [DATE] - [DATE] Complete" at bounding box center [684, 367] width 1062 height 23
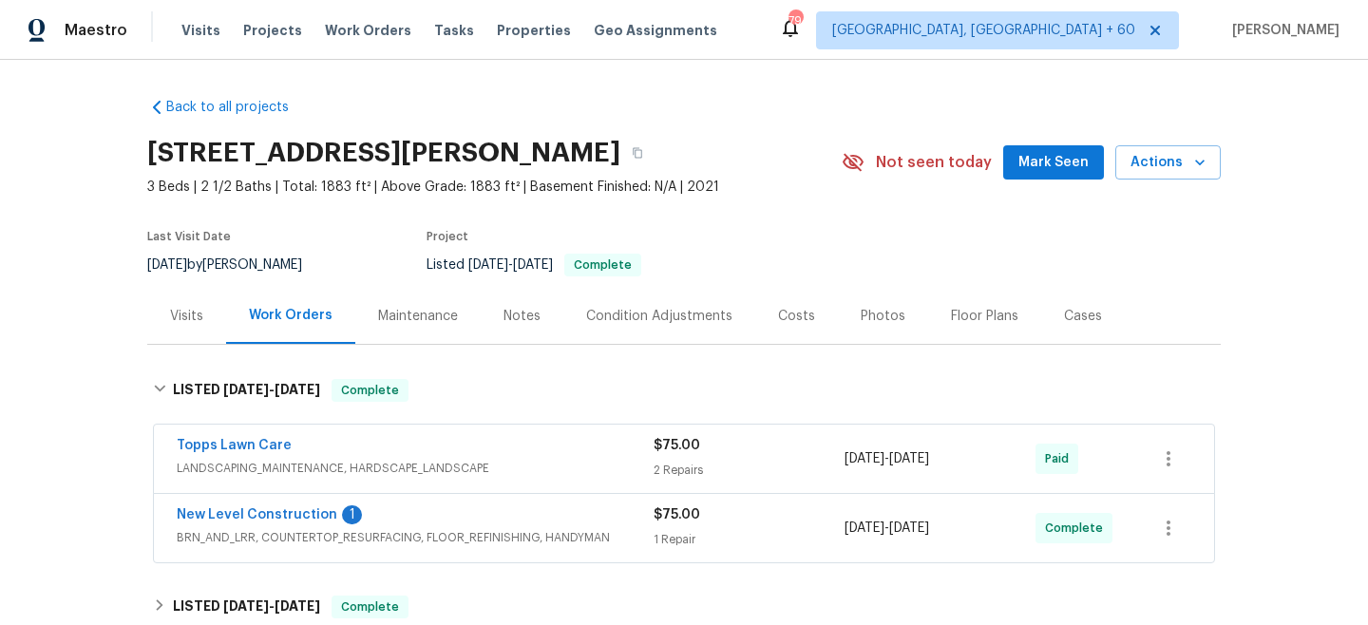
click at [653, 452] on div "$75.00" at bounding box center [748, 445] width 191 height 19
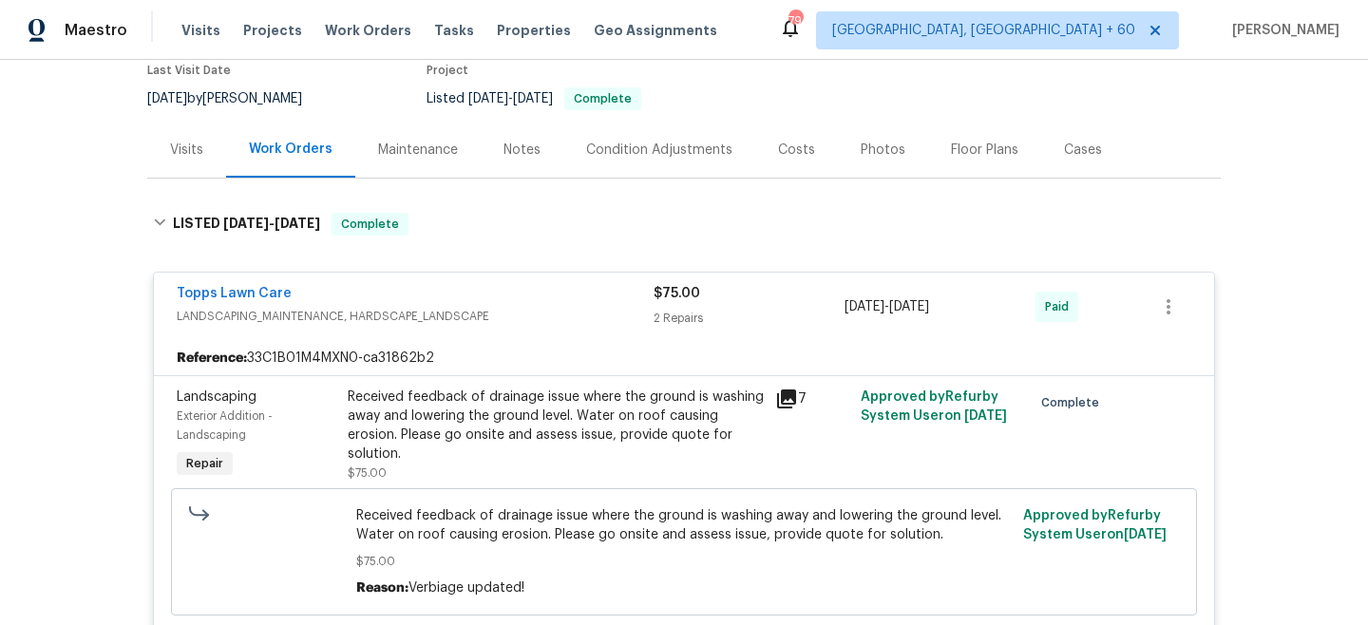
scroll to position [169, 0]
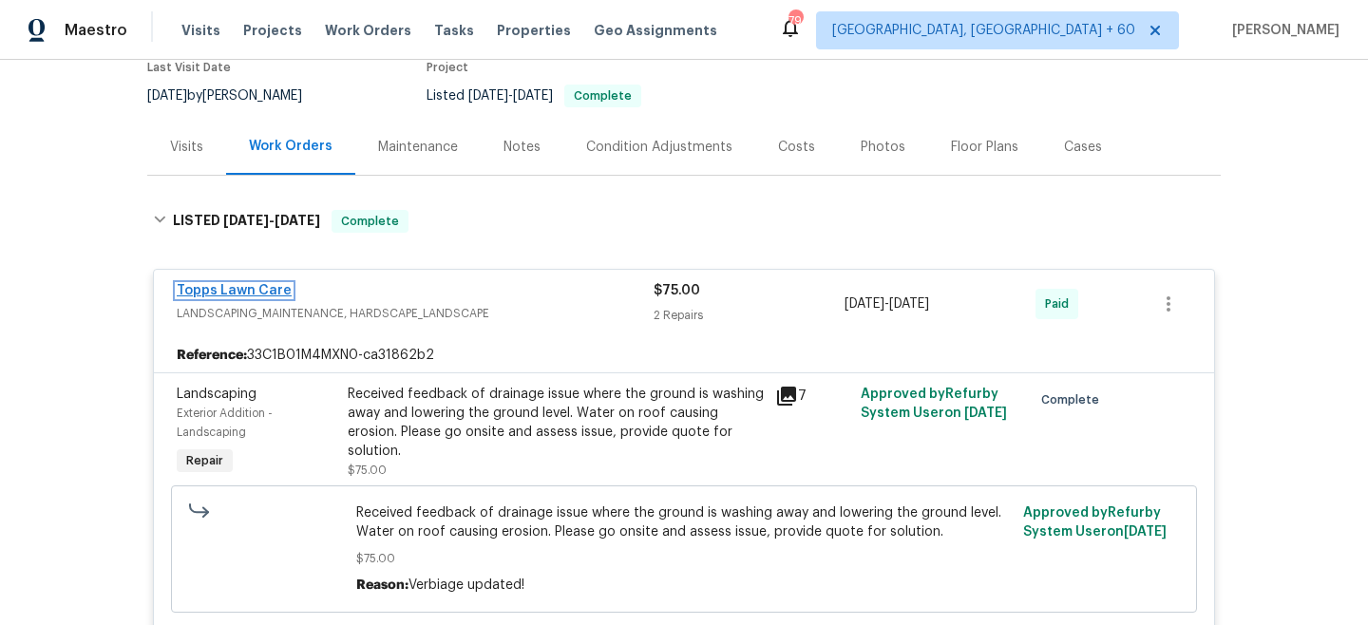
click at [250, 291] on link "Topps Lawn Care" at bounding box center [234, 290] width 115 height 13
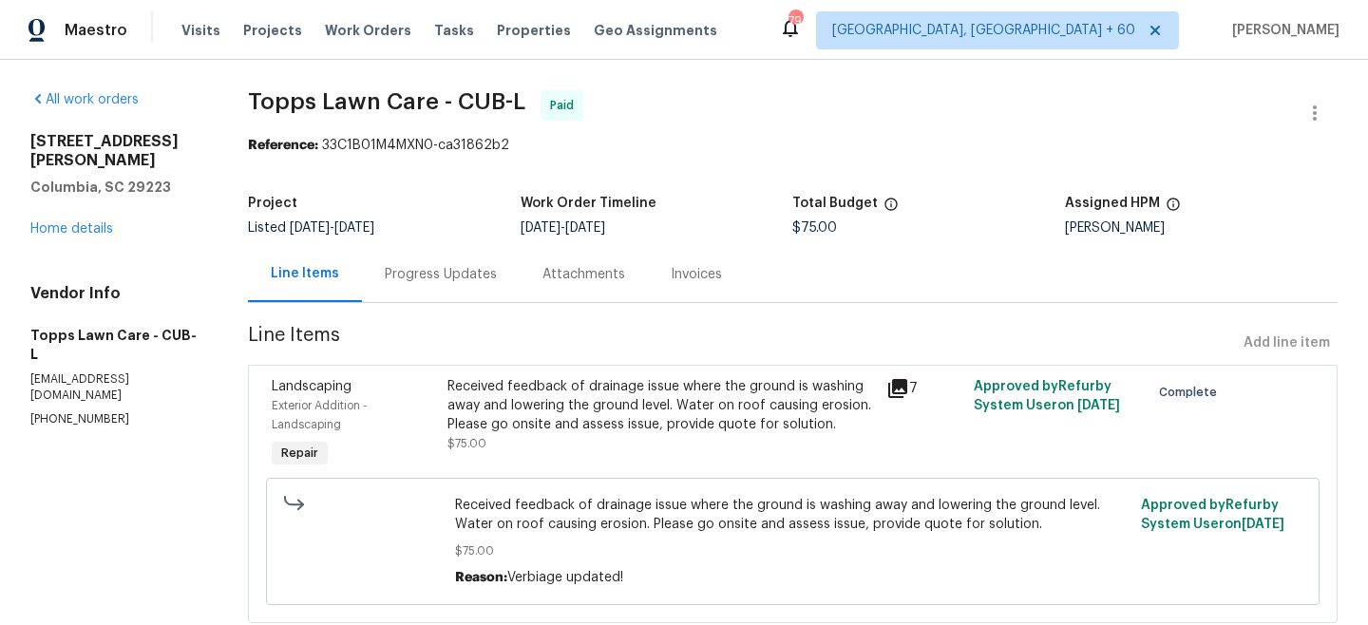
click at [461, 280] on div "Progress Updates" at bounding box center [441, 274] width 112 height 19
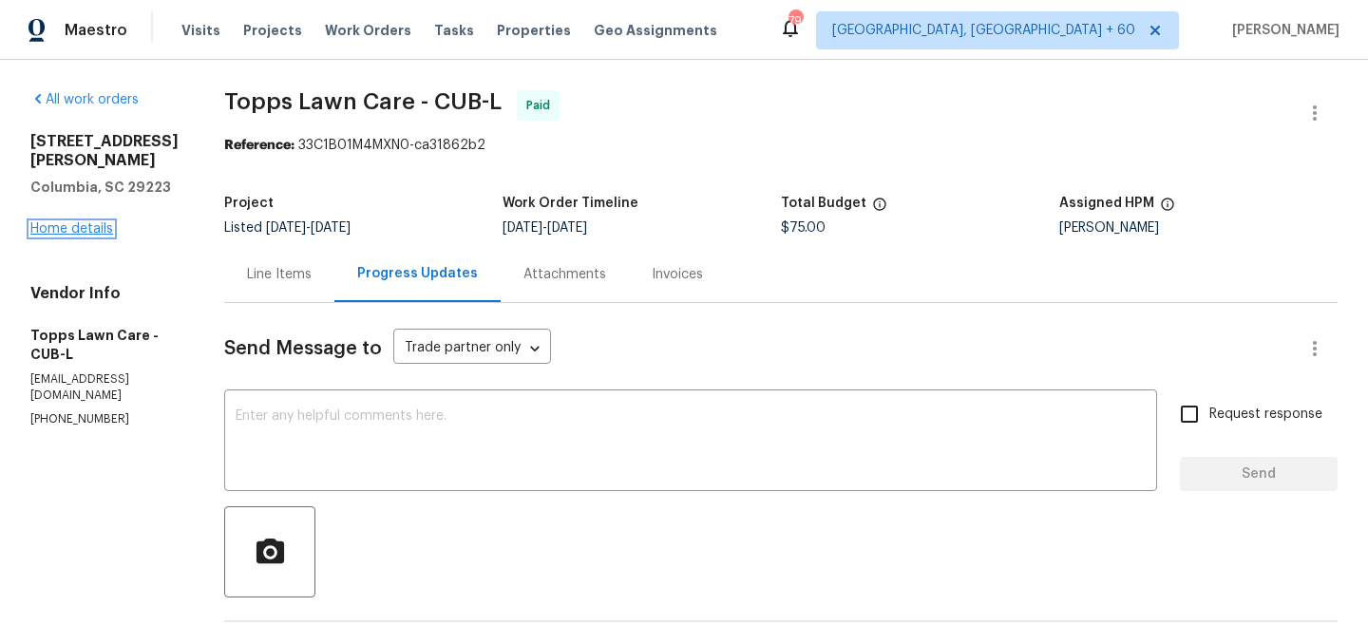
click at [69, 236] on link "Home details" at bounding box center [71, 228] width 83 height 13
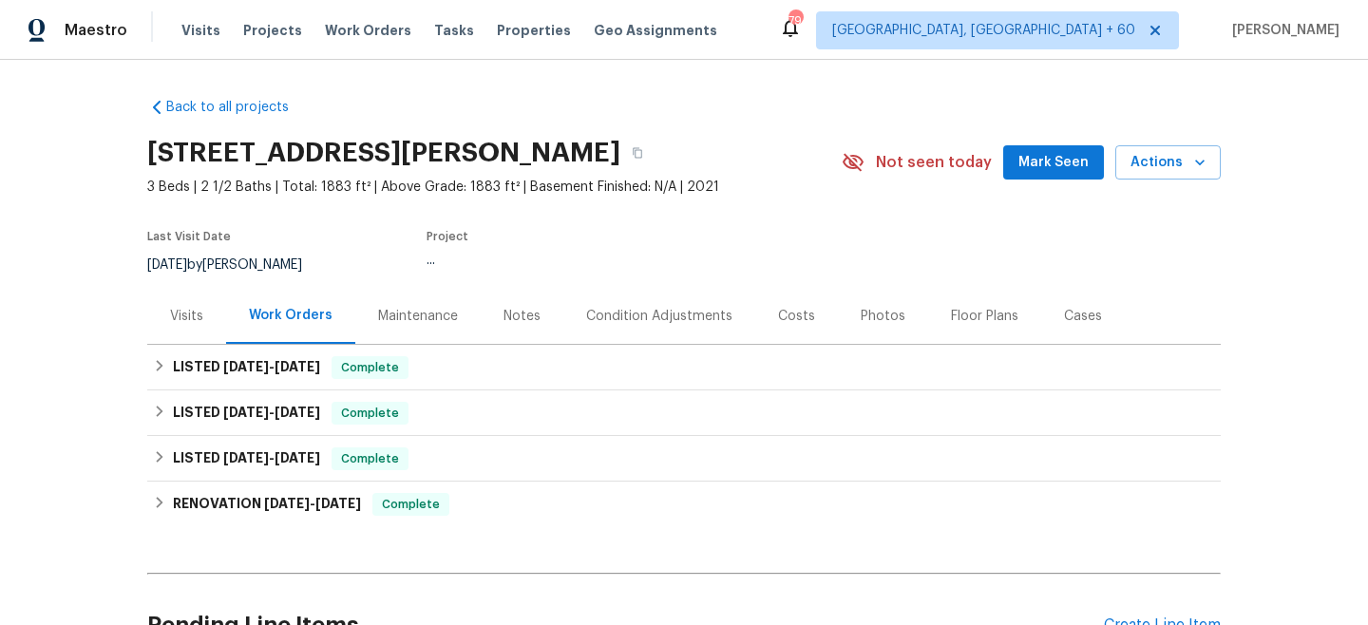
scroll to position [23, 0]
